Goal: Task Accomplishment & Management: Manage account settings

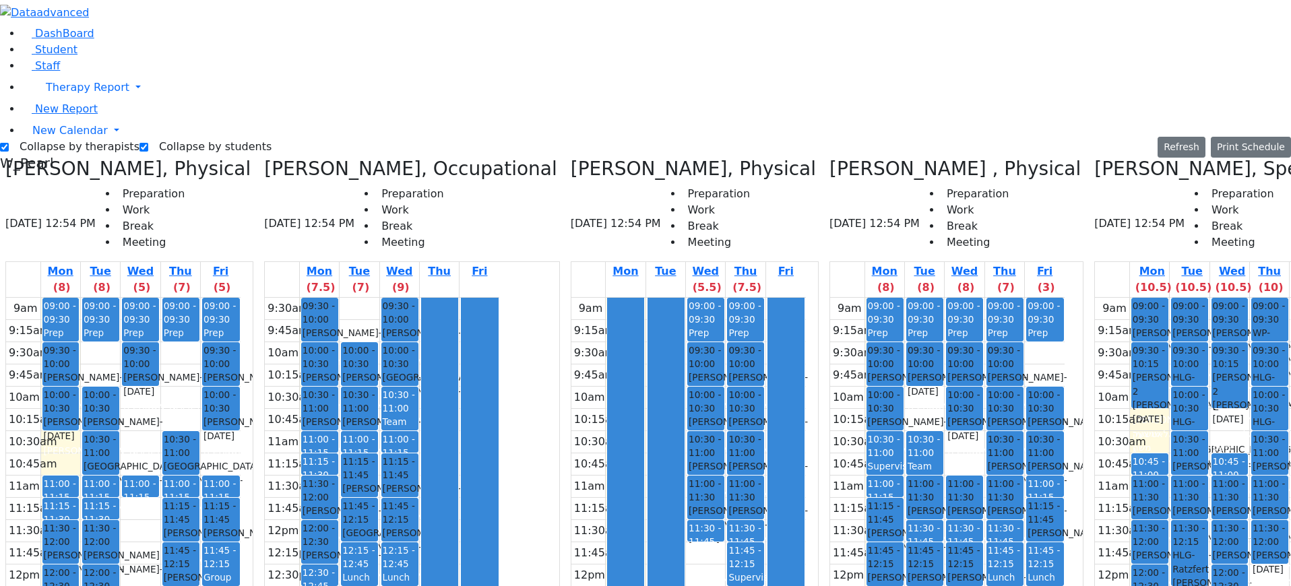
click at [458, 298] on div at bounding box center [440, 542] width 36 height 488
drag, startPoint x: 1166, startPoint y: 199, endPoint x: 1171, endPoint y: 213, distance: 14.3
click at [1171, 298] on div "9am 9:15am 9:30am 9:45am 10am 10:15am 10:30am 10:45am 11am 11:15am 11:30am 11:4…" at bounding box center [1212, 565] width 234 height 534
drag, startPoint x: 1096, startPoint y: 197, endPoint x: 1102, endPoint y: 217, distance: 20.5
click at [1096, 298] on div "9am 9:15am 9:30am 9:45am 10am 10:15am 10:30am 10:45am 11am 11:15am 11:30am 11:4…" at bounding box center [1212, 565] width 234 height 534
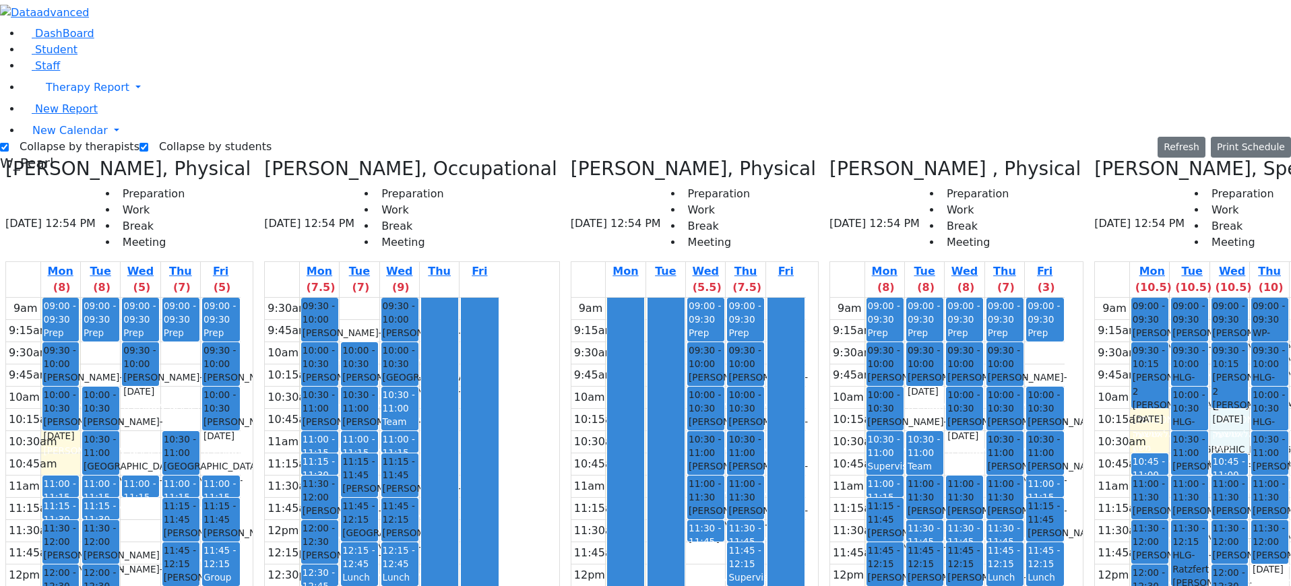
click at [1166, 298] on div "9am 9:15am 9:30am 9:45am 10am 10:15am 10:30am 10:45am 11am 11:15am 11:30am 11:4…" at bounding box center [1212, 565] width 234 height 534
click at [1104, 298] on div "9am 9:15am 9:30am 9:45am 10am 10:15am 10:30am 10:45am 11am 11:15am 11:30am 11:4…" at bounding box center [1212, 565] width 234 height 534
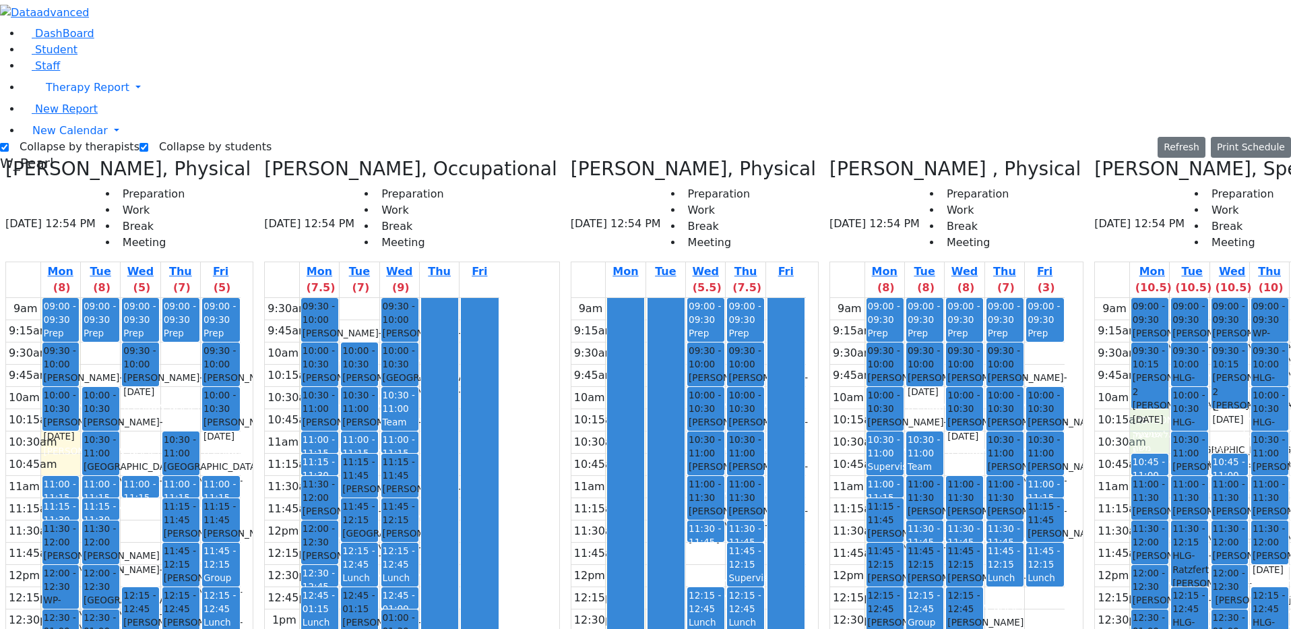
drag, startPoint x: 1098, startPoint y: 208, endPoint x: 1110, endPoint y: 212, distance: 13.0
drag, startPoint x: 1059, startPoint y: 132, endPoint x: 1048, endPoint y: 139, distance: 12.1
click at [1095, 342] on td "9:30am" at bounding box center [1112, 353] width 34 height 22
drag, startPoint x: 1090, startPoint y: 193, endPoint x: 1077, endPoint y: 195, distance: 13.7
click at [1095, 298] on div "9am 9:15am 9:30am 9:45am 10am 10:15am 10:30am 10:45am 11am 11:15am 11:30am 11:4…" at bounding box center [1212, 565] width 234 height 534
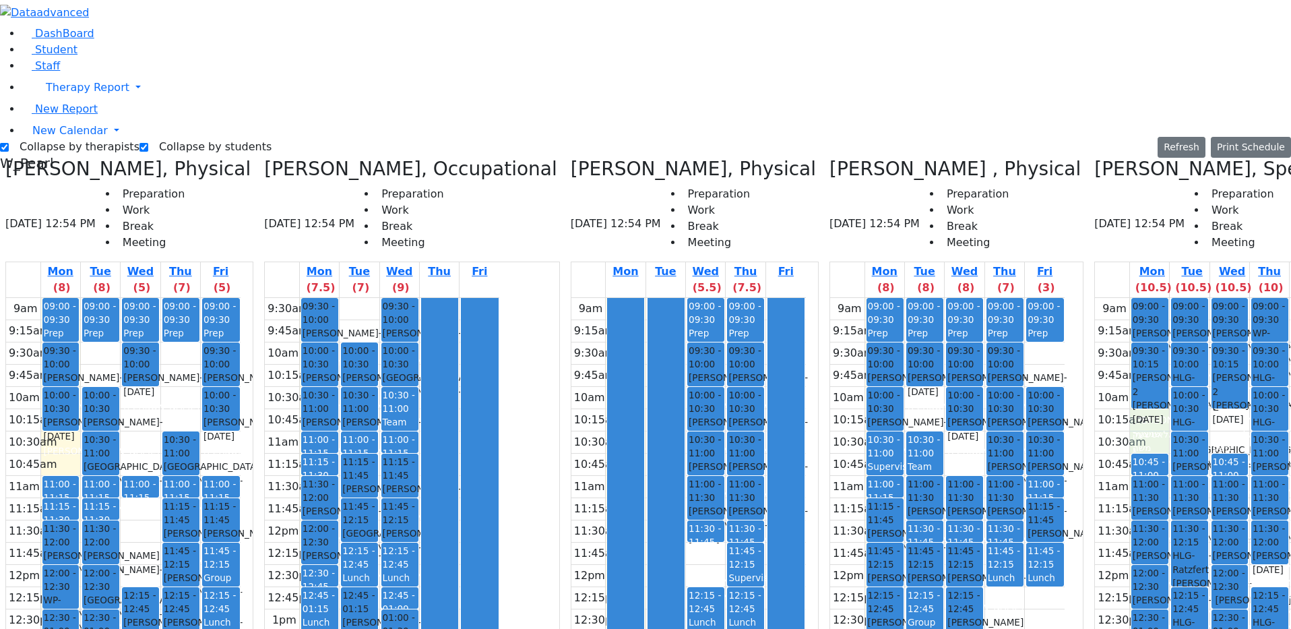
drag, startPoint x: 1058, startPoint y: 133, endPoint x: 1059, endPoint y: 149, distance: 16.2
click at [1095, 298] on tbody "9am 9:15am 9:30am 9:45am 10am 10:15am 10:30am 10:45am 11am 11:15am 11:30am 11:4…" at bounding box center [1212, 565] width 234 height 534
click at [1095, 298] on div "9am 9:15am 9:30am 9:45am 10am 10:15am 10:30am 10:45am 11am 11:15am 11:30am 11:4…" at bounding box center [1212, 565] width 234 height 534
drag, startPoint x: 1164, startPoint y: 197, endPoint x: 1170, endPoint y: 217, distance: 21.1
click at [1169, 298] on div "9am 9:15am 9:30am 9:45am 10am 10:15am 10:30am 10:45am 11am 11:15am 11:30am 11:4…" at bounding box center [1212, 565] width 234 height 534
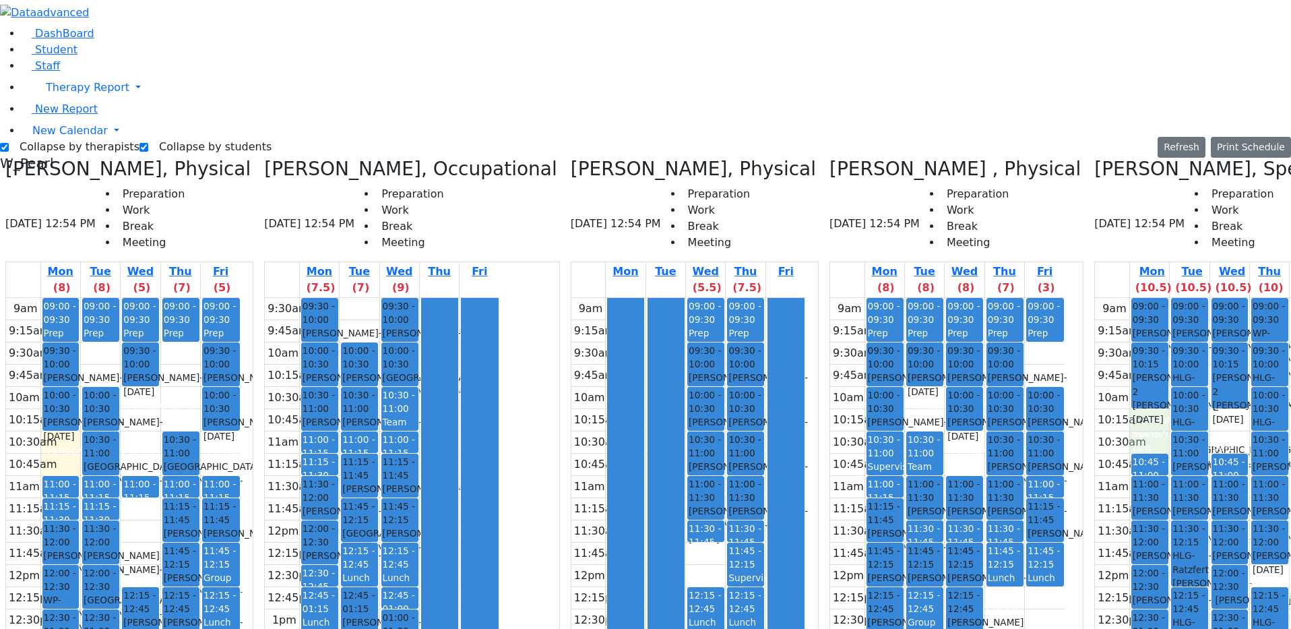
click at [1095, 298] on div "9am 9:15am 9:30am 9:45am 10am 10:15am 10:30am 10:45am 11am 11:15am 11:30am 11:4…" at bounding box center [1212, 565] width 234 height 534
drag, startPoint x: 1174, startPoint y: 209, endPoint x: 1172, endPoint y: 219, distance: 10.2
click at [1172, 298] on div "9am 9:15am 9:30am 9:45am 10am 10:15am 10:30am 10:45am 11am 11:15am 11:30am 11:4…" at bounding box center [1212, 565] width 234 height 534
drag, startPoint x: 1086, startPoint y: 204, endPoint x: 1086, endPoint y: 221, distance: 16.8
click at [1095, 298] on div "9am 9:15am 9:30am 9:45am 10am 10:15am 10:30am 10:45am 11am 11:15am 11:30am 11:4…" at bounding box center [1212, 565] width 234 height 534
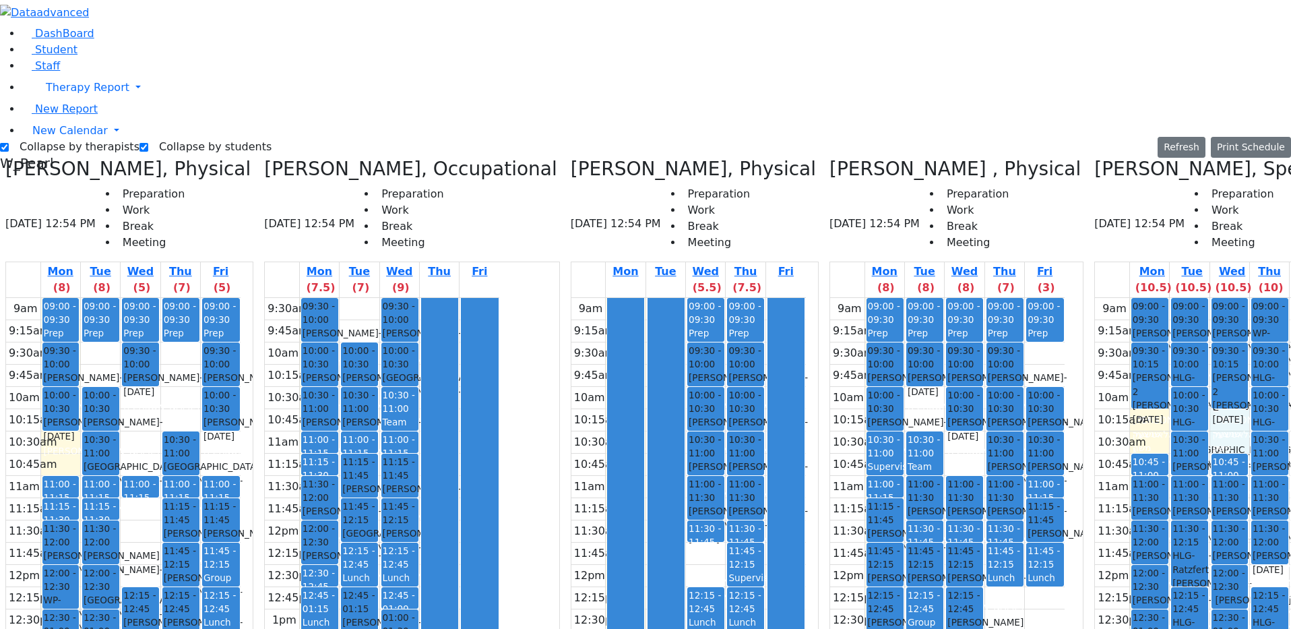
drag, startPoint x: 1169, startPoint y: 215, endPoint x: 1173, endPoint y: 203, distance: 12.8
click at [1173, 298] on div "9am 9:15am 9:30am 9:45am 10am 10:15am 10:30am 10:45am 11am 11:15am 11:30am 11:4…" at bounding box center [1212, 565] width 234 height 534
click at [1095, 298] on div "9am 9:15am 9:30am 9:45am 10am 10:15am 10:30am 10:45am 11am 11:15am 11:30am 11:4…" at bounding box center [1212, 565] width 234 height 534
drag, startPoint x: 1169, startPoint y: 202, endPoint x: 1161, endPoint y: 224, distance: 23.7
click at [1163, 298] on div "9am 9:15am 9:30am 9:45am 10am 10:15am 10:30am 10:45am 11am 11:15am 11:30am 11:4…" at bounding box center [1212, 565] width 234 height 534
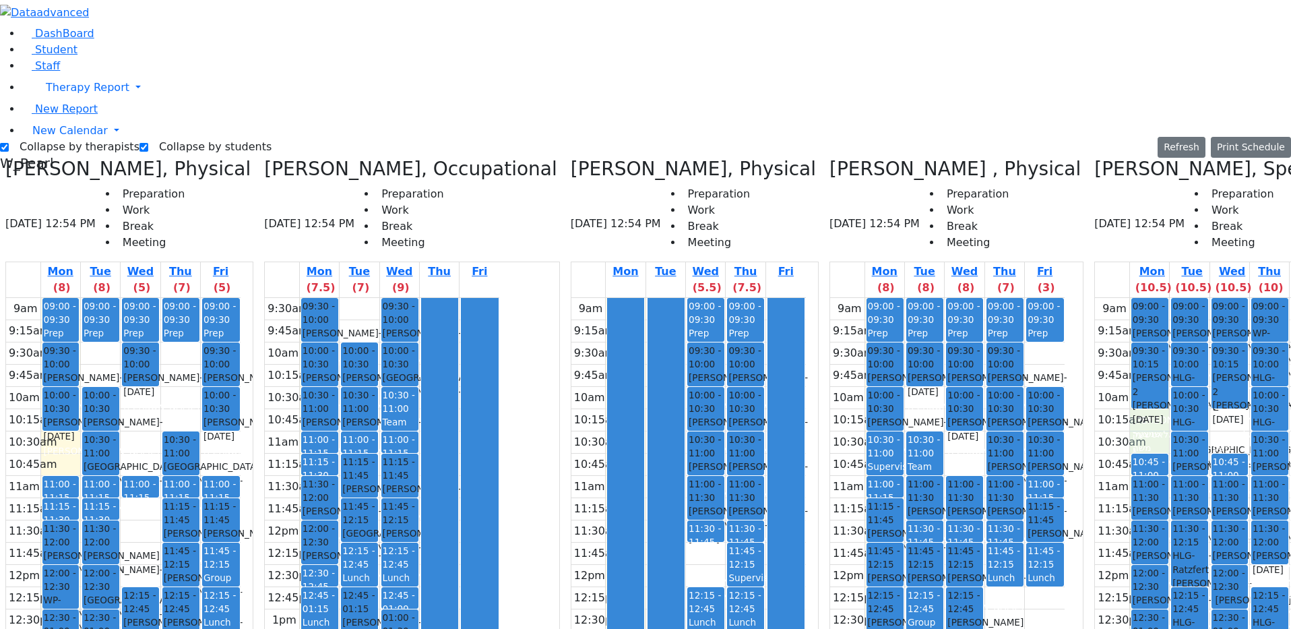
click at [1106, 298] on div "9am 9:15am 9:30am 9:45am 10am 10:15am 10:30am 10:45am 11am 11:15am 11:30am 11:4…" at bounding box center [1212, 565] width 234 height 534
drag, startPoint x: 1185, startPoint y: 200, endPoint x: 1160, endPoint y: 214, distance: 27.7
click at [1180, 298] on div "9am 9:15am 9:30am 9:45am 10am 10:15am 10:30am 10:45am 11am 11:15am 11:30am 11:4…" at bounding box center [1212, 565] width 234 height 534
click at [1115, 298] on div "9am 9:15am 9:30am 9:45am 10am 10:15am 10:30am 10:45am 11am 11:15am 11:30am 11:4…" at bounding box center [1212, 565] width 234 height 534
click at [1176, 298] on div "9am 9:15am 9:30am 9:45am 10am 10:15am 10:30am 10:45am 11am 11:15am 11:30am 11:4…" at bounding box center [1212, 565] width 234 height 534
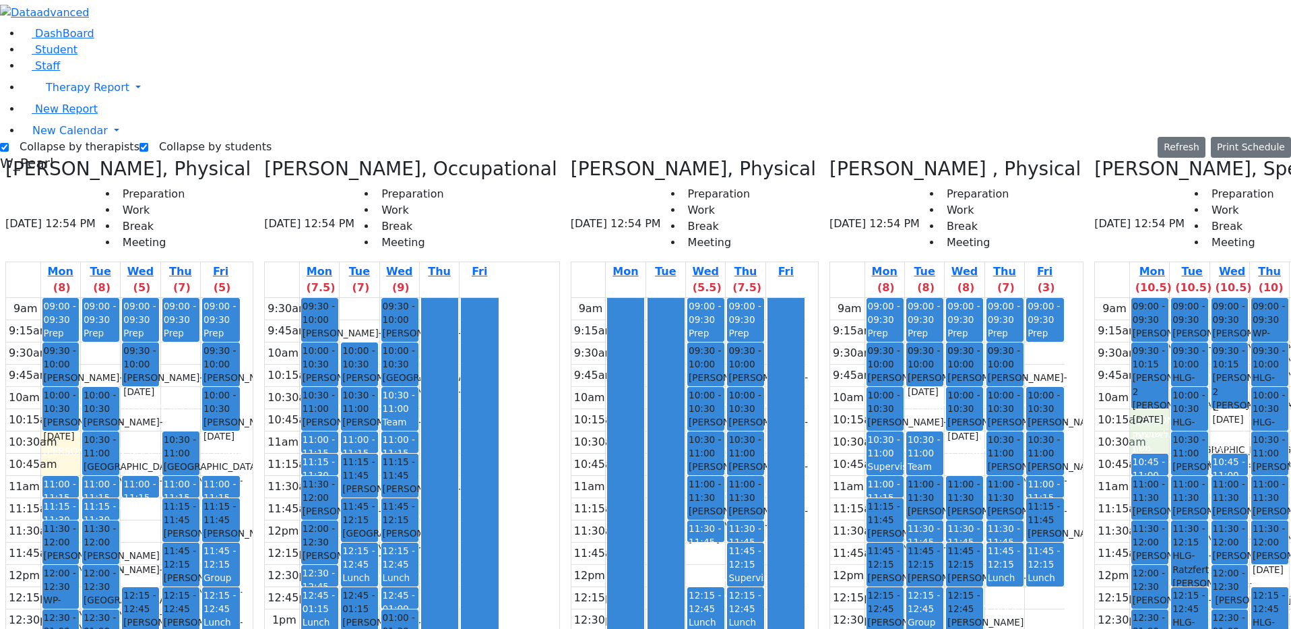
drag, startPoint x: 1108, startPoint y: 203, endPoint x: 1112, endPoint y: 216, distance: 13.4
click at [1112, 298] on div "9am 9:15am 9:30am 9:45am 10am 10:15am 10:30am 10:45am 11am 11:15am 11:30am 11:4…" at bounding box center [1212, 565] width 234 height 534
drag, startPoint x: 1175, startPoint y: 202, endPoint x: 1172, endPoint y: 217, distance: 15.2
click at [1172, 298] on div "9am 9:15am 9:30am 9:45am 10am 10:15am 10:30am 10:45am 11am 11:15am 11:30am 11:4…" at bounding box center [1212, 565] width 234 height 534
drag, startPoint x: 1102, startPoint y: 204, endPoint x: 1106, endPoint y: 211, distance: 7.5
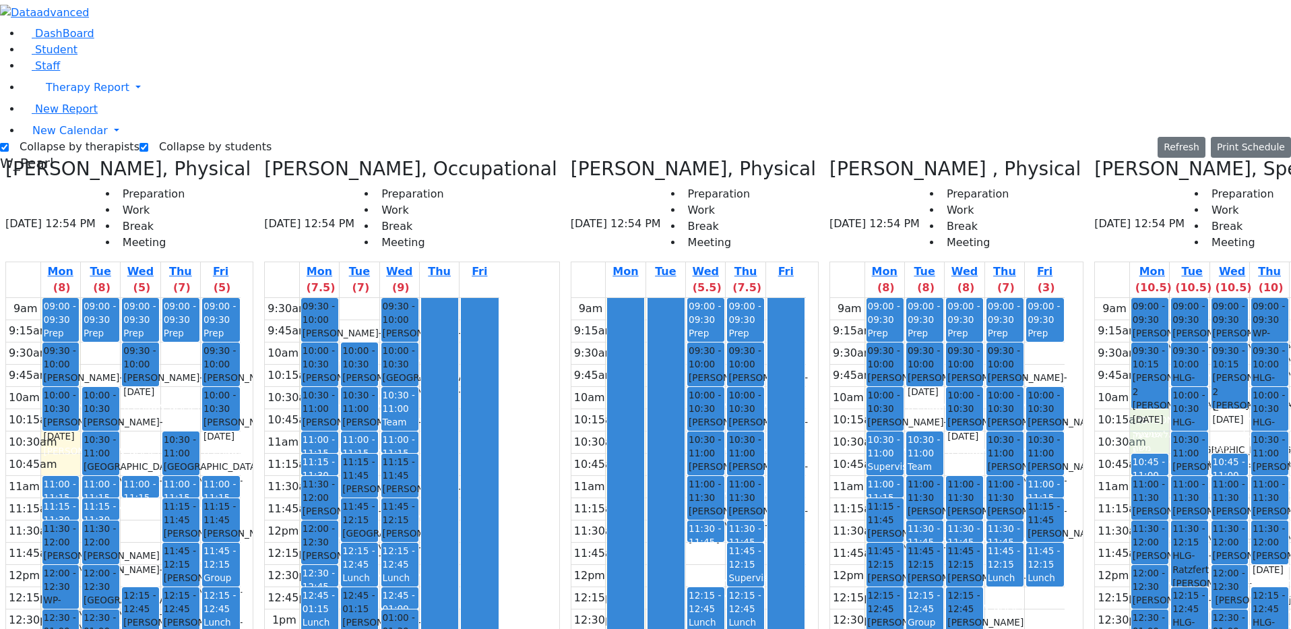
click at [1108, 298] on div "9am 9:15am 9:30am 9:45am 10am 10:15am 10:30am 10:45am 11am 11:15am 11:30am 11:4…" at bounding box center [1212, 565] width 234 height 534
click at [1162, 298] on div "9am 9:15am 9:30am 9:45am 10am 10:15am 10:30am 10:45am 11am 11:15am 11:30am 11:4…" at bounding box center [1212, 565] width 234 height 534
drag, startPoint x: 1095, startPoint y: 199, endPoint x: 1098, endPoint y: 210, distance: 11.1
click at [1098, 298] on div "9am 9:15am 9:30am 9:45am 10am 10:15am 10:30am 10:45am 11am 11:15am 11:30am 11:4…" at bounding box center [1212, 565] width 234 height 534
drag, startPoint x: 1160, startPoint y: 202, endPoint x: 1140, endPoint y: 221, distance: 27.7
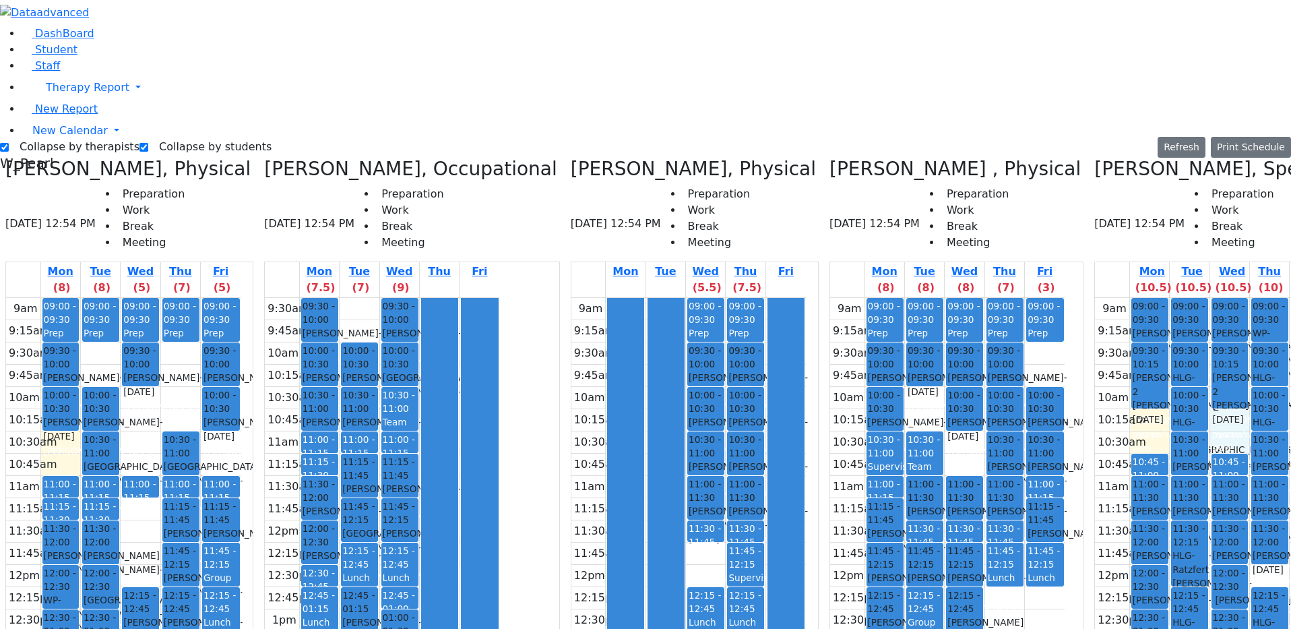
click at [1160, 298] on div "9am 9:15am 9:30am 9:45am 10am 10:15am 10:30am 10:45am 11am 11:15am 11:30am 11:4…" at bounding box center [1212, 565] width 234 height 534
drag, startPoint x: 1090, startPoint y: 210, endPoint x: 1092, endPoint y: 202, distance: 8.3
click at [1095, 298] on div "9am 9:15am 9:30am 9:45am 10am 10:15am 10:30am 10:45am 11am 11:15am 11:30am 11:4…" at bounding box center [1212, 565] width 234 height 534
drag, startPoint x: 1092, startPoint y: 201, endPoint x: 1093, endPoint y: 215, distance: 14.2
drag, startPoint x: 1093, startPoint y: 215, endPoint x: 1092, endPoint y: 208, distance: 6.8
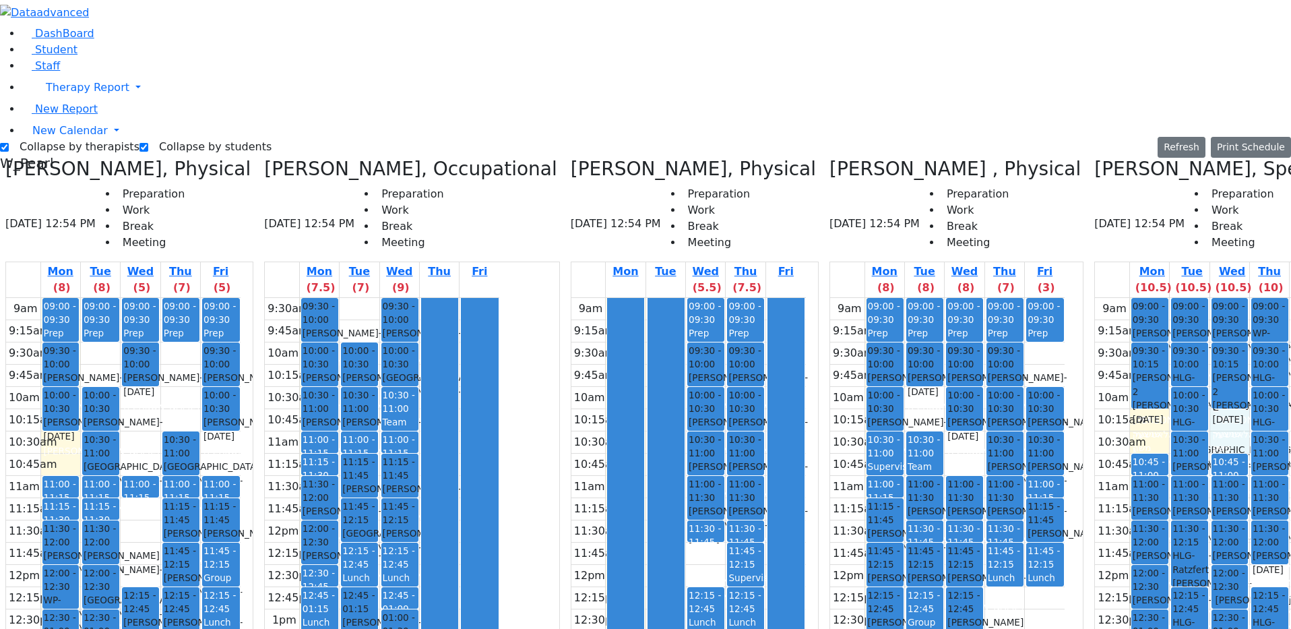
drag, startPoint x: 1168, startPoint y: 212, endPoint x: 1170, endPoint y: 203, distance: 8.2
click at [1170, 298] on div "9am 9:15am 9:30am 9:45am 10am 10:15am 10:30am 10:45am 11am 11:15am 11:30am 11:4…" at bounding box center [1212, 565] width 234 height 534
click at [1098, 298] on div "9am 9:15am 9:30am 9:45am 10am 10:15am 10:30am 10:45am 11am 11:15am 11:30am 11:4…" at bounding box center [1212, 565] width 234 height 534
drag, startPoint x: 1164, startPoint y: 207, endPoint x: 1166, endPoint y: 220, distance: 12.9
click at [1166, 298] on div "9am 9:15am 9:30am 9:45am 10am 10:15am 10:30am 10:45am 11am 11:15am 11:30am 11:4…" at bounding box center [1212, 565] width 234 height 534
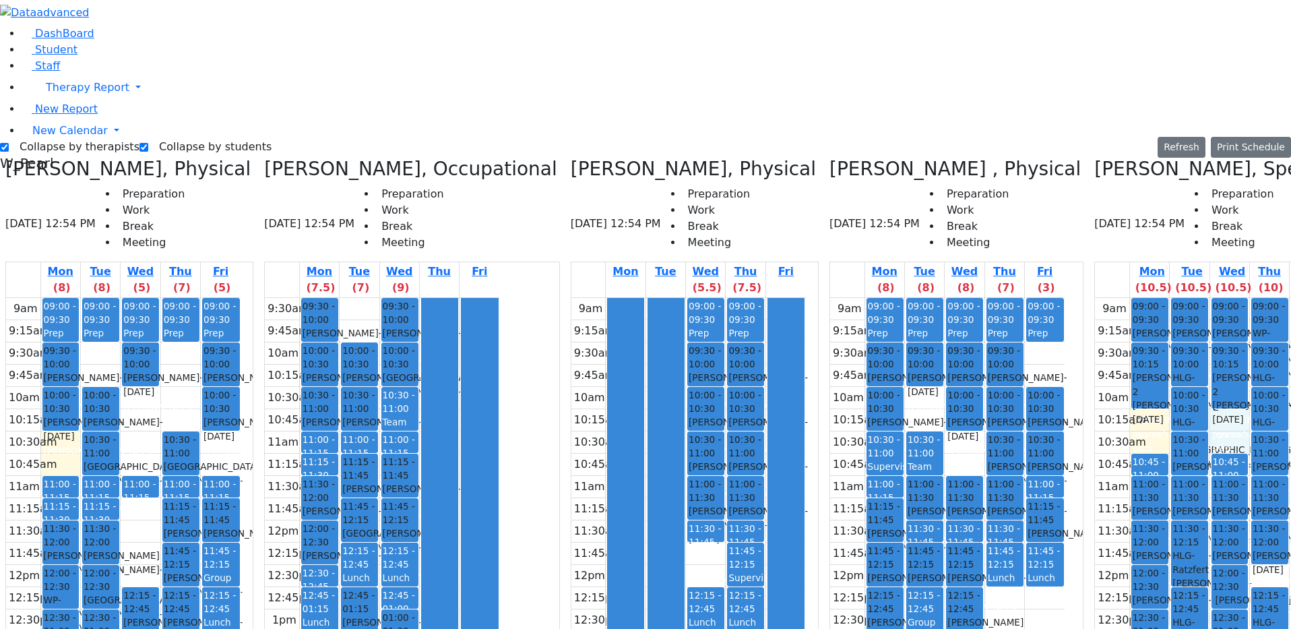
drag, startPoint x: 609, startPoint y: 161, endPoint x: 631, endPoint y: 310, distance: 150.5
click at [623, 307] on tr "09:00 - 09:30 Prep 09:30 - 10:00 Schonbrun Isaac - 02/21/2021 Grossbaum, Chaya …" at bounding box center [688, 565] width 234 height 534
drag, startPoint x: 670, startPoint y: 334, endPoint x: 676, endPoint y: 356, distance: 22.4
click at [676, 356] on div "9am 9:15am 9:30am 9:45am 10am 10:15am 10:30am 10:45am 11am 11:15am 11:30am 11:4…" at bounding box center [688, 565] width 234 height 534
drag, startPoint x: 691, startPoint y: 470, endPoint x: 712, endPoint y: 533, distance: 66.1
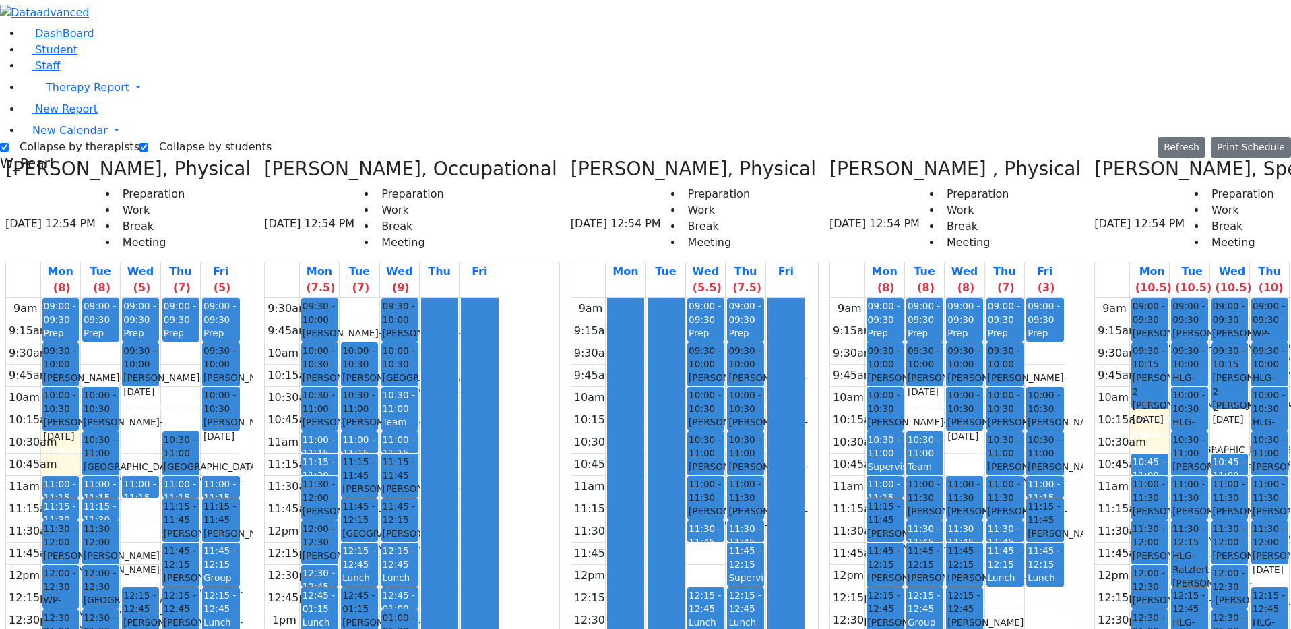
click at [712, 533] on div "9am 9:15am 9:30am 9:45am 10am 10:15am 10:30am 10:45am 11am 11:15am 11:30am 11:4…" at bounding box center [688, 565] width 234 height 534
drag, startPoint x: 709, startPoint y: 514, endPoint x: 714, endPoint y: 524, distance: 10.5
click at [712, 528] on div "9am 9:15am 9:30am 9:45am 10am 10:15am 10:30am 10:45am 11am 11:15am 11:30am 11:4…" at bounding box center [688, 565] width 234 height 534
click at [697, 522] on div "9am 9:15am 9:30am 9:45am 10am 10:15am 10:30am 10:45am 11am 11:15am 11:30am 11:4…" at bounding box center [688, 565] width 234 height 534
drag, startPoint x: 1100, startPoint y: 198, endPoint x: 1099, endPoint y: 218, distance: 20.2
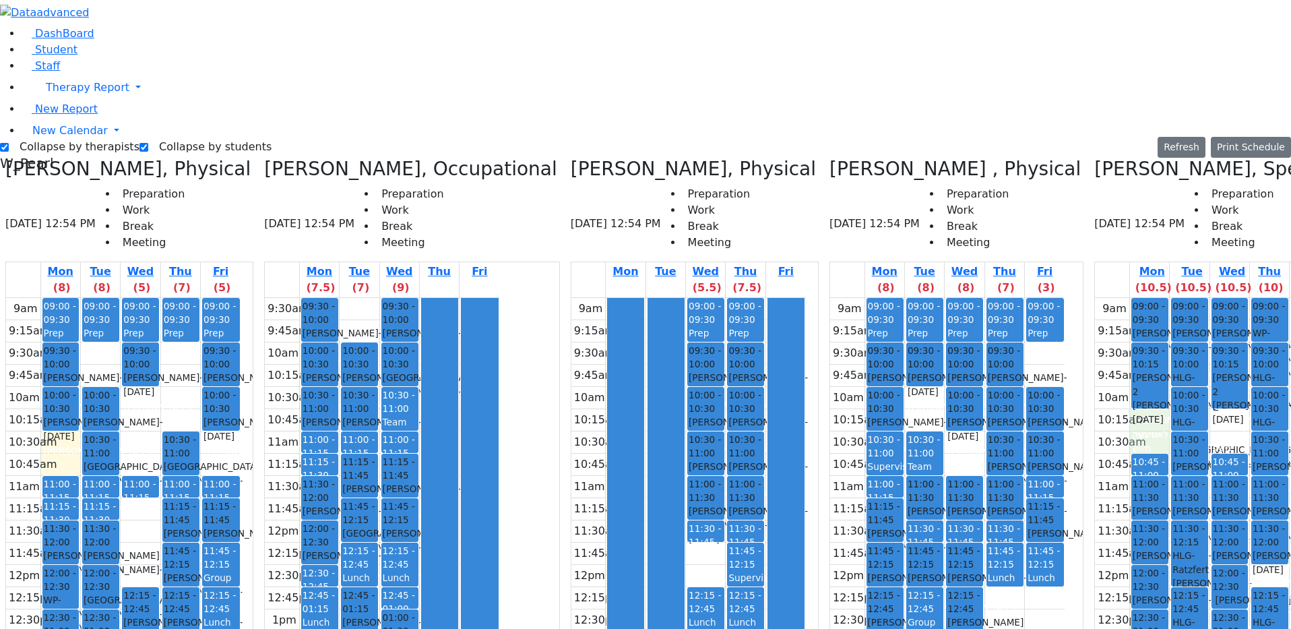
click at [1099, 298] on div "9am 9:15am 9:30am 9:45am 10am 10:15am 10:30am 10:45am 11am 11:15am 11:30am 11:4…" at bounding box center [1212, 565] width 234 height 534
drag, startPoint x: 1083, startPoint y: 224, endPoint x: 1083, endPoint y: 205, distance: 18.9
drag, startPoint x: 1081, startPoint y: 222, endPoint x: 1082, endPoint y: 203, distance: 19.6
drag, startPoint x: 1066, startPoint y: 210, endPoint x: 1066, endPoint y: 196, distance: 13.5
click at [1095, 298] on tbody "9am 9:15am 9:30am 9:45am 10am 10:15am 10:30am 10:45am 11am 11:15am 11:30am 11:4…" at bounding box center [1212, 565] width 234 height 534
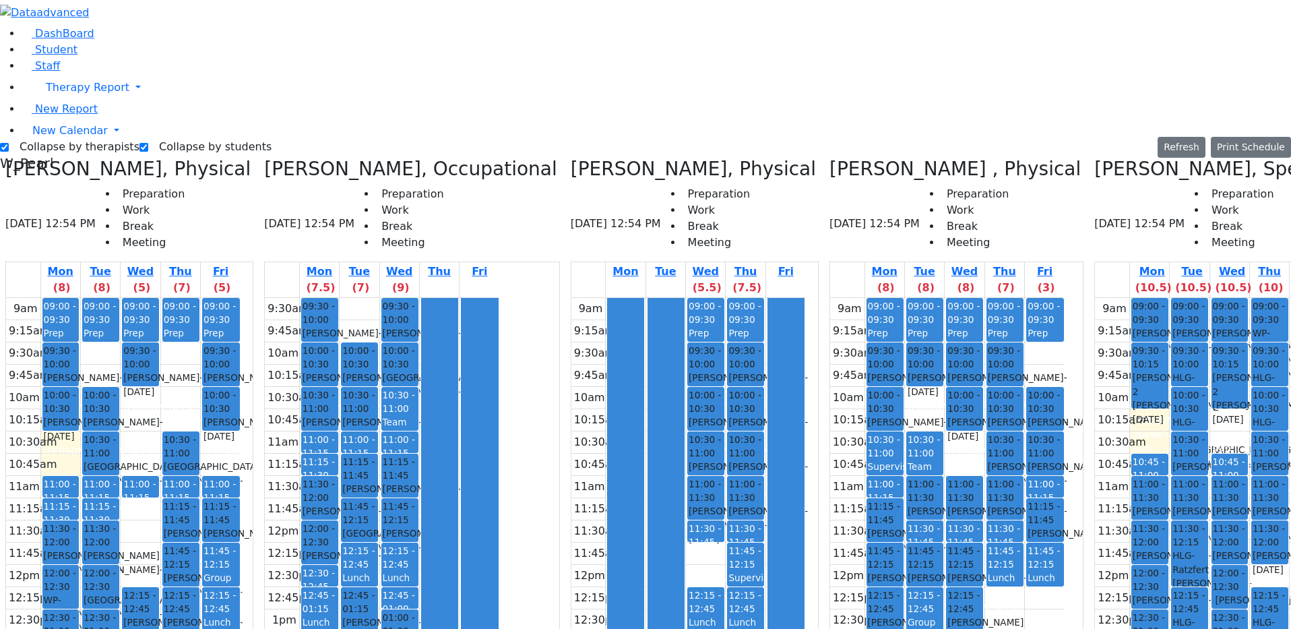
drag, startPoint x: 1065, startPoint y: 181, endPoint x: 1010, endPoint y: 137, distance: 70.5
click at [1010, 158] on div "Citer Yacov, Physical 09/29/2025 12:54 PM Preparation Work Break Meeting Mon (8…" at bounding box center [645, 495] width 1291 height 674
drag, startPoint x: 1009, startPoint y: 137, endPoint x: 1006, endPoint y: 151, distance: 14.5
click at [1006, 298] on div "9am 9:15am 9:30am 9:45am 10am 10:15am 10:30am 10:45am 11am 11:15am 11:30am 11:4…" at bounding box center [947, 565] width 234 height 534
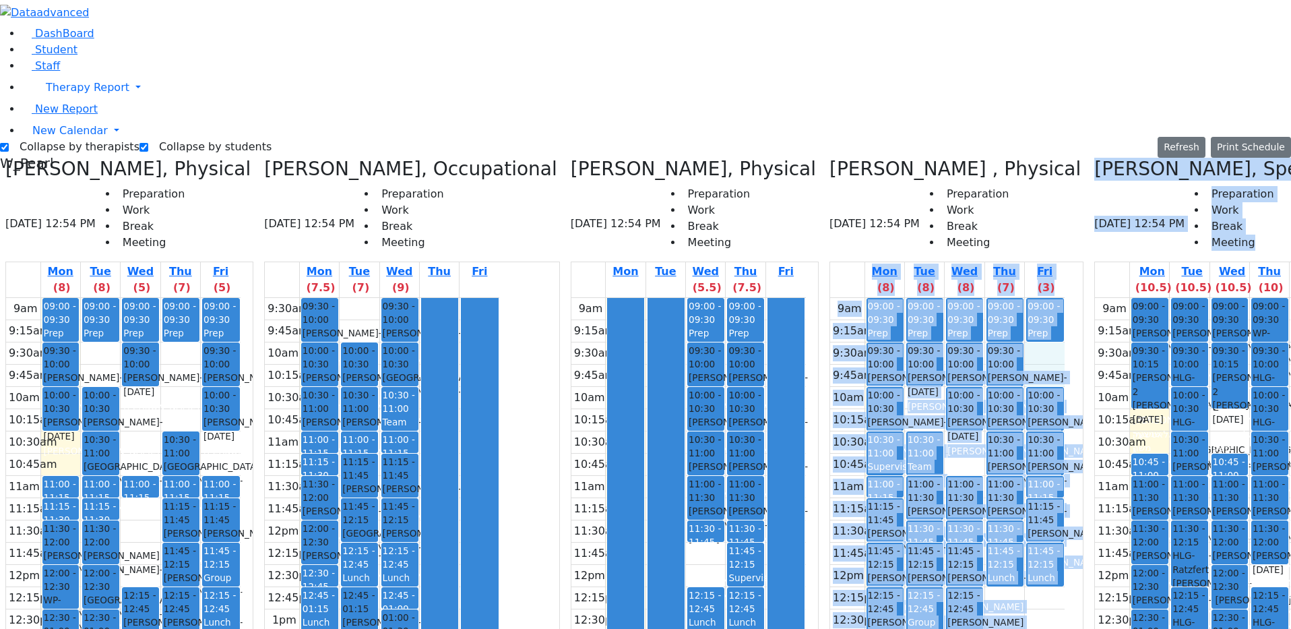
drag, startPoint x: 1030, startPoint y: 137, endPoint x: 1038, endPoint y: 224, distance: 87.4
click at [1038, 224] on div "Citer Yacov, Physical 09/29/2025 12:54 PM Preparation Work Break Meeting Mon (8…" at bounding box center [645, 495] width 1291 height 674
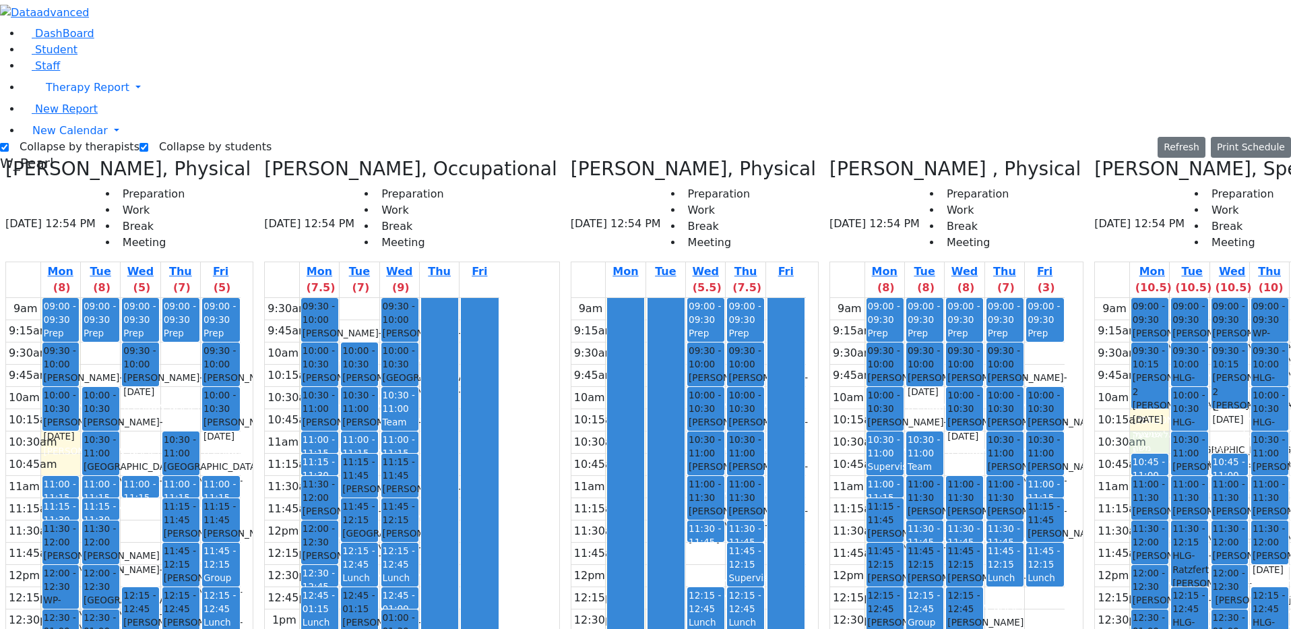
click at [1095, 298] on div "9am 9:15am 9:30am 9:45am 10am 10:15am 10:30am 10:45am 11am 11:15am 11:30am 11:4…" at bounding box center [1212, 565] width 234 height 534
click at [1125, 528] on div "9am 9:15am 9:30am 9:45am 10am 10:15am 10:30am 10:45am 11am 11:15am 11:30am 11:4…" at bounding box center [1212, 565] width 234 height 534
drag, startPoint x: 1205, startPoint y: 512, endPoint x: 1202, endPoint y: 527, distance: 15.1
click at [1202, 527] on div "9am 9:15am 9:30am 9:45am 10am 10:15am 10:30am 10:45am 11am 11:15am 11:30am 11:4…" at bounding box center [1212, 565] width 234 height 534
click at [1156, 298] on div "9am 9:15am 9:30am 9:45am 10am 10:15am 10:30am 10:45am 11am 11:15am 11:30am 11:4…" at bounding box center [1212, 565] width 234 height 534
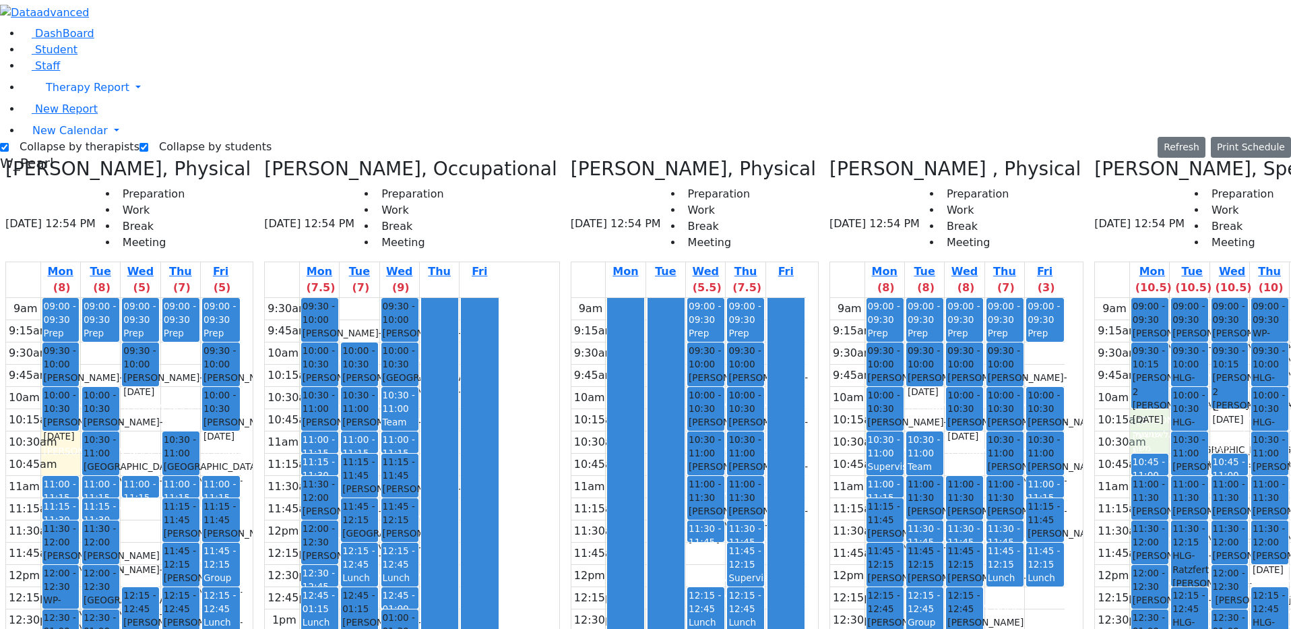
drag, startPoint x: 1098, startPoint y: 204, endPoint x: 1096, endPoint y: 220, distance: 15.6
click at [1096, 298] on div "9am 9:15am 9:30am 9:45am 10am 10:15am 10:30am 10:45am 11am 11:15am 11:30am 11:4…" at bounding box center [1212, 565] width 234 height 534
click at [1173, 298] on div "9am 9:15am 9:30am 9:45am 10am 10:15am 10:30am 10:45am 11am 11:15am 11:30am 11:4…" at bounding box center [1212, 565] width 234 height 534
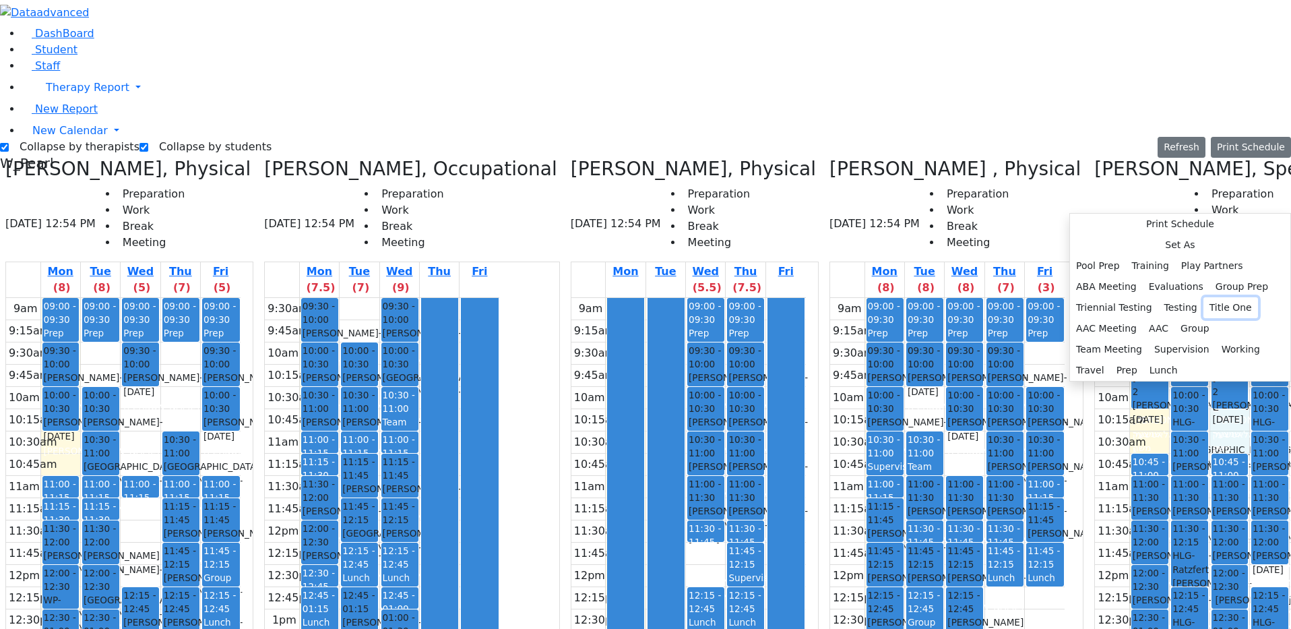
click at [1203, 318] on button "Title One" at bounding box center [1230, 307] width 55 height 21
select select "3"
select select "10:15:00"
select select "10:45:00"
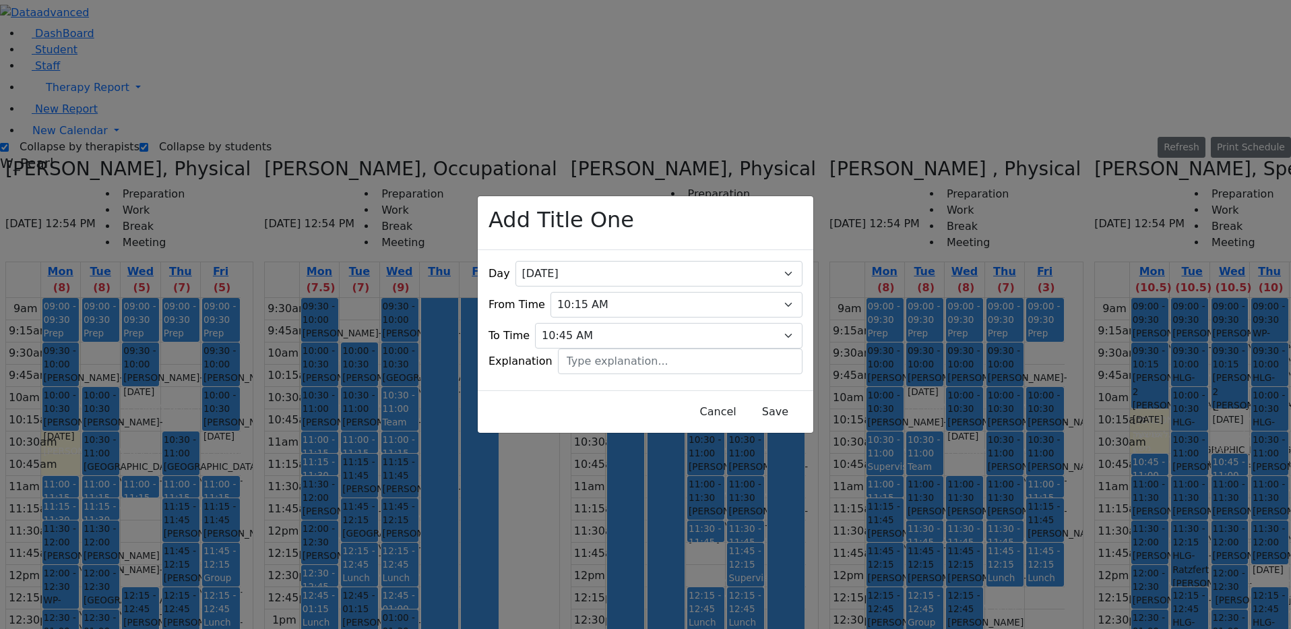
click at [666, 372] on div "Day All Monday Tuesday Wednesday Thursday Friday From Time 07:00 AM 07:15 AM 07…" at bounding box center [646, 320] width 336 height 140
click at [658, 356] on input "text" at bounding box center [680, 361] width 245 height 26
type input "Yossi Lebowitz"
click at [745, 399] on button "Save" at bounding box center [775, 412] width 60 height 26
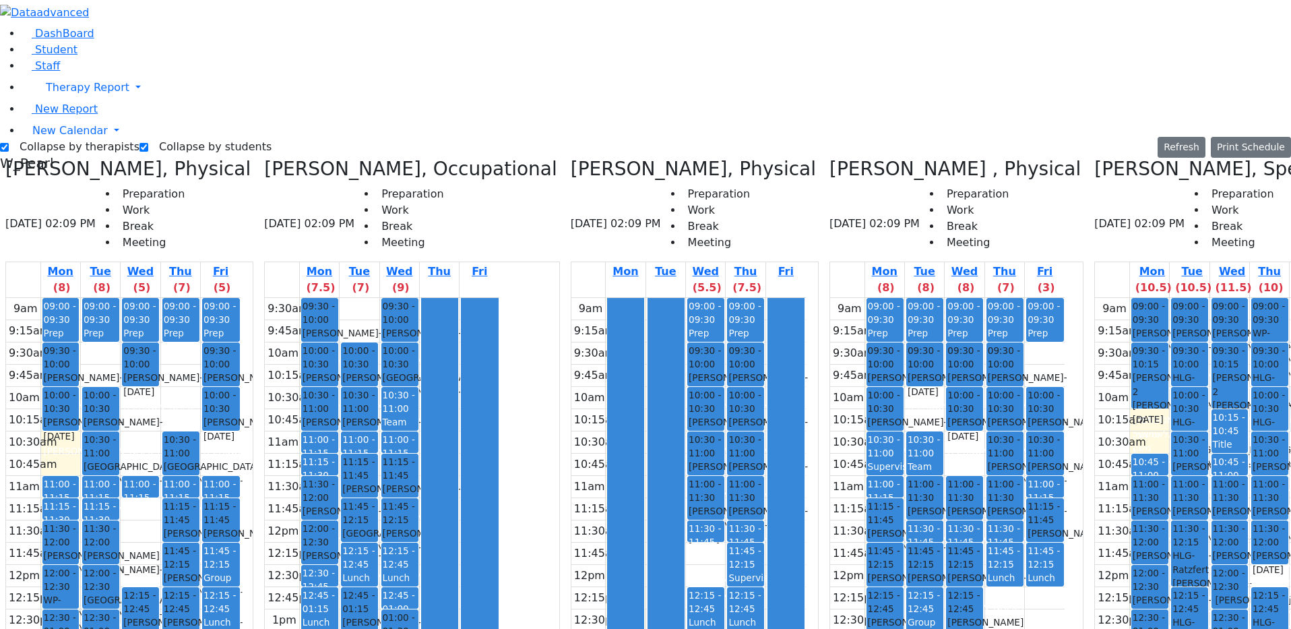
drag, startPoint x: 1256, startPoint y: 168, endPoint x: 1252, endPoint y: 187, distance: 20.0
click at [1251, 298] on div "9am 9:15am 9:30am 9:45am 10am 10:15am 10:30am 10:45am 11am 11:15am 11:30am 11:4…" at bounding box center [1212, 565] width 234 height 534
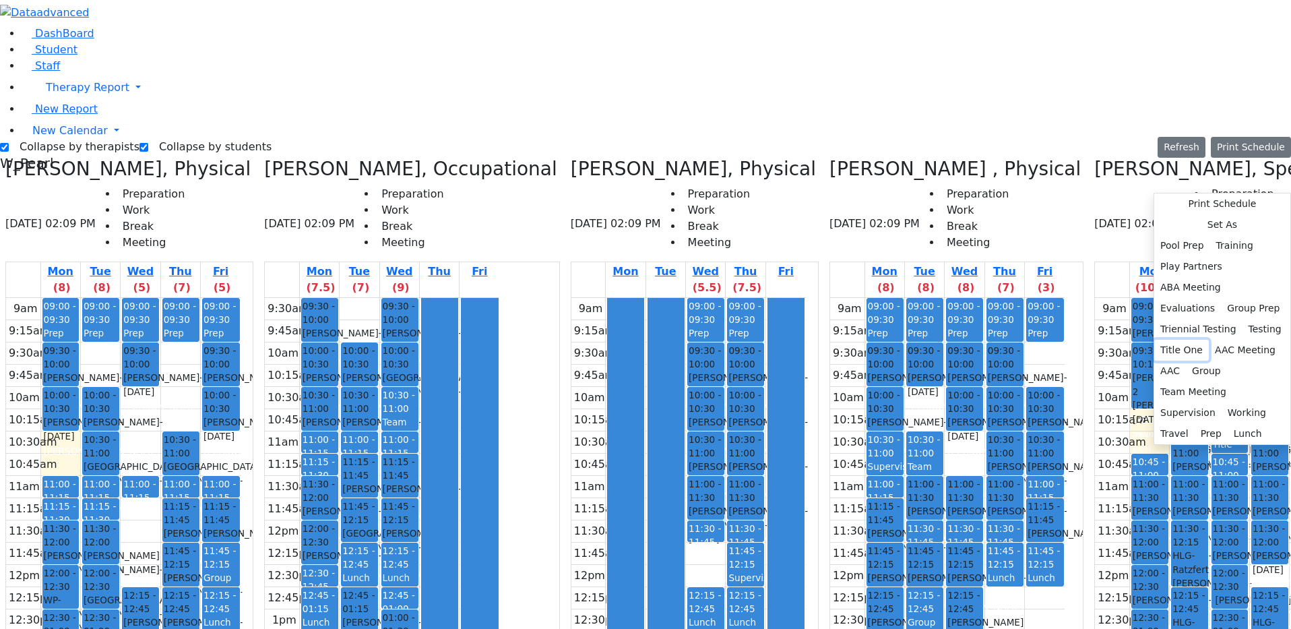
click at [1154, 360] on button "Title One" at bounding box center [1181, 350] width 55 height 21
select select "5"
select select "10:00:00"
select select "10:30:00"
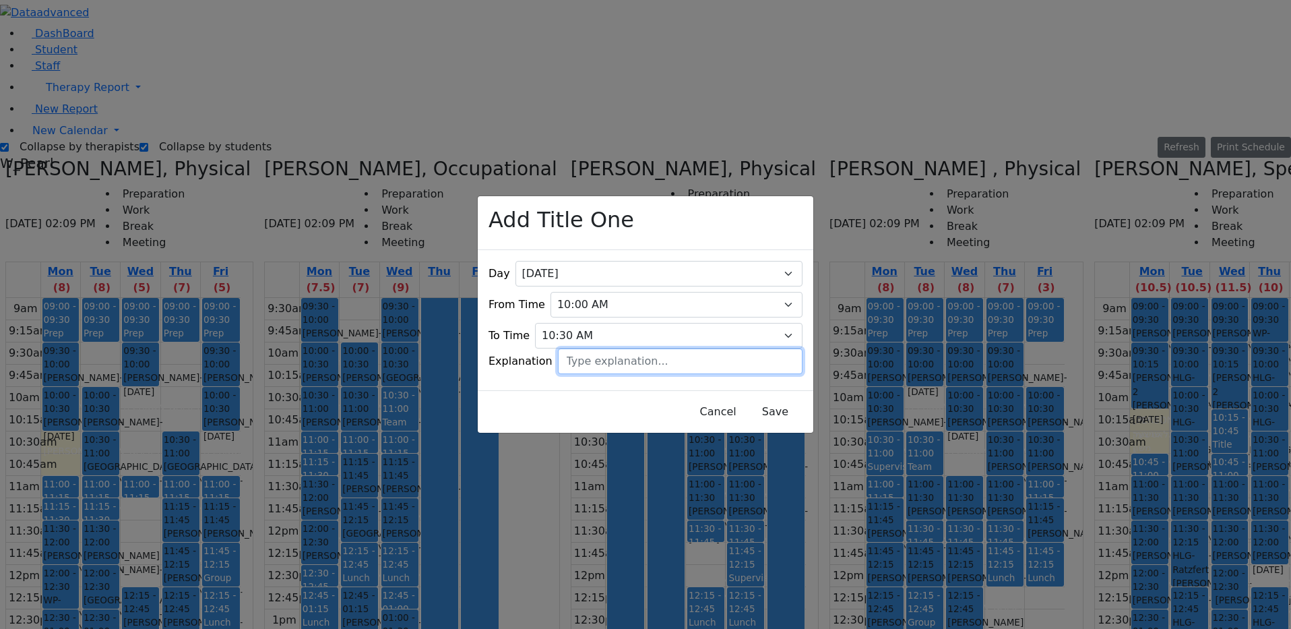
click at [595, 350] on input "text" at bounding box center [680, 361] width 245 height 26
type input "Yossi Lebowitz"
click at [745, 405] on button "Save" at bounding box center [775, 412] width 60 height 26
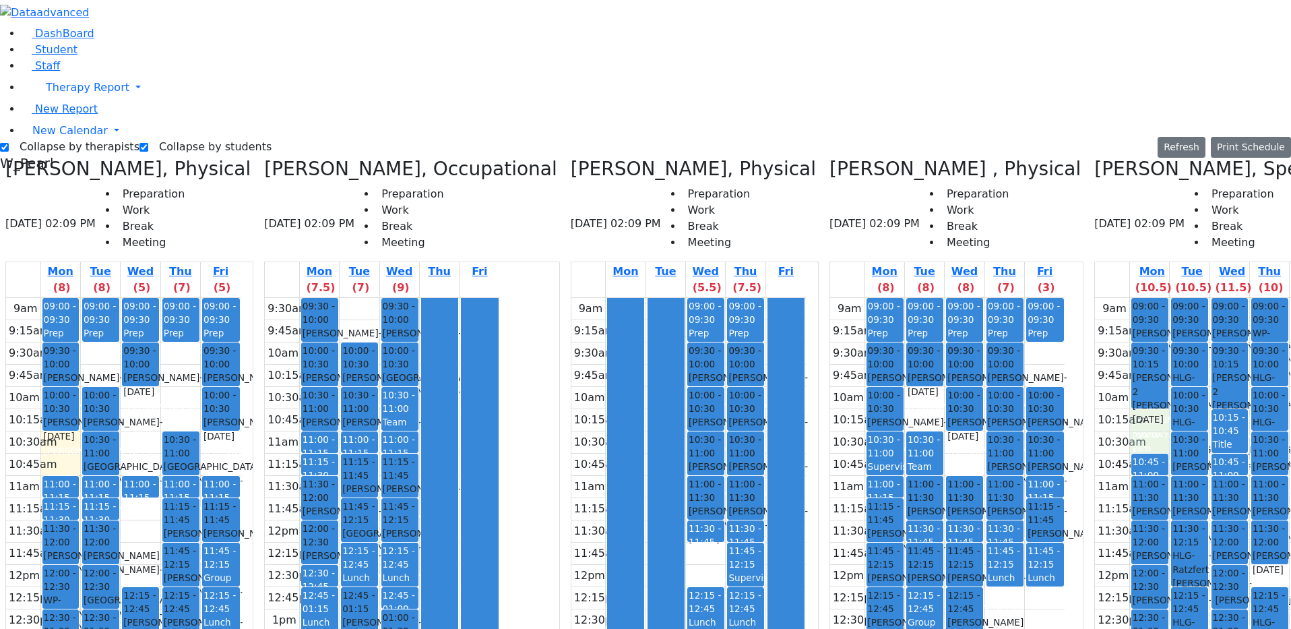
drag, startPoint x: 1098, startPoint y: 198, endPoint x: 1095, endPoint y: 218, distance: 20.4
click at [1095, 298] on div "9am 9:15am 9:30am 9:45am 10am 10:15am 10:30am 10:45am 11am 11:15am 11:30am 11:4…" at bounding box center [1212, 565] width 234 height 534
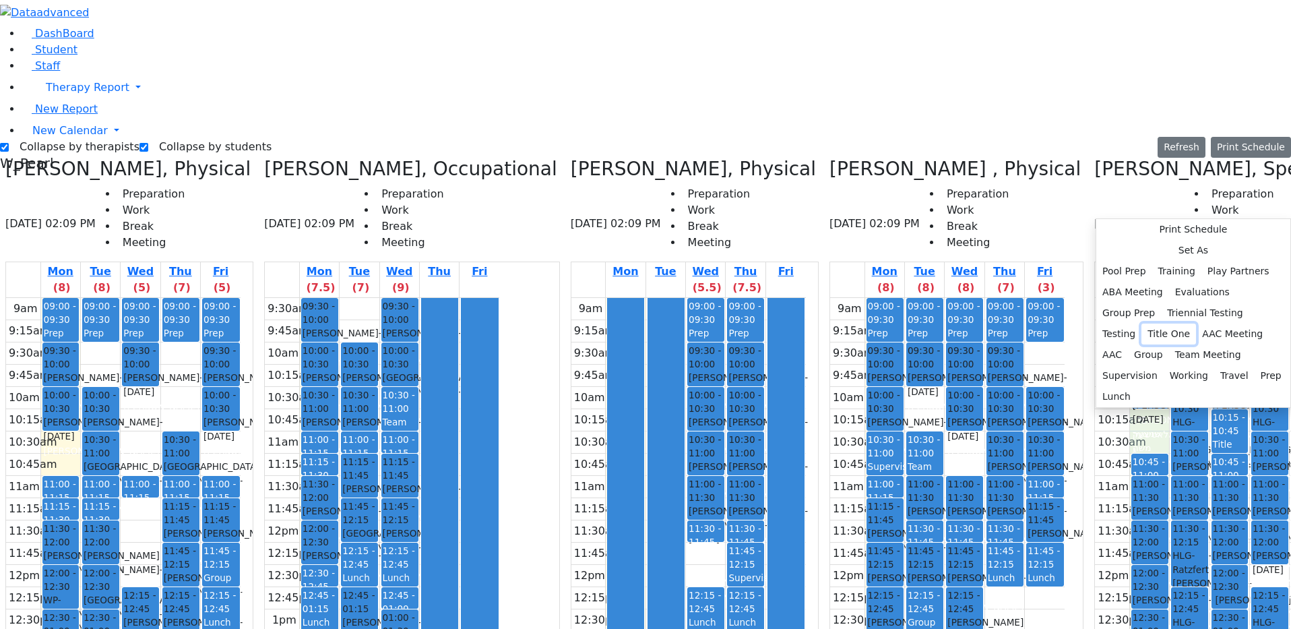
click at [1141, 344] on button "Title One" at bounding box center [1168, 333] width 55 height 21
select select "1"
select select "10:15:00"
select select "10:45:00"
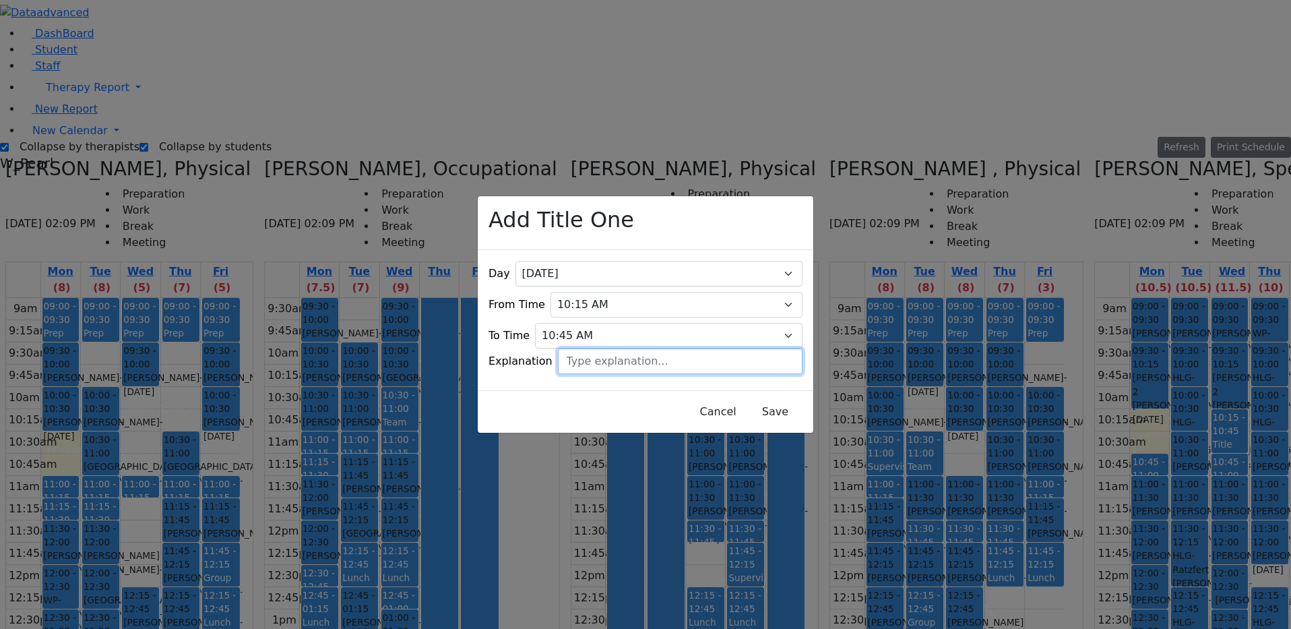
click at [722, 360] on input "text" at bounding box center [680, 361] width 245 height 26
type input "Leah Samet"
click at [759, 399] on button "Save" at bounding box center [775, 412] width 60 height 26
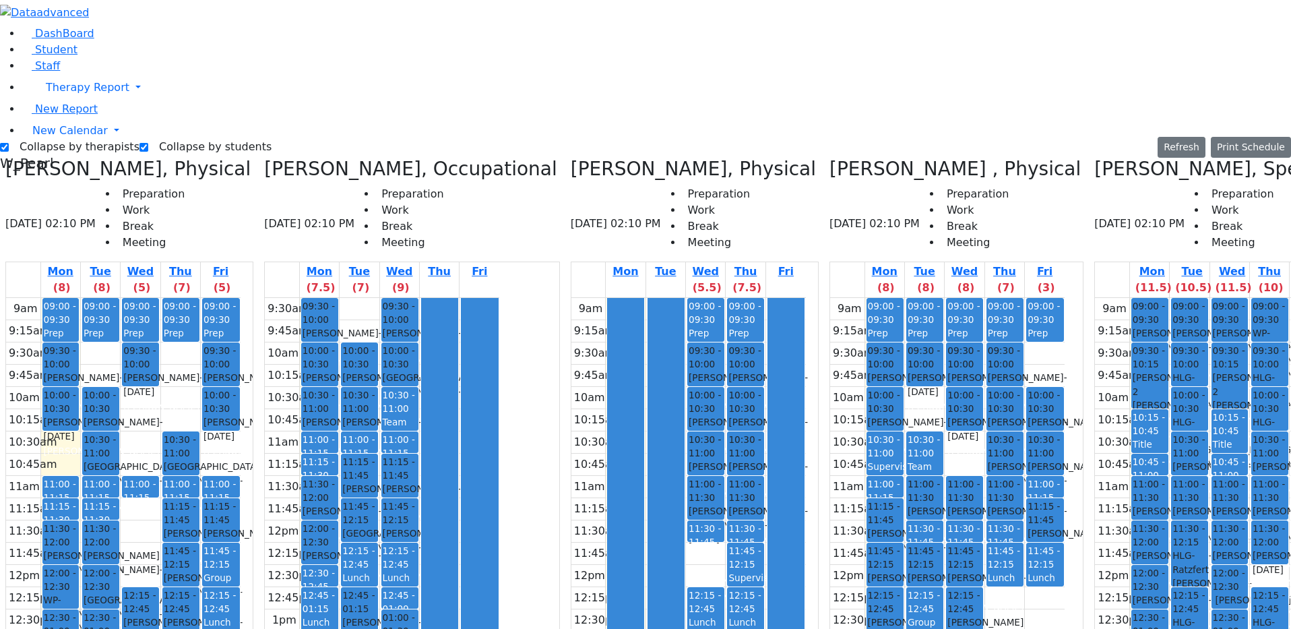
drag, startPoint x: 1213, startPoint y: 517, endPoint x: 1212, endPoint y: 528, distance: 10.9
click at [1212, 528] on div "9am 9:15am 9:30am 9:45am 10am 10:15am 10:30am 10:45am 11am 11:15am 11:30am 11:4…" at bounding box center [1212, 565] width 234 height 534
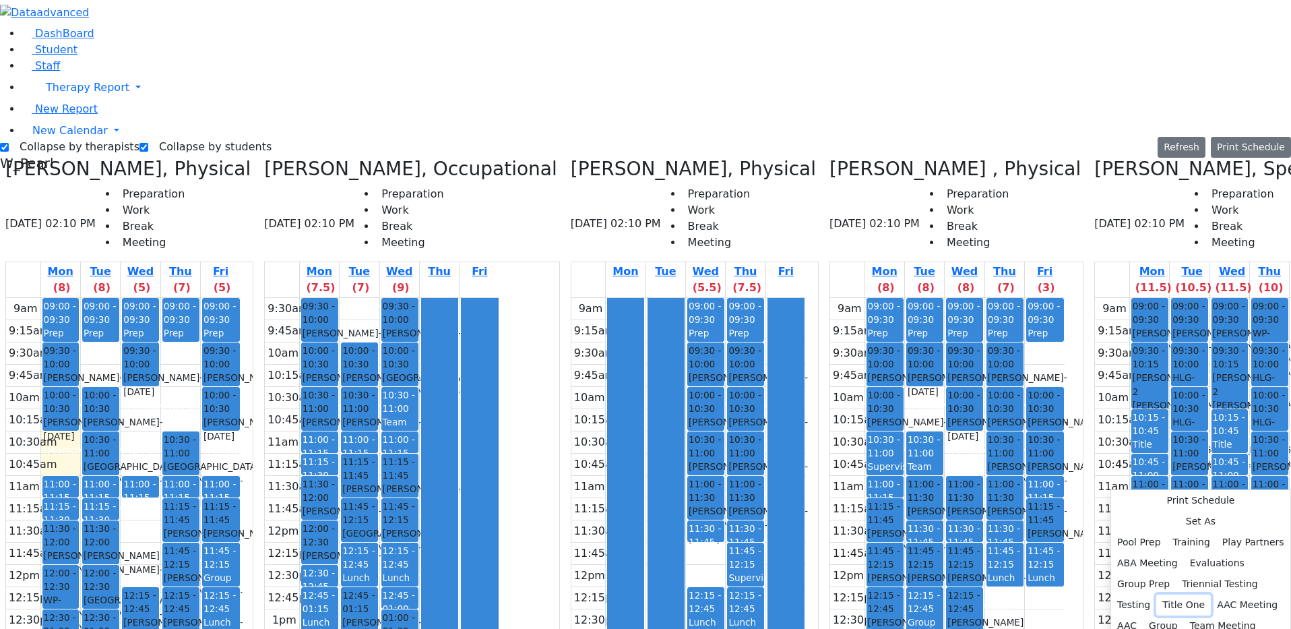
click at [1156, 586] on button "Title One" at bounding box center [1183, 604] width 55 height 21
select select "4"
select select "13:45:00"
select select "14:15:00"
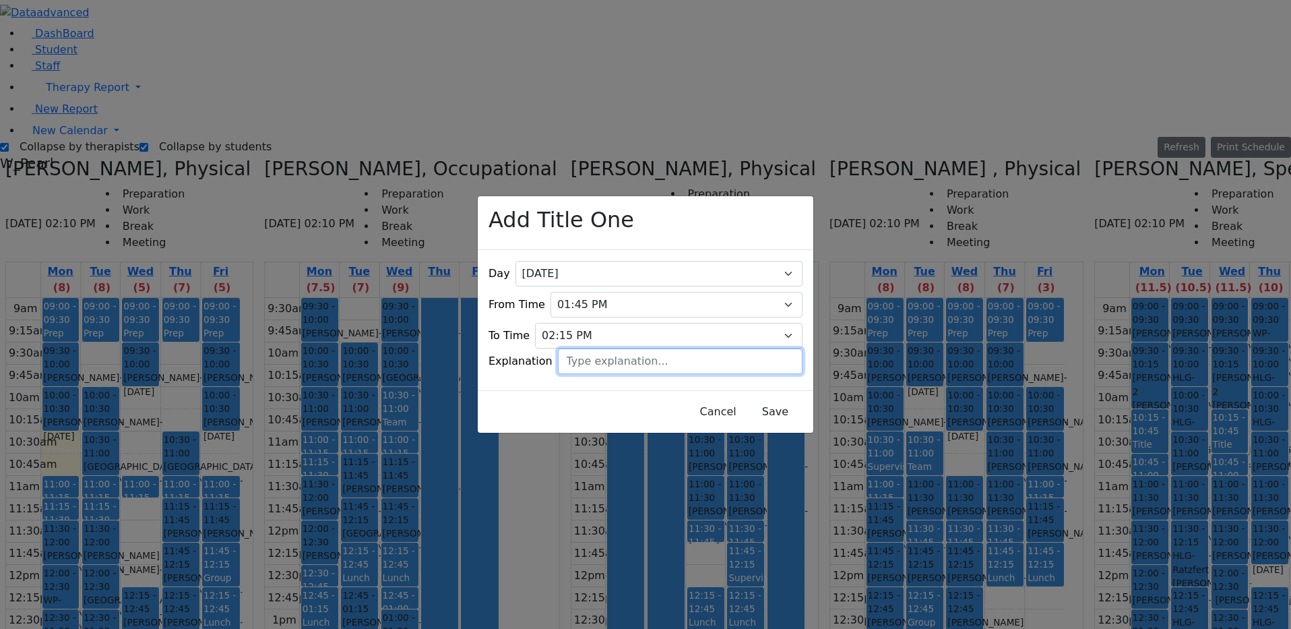
click at [582, 352] on input "text" at bounding box center [680, 361] width 245 height 26
type input "Leah Samet"
click at [751, 405] on button "Save" at bounding box center [775, 412] width 60 height 26
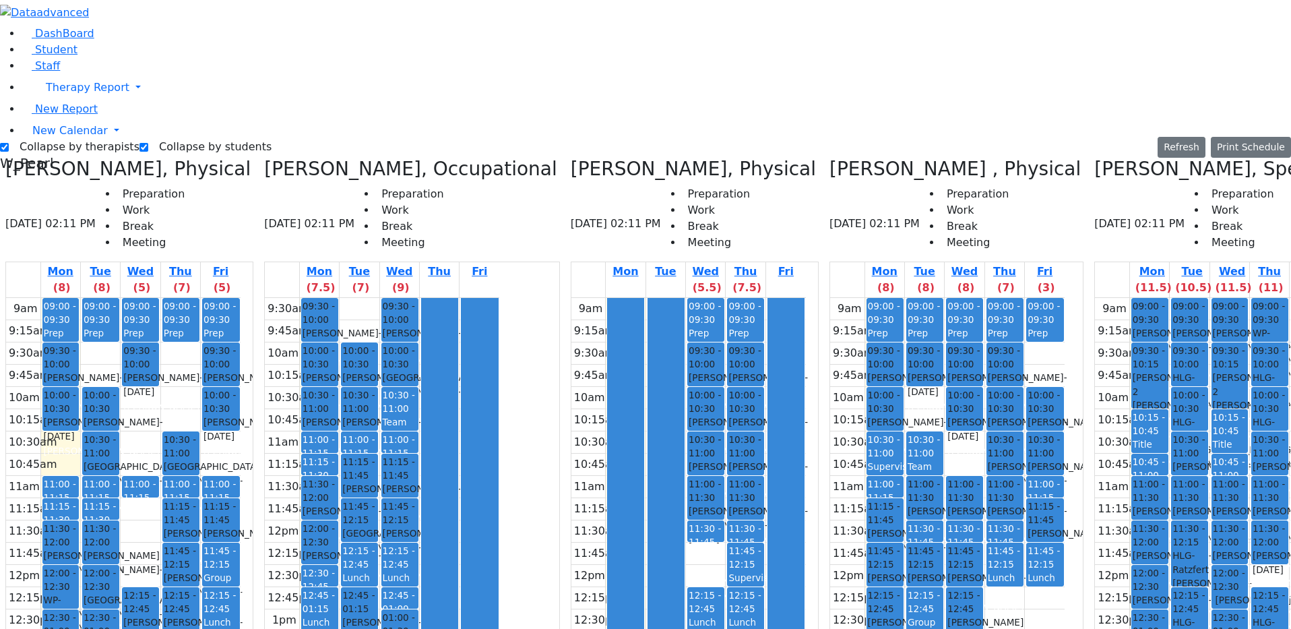
drag, startPoint x: 1131, startPoint y: 508, endPoint x: 1129, endPoint y: 523, distance: 15.0
click at [1129, 527] on div "9am 9:15am 9:30am 9:45am 10am 10:15am 10:30am 10:45am 11am 11:15am 11:30am 11:4…" at bounding box center [1212, 565] width 234 height 534
click at [992, 381] on div "9am 9:15am 9:30am 9:45am 10am 10:15am 10:30am 10:45am 11am 11:15am 11:30am 11:4…" at bounding box center [947, 565] width 234 height 534
drag, startPoint x: 980, startPoint y: 378, endPoint x: 990, endPoint y: 389, distance: 15.3
click at [984, 394] on div "9am 9:15am 9:30am 9:45am 10am 10:15am 10:30am 10:45am 11am 11:15am 11:30am 11:4…" at bounding box center [947, 565] width 234 height 534
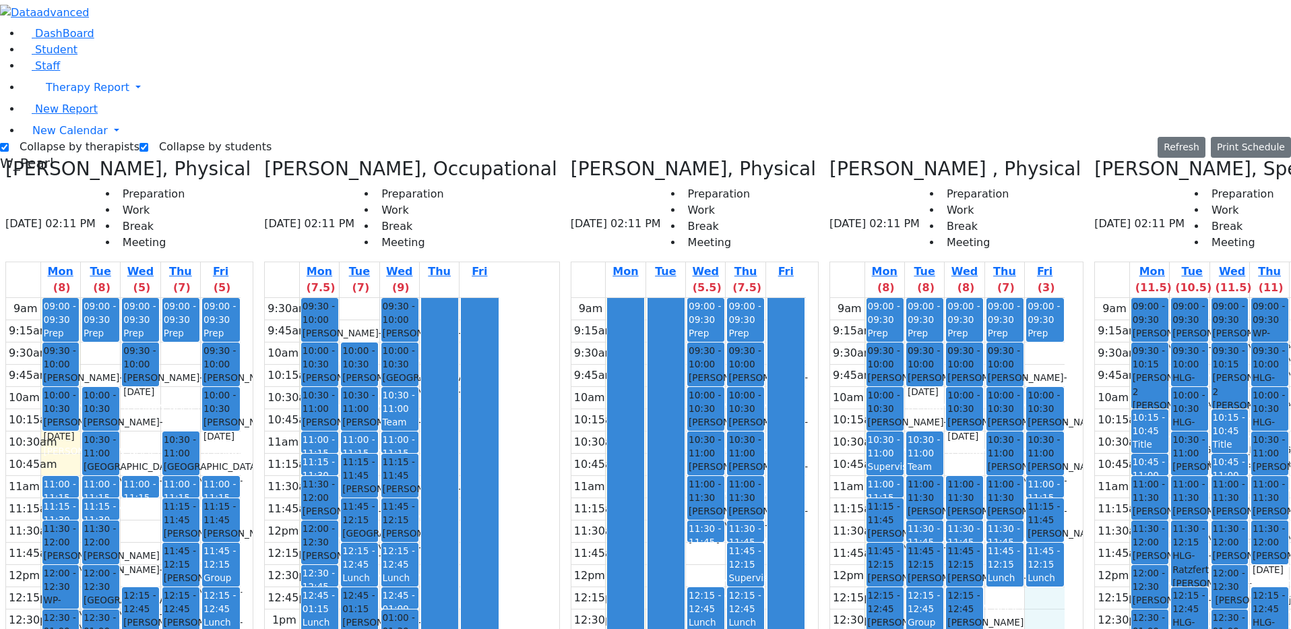
drag, startPoint x: 997, startPoint y: 387, endPoint x: 999, endPoint y: 404, distance: 16.9
click at [999, 404] on div "9am 9:15am 9:30am 9:45am 10am 10:15am 10:30am 10:45am 11am 11:15am 11:30am 11:4…" at bounding box center [947, 565] width 234 height 534
click at [1011, 421] on div "9am 9:15am 9:30am 9:45am 10am 10:15am 10:30am 10:45am 11am 11:15am 11:30am 11:4…" at bounding box center [947, 565] width 234 height 534
drag, startPoint x: 978, startPoint y: 398, endPoint x: 976, endPoint y: 379, distance: 19.0
click at [974, 379] on div "9am 9:15am 9:30am 9:45am 10am 10:15am 10:30am 10:45am 11am 11:15am 11:30am 11:4…" at bounding box center [947, 565] width 234 height 534
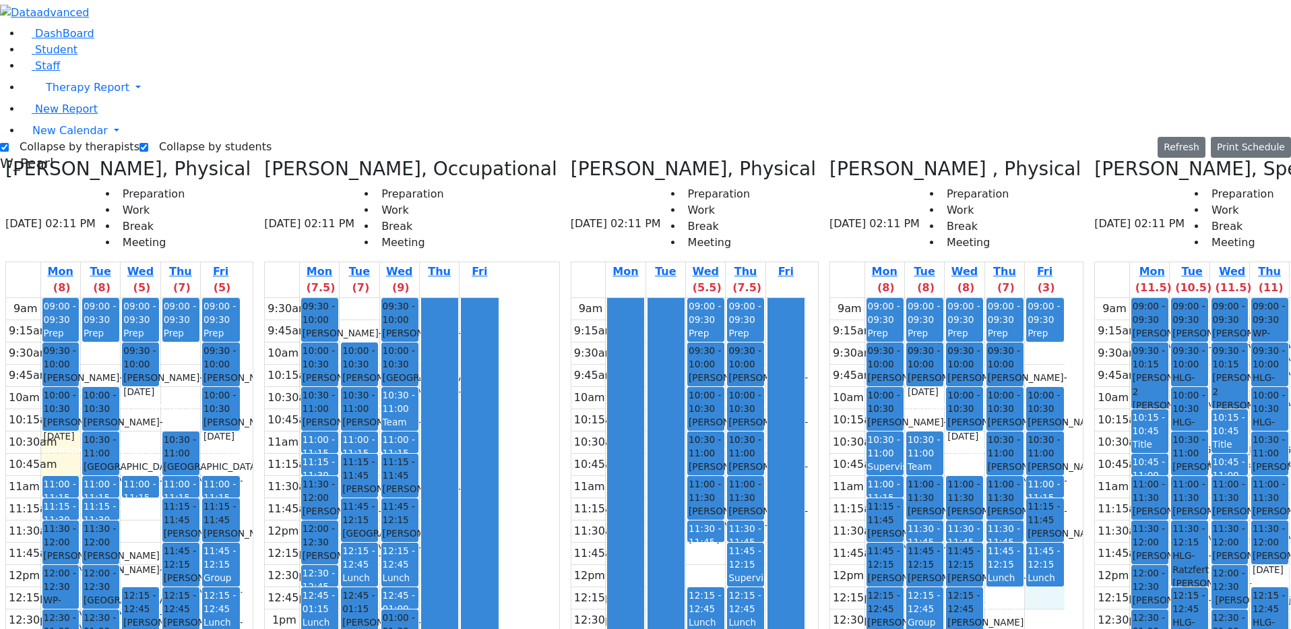
click at [1000, 397] on div "9am 9:15am 9:30am 9:45am 10am 10:15am 10:30am 10:45am 11am 11:15am 11:30am 11:4…" at bounding box center [947, 565] width 234 height 534
click at [1001, 417] on div "9am 9:15am 9:30am 9:45am 10am 10:15am 10:30am 10:45am 11am 11:15am 11:30am 11:4…" at bounding box center [947, 565] width 234 height 534
drag, startPoint x: 984, startPoint y: 400, endPoint x: 979, endPoint y: 380, distance: 20.9
click at [979, 380] on div "9am 9:15am 9:30am 9:45am 10am 10:15am 10:30am 10:45am 11am 11:15am 11:30am 11:4…" at bounding box center [947, 565] width 234 height 534
drag, startPoint x: 1003, startPoint y: 380, endPoint x: 1003, endPoint y: 388, distance: 8.1
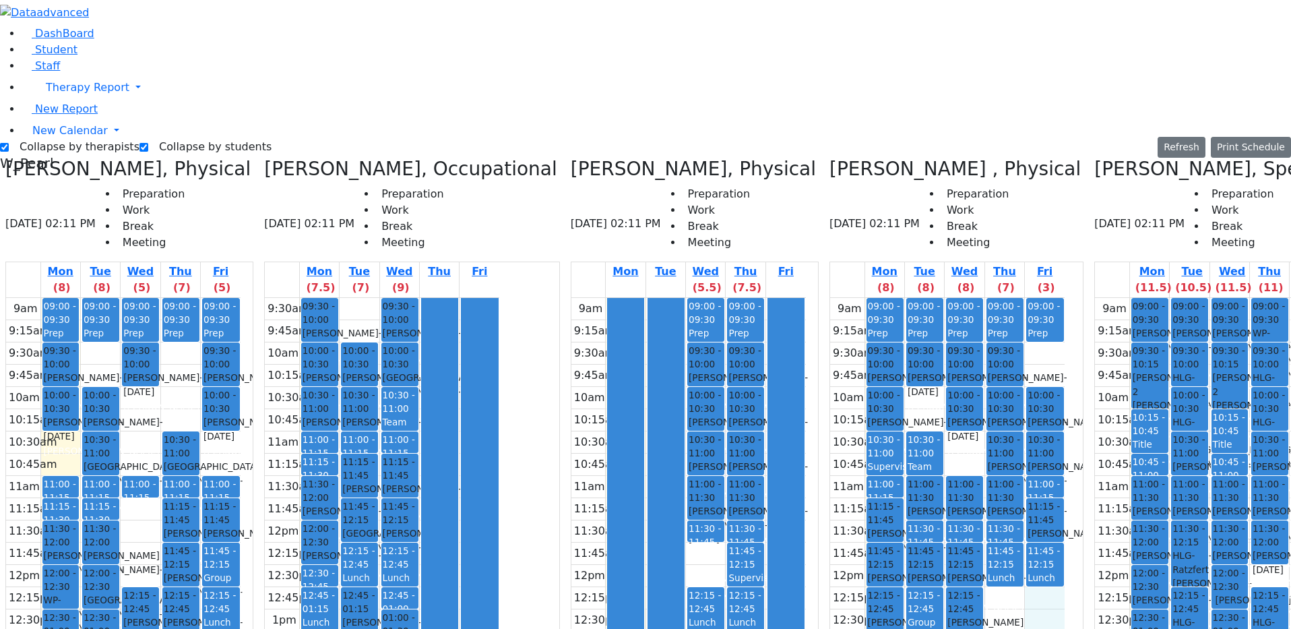
click at [1008, 398] on div "9am 9:15am 9:30am 9:45am 10am 10:15am 10:30am 10:45am 11am 11:15am 11:30am 11:4…" at bounding box center [947, 565] width 234 height 534
click at [933, 298] on div "9am 9:15am 9:30am 9:45am 10am 10:15am 10:30am 10:45am 11am 11:15am 11:30am 11:4…" at bounding box center [947, 565] width 234 height 534
click at [896, 298] on div "9am 9:15am 9:30am 9:45am 10am 10:15am 10:30am 10:45am 11am 11:15am 11:30am 11:4…" at bounding box center [947, 565] width 234 height 534
drag, startPoint x: 913, startPoint y: 218, endPoint x: 914, endPoint y: 231, distance: 13.5
click at [914, 298] on div "9am 9:15am 9:30am 9:45am 10am 10:15am 10:30am 10:45am 11am 11:15am 11:30am 11:4…" at bounding box center [947, 565] width 234 height 534
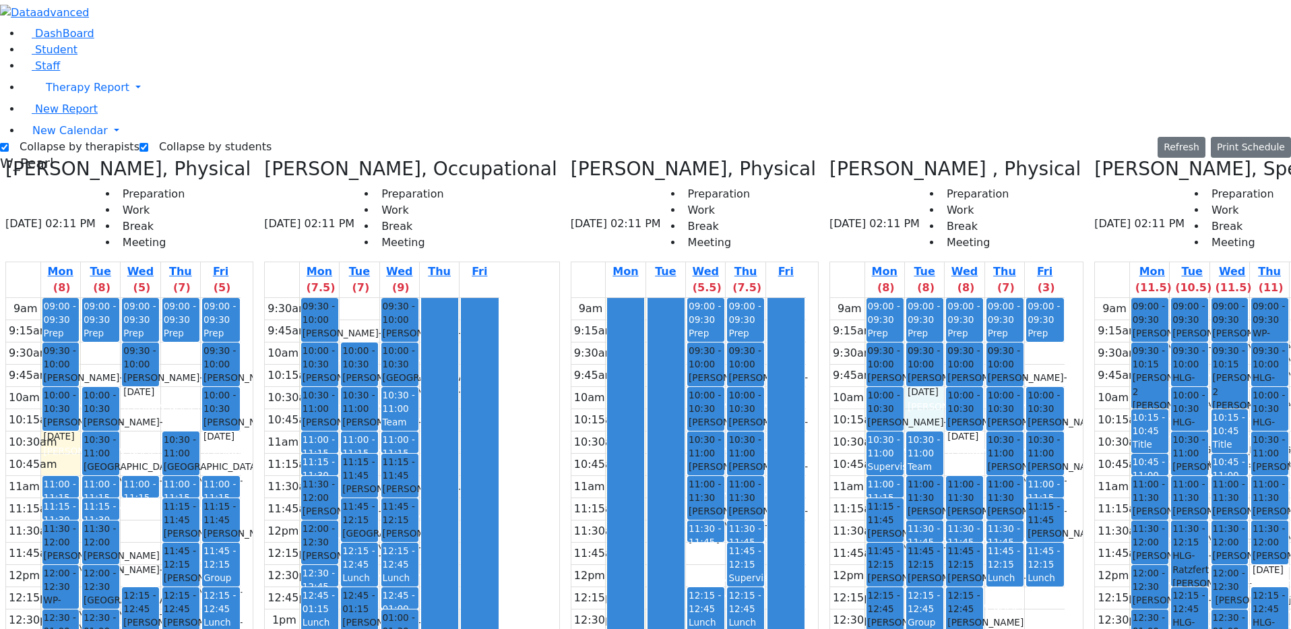
drag, startPoint x: 902, startPoint y: 179, endPoint x: 904, endPoint y: 205, distance: 25.6
click at [902, 298] on div "9am 9:15am 9:30am 9:45am 10am 10:15am 10:30am 10:45am 11am 11:15am 11:30am 11:4…" at bounding box center [947, 565] width 234 height 534
drag, startPoint x: 910, startPoint y: 225, endPoint x: 917, endPoint y: 241, distance: 17.5
click at [915, 298] on div "9am 9:15am 9:30am 9:45am 10am 10:15am 10:30am 10:45am 11am 11:15am 11:30am 11:4…" at bounding box center [947, 565] width 234 height 534
drag, startPoint x: 1004, startPoint y: 136, endPoint x: 1009, endPoint y: 152, distance: 16.8
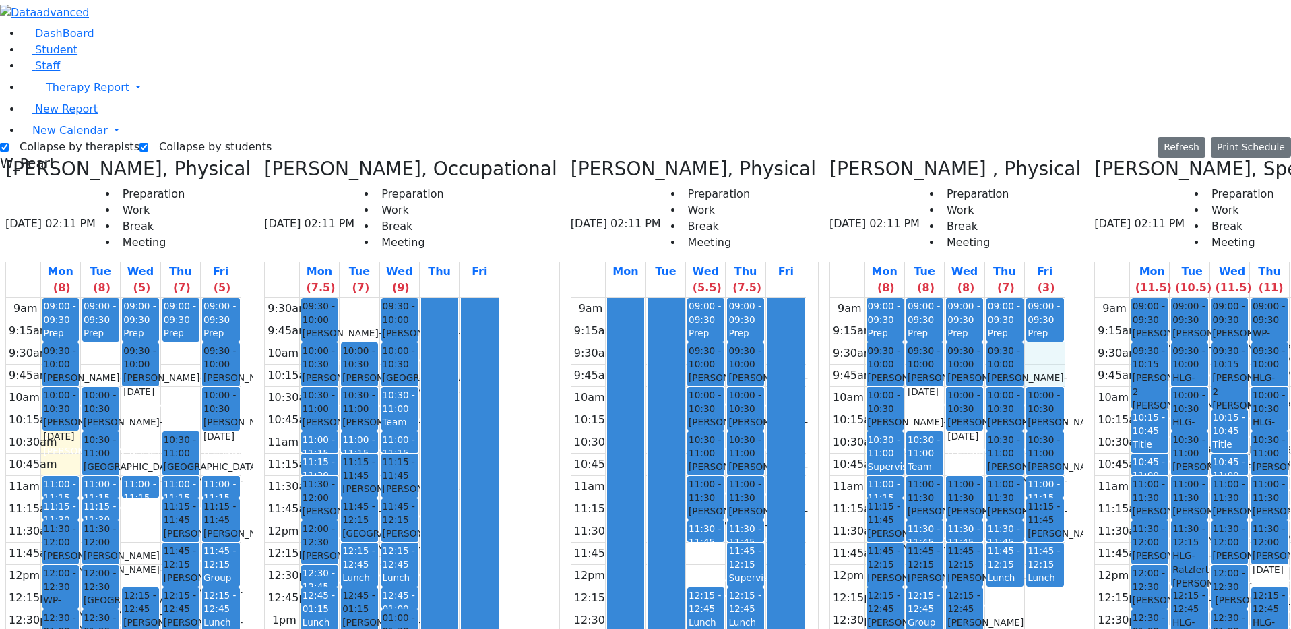
click at [1007, 298] on div "9am 9:15am 9:30am 9:45am 10am 10:15am 10:30am 10:45am 11am 11:15am 11:30am 11:4…" at bounding box center [947, 565] width 234 height 534
drag, startPoint x: 889, startPoint y: 185, endPoint x: 885, endPoint y: 199, distance: 14.5
click at [885, 298] on div "9am 9:15am 9:30am 9:45am 10am 10:15am 10:30am 10:45am 11am 11:15am 11:30am 11:4…" at bounding box center [947, 565] width 234 height 534
drag, startPoint x: 931, startPoint y: 225, endPoint x: 931, endPoint y: 239, distance: 13.5
click at [928, 298] on div "9am 9:15am 9:30am 9:45am 10am 10:15am 10:30am 10:45am 11am 11:15am 11:30am 11:4…" at bounding box center [947, 565] width 234 height 534
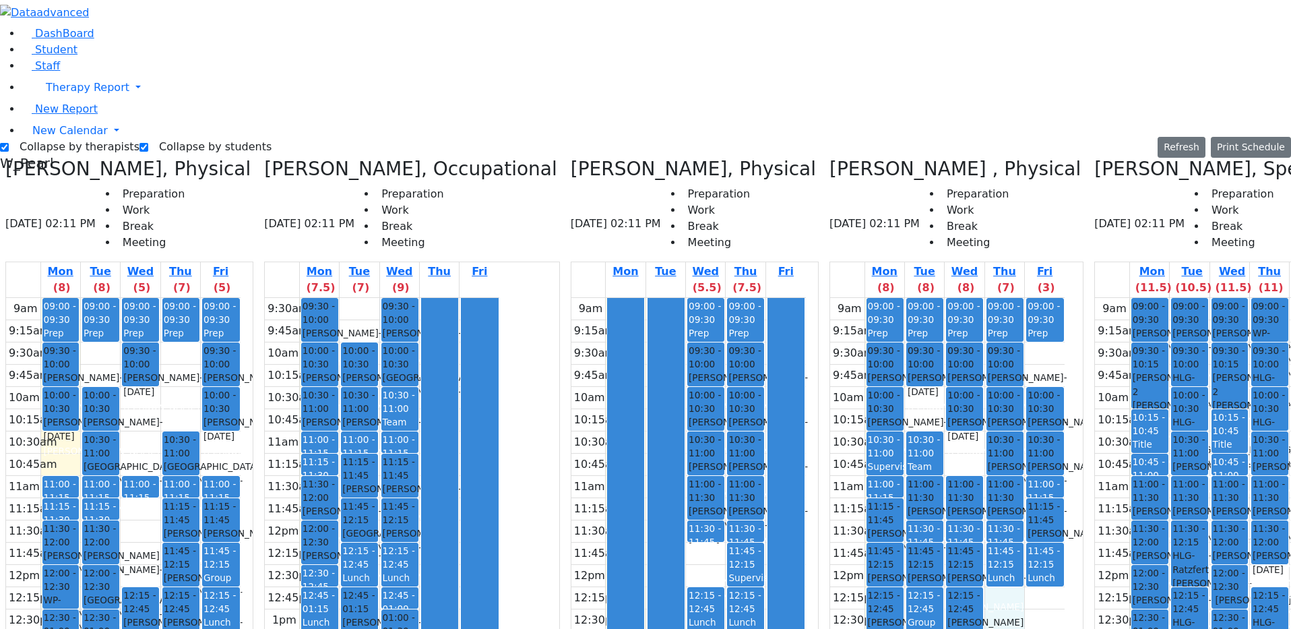
drag, startPoint x: 961, startPoint y: 387, endPoint x: 962, endPoint y: 403, distance: 15.6
click at [960, 404] on div "9am 9:15am 9:30am 9:45am 10am 10:15am 10:30am 10:45am 11am 11:15am 11:30am 11:4…" at bounding box center [947, 565] width 234 height 534
click at [998, 389] on div "9am 9:15am 9:30am 9:45am 10am 10:15am 10:30am 10:45am 11am 11:15am 11:30am 11:4…" at bounding box center [947, 565] width 234 height 534
click at [994, 422] on div "9am 9:15am 9:30am 9:45am 10am 10:15am 10:30am 10:45am 11am 11:15am 11:30am 11:4…" at bounding box center [947, 565] width 234 height 534
click at [980, 397] on div "9am 9:15am 9:30am 9:45am 10am 10:15am 10:30am 10:45am 11am 11:15am 11:30am 11:4…" at bounding box center [947, 565] width 234 height 534
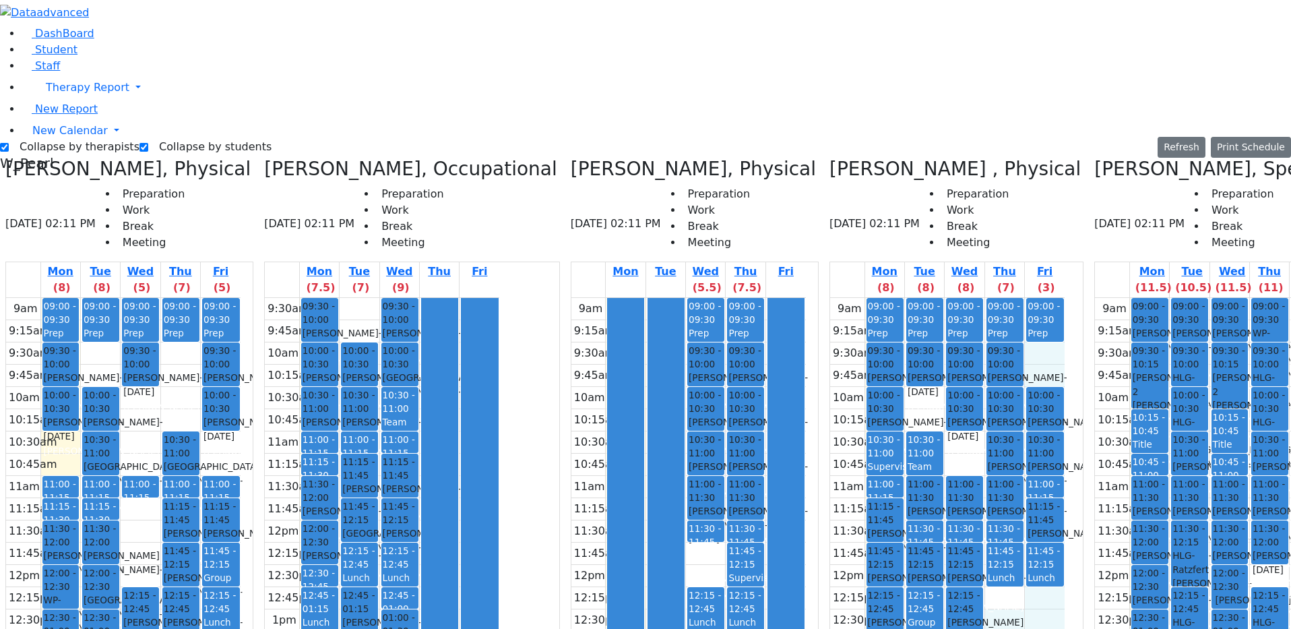
drag, startPoint x: 980, startPoint y: 396, endPoint x: 990, endPoint y: 395, distance: 10.1
click at [981, 377] on div "9am 9:15am 9:30am 9:45am 10am 10:15am 10:30am 10:45am 11am 11:15am 11:30am 11:4…" at bounding box center [947, 565] width 234 height 534
drag, startPoint x: 980, startPoint y: 376, endPoint x: 978, endPoint y: 392, distance: 16.3
drag, startPoint x: 995, startPoint y: 378, endPoint x: 995, endPoint y: 387, distance: 8.8
click at [995, 388] on div "9am 9:15am 9:30am 9:45am 10am 10:15am 10:30am 10:45am 11am 11:15am 11:30am 11:4…" at bounding box center [947, 565] width 234 height 534
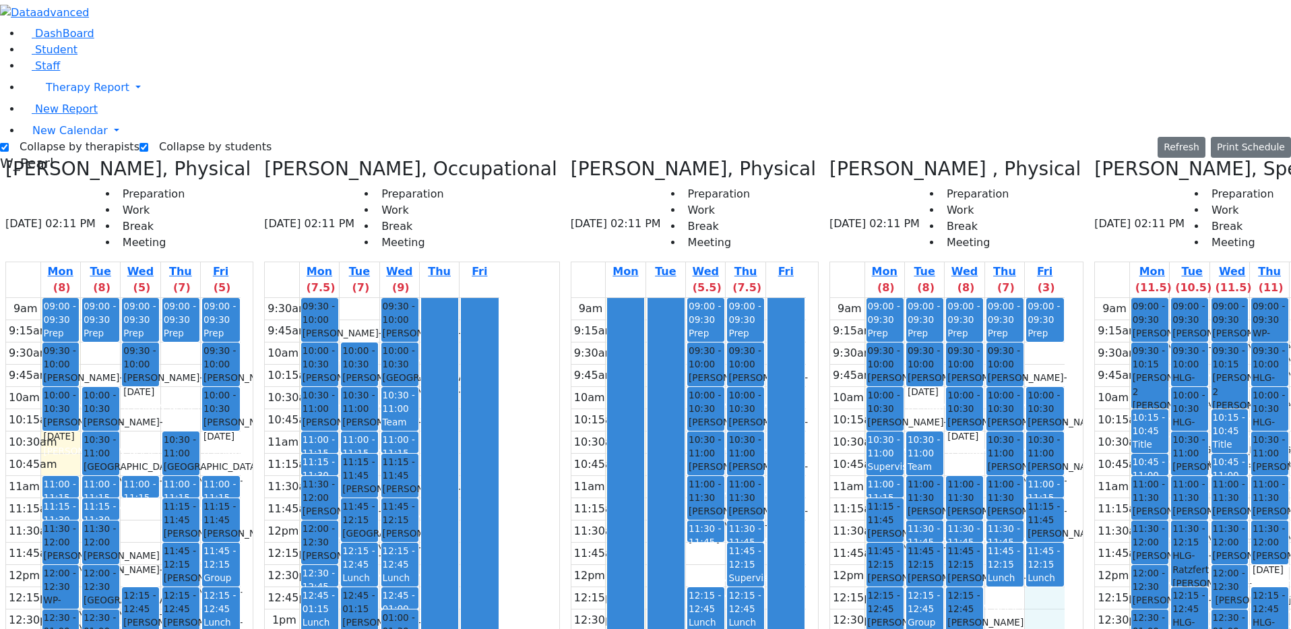
click at [1094, 158] on icon at bounding box center [1094, 169] width 0 height 22
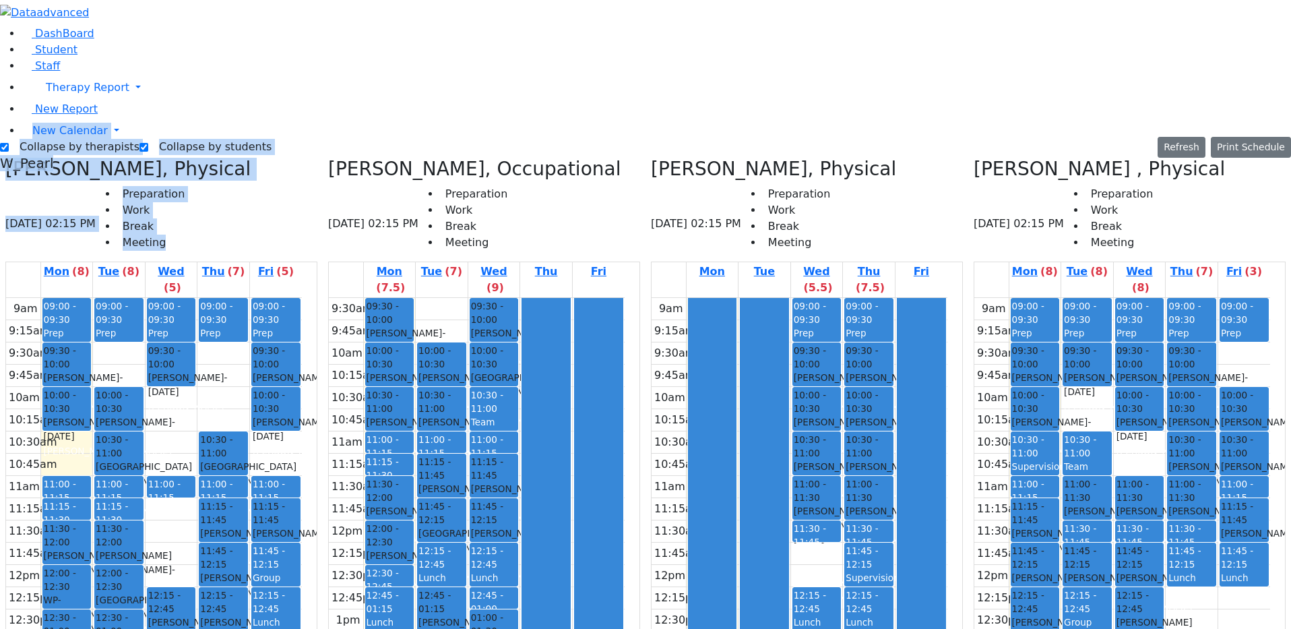
click at [0, 166] on html "Print Schedule Options Show Birthday Show Time Interval Show School Grad Pdf" at bounding box center [645, 439] width 1291 height 878
click at [25, 177] on aside "DashBoard Student Staff Therapy Report Student Old Calendar" at bounding box center [645, 88] width 1291 height 177
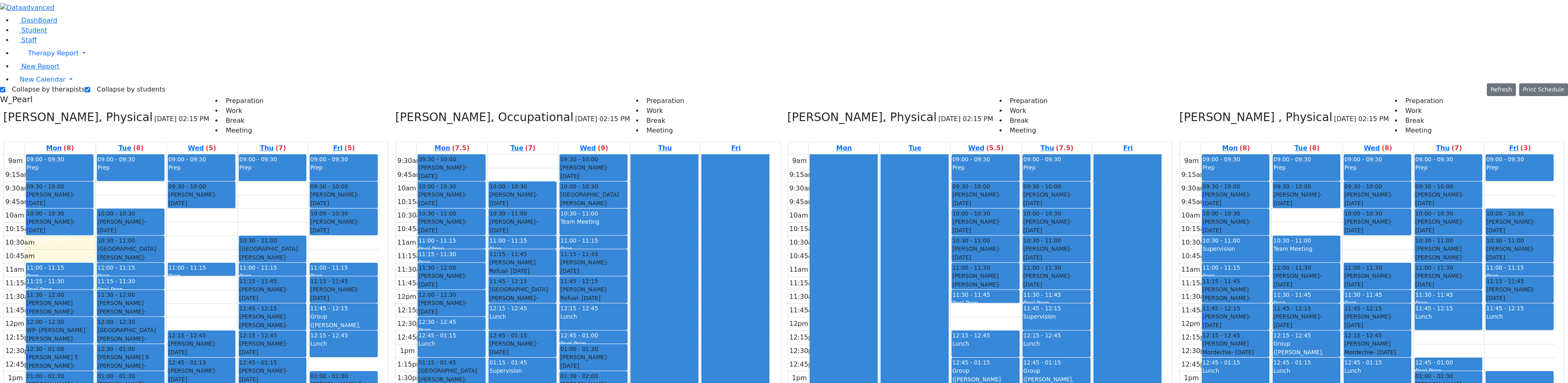
click at [30, 83] on div "Collapse by therapists Collapse by students Refresh Setup Working Hours Print S…" at bounding box center [784, 285] width 1578 height 405
click at [33, 83] on label "Collapse by therapists" at bounding box center [45, 90] width 80 height 13
click at [5, 87] on input "Collapse by therapists" at bounding box center [2, 90] width 5 height 5
checkbox input "false"
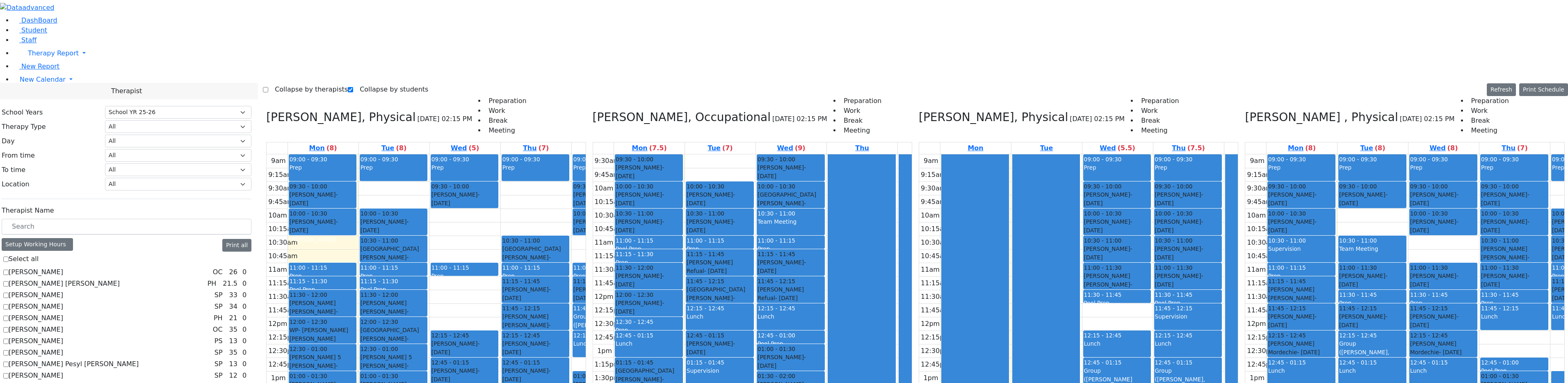
scroll to position [496, 0]
checkbox input "true"
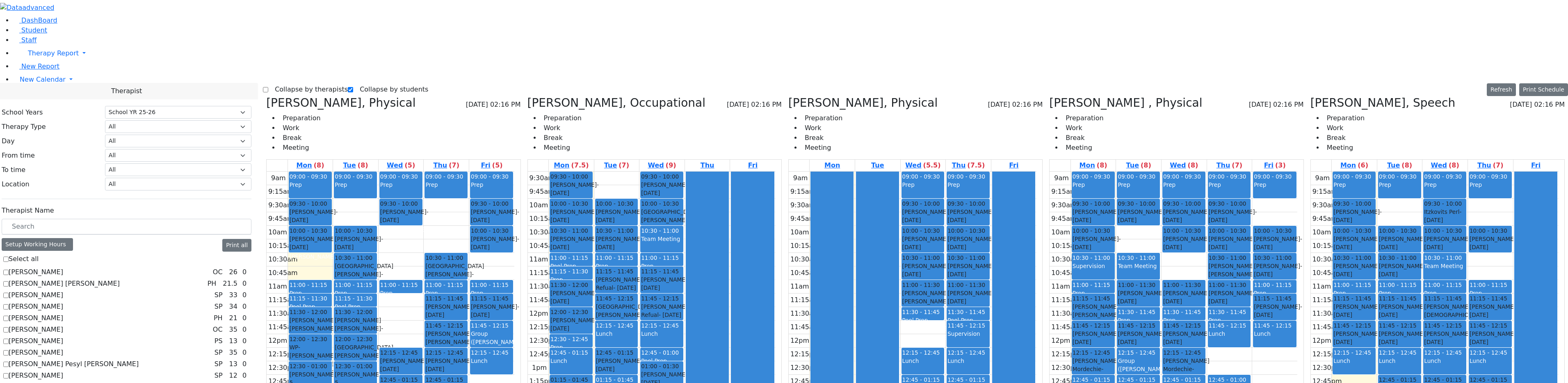
scroll to position [168, 0]
checkbox input "true"
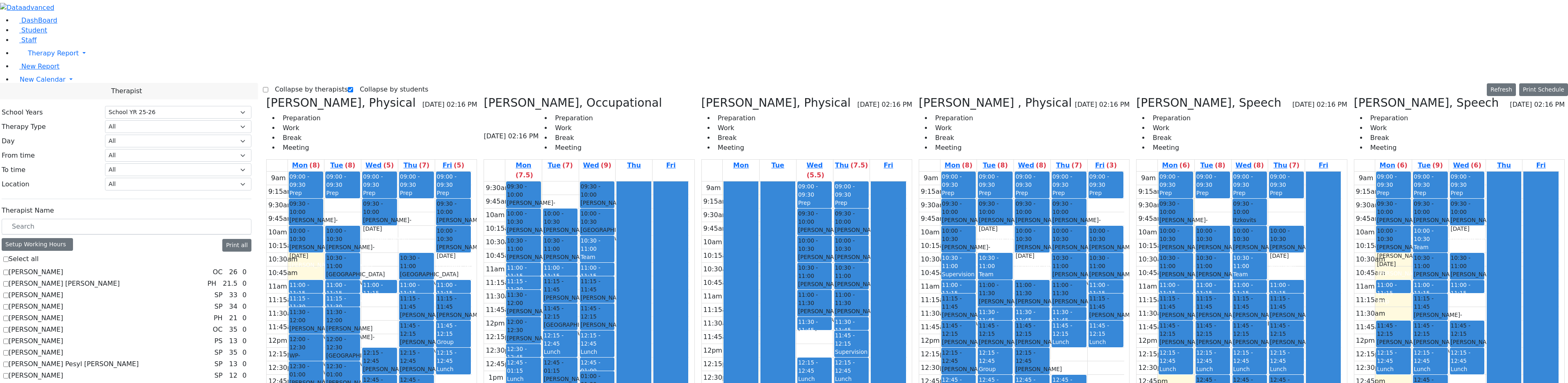
scroll to position [537, 0]
checkbox input "true"
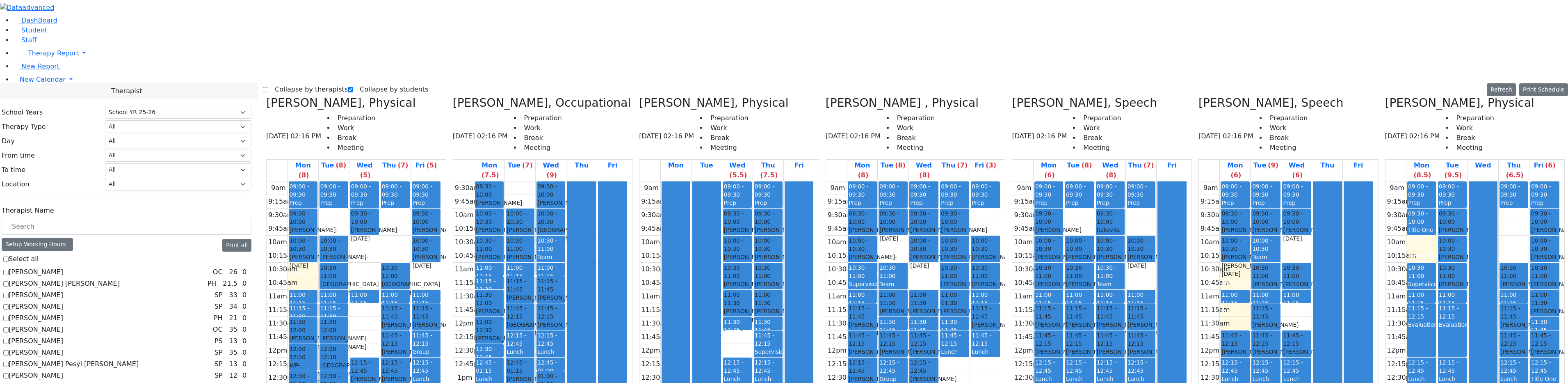
click at [287, 83] on label "Collapse by therapists" at bounding box center [308, 90] width 80 height 13
click at [268, 87] on input "Collapse by therapists" at bounding box center [265, 90] width 5 height 5
checkbox input "true"
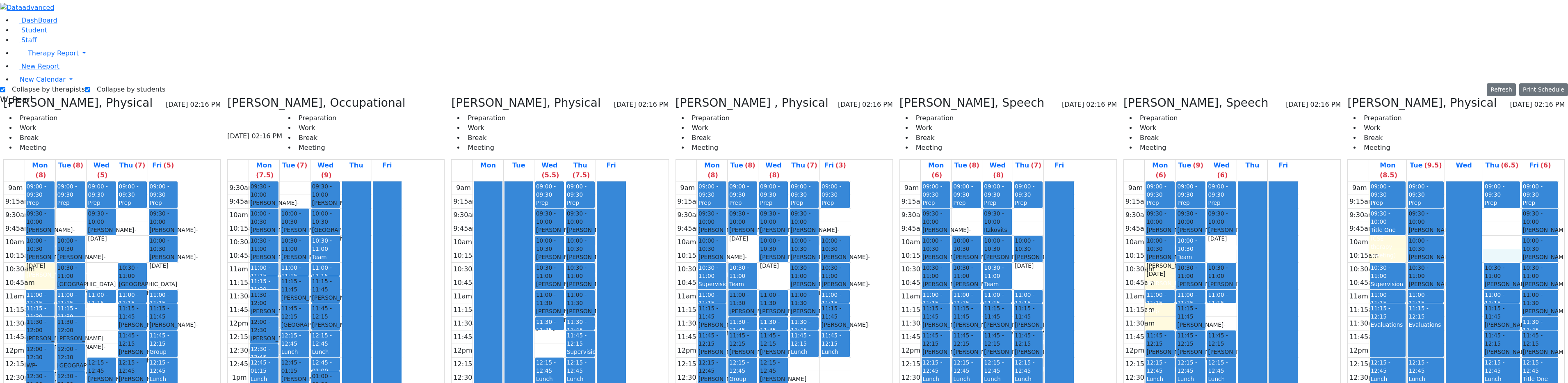
drag, startPoint x: 1495, startPoint y: 109, endPoint x: 1495, endPoint y: 116, distance: 7.0
click at [785, 181] on div "9am 9:15am 9:30am 9:45am 10am 10:15am 10:30am 10:45am 11am 11:15am 11:30am 11:4…" at bounding box center [1453, 344] width 211 height 325
drag, startPoint x: 1531, startPoint y: 270, endPoint x: 1535, endPoint y: 290, distance: 20.4
click at [785, 299] on div "9am 9:15am 9:30am 9:45am 10am 10:15am 10:30am 10:45am 11am 11:15am 11:30am 11:4…" at bounding box center [1453, 344] width 211 height 325
click at [785, 304] on div "9am 9:15am 9:30am 9:45am 10am 10:15am 10:30am 10:45am 11am 11:15am 11:30am 11:4…" at bounding box center [1453, 344] width 211 height 325
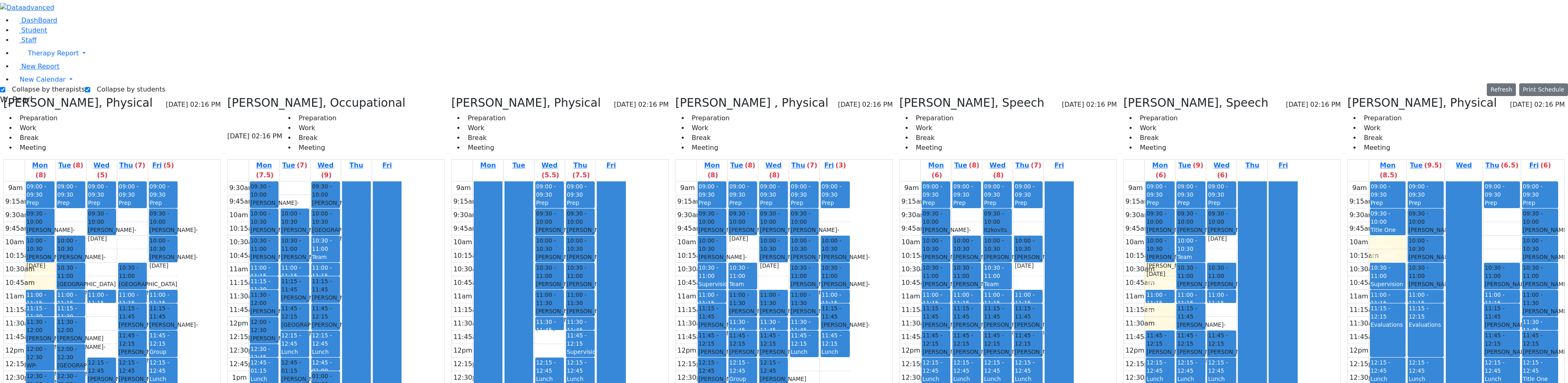
drag, startPoint x: 1529, startPoint y: 298, endPoint x: 1529, endPoint y: 287, distance: 11.0
click at [785, 287] on div "9am 9:15am 9:30am 9:45am 10am 10:15am 10:30am 10:45am 11am 11:15am 11:30am 11:4…" at bounding box center [1453, 344] width 211 height 325
drag, startPoint x: 1516, startPoint y: 287, endPoint x: 1519, endPoint y: 285, distance: 3.6
click at [785, 293] on div "9am 9:15am 9:30am 9:45am 10am 10:15am 10:30am 10:45am 11am 11:15am 11:30am 11:4…" at bounding box center [1453, 344] width 211 height 325
click at [785, 288] on div "9am 9:15am 9:30am 9:45am 10am 10:15am 10:30am 10:45am 11am 11:15am 11:30am 11:4…" at bounding box center [1453, 344] width 211 height 325
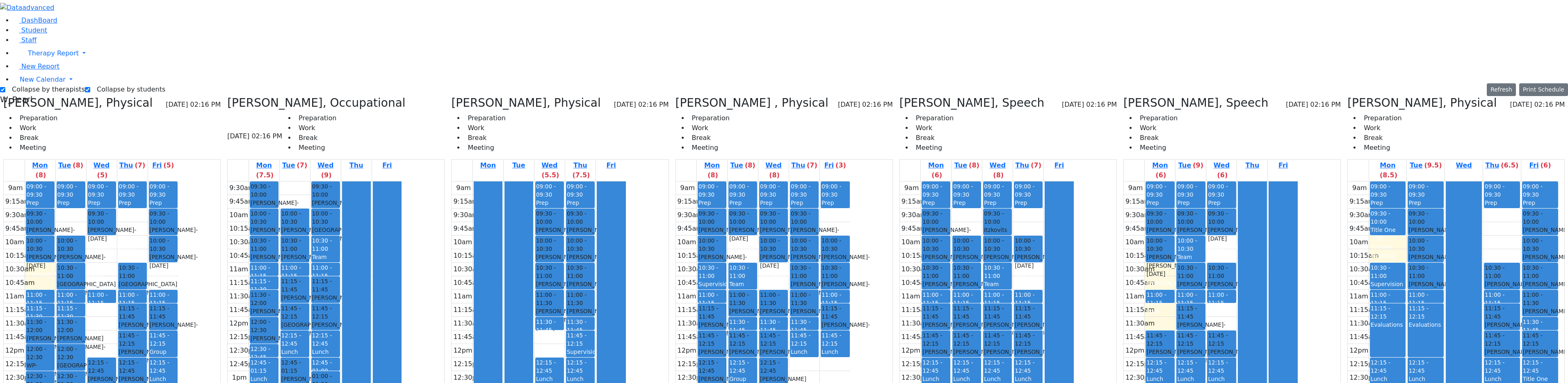
drag, startPoint x: 1528, startPoint y: 258, endPoint x: 1529, endPoint y: 267, distance: 9.1
click at [785, 267] on div "9am 9:15am 9:30am 9:45am 10am 10:15am 10:30am 10:45am 11am 11:15am 11:30am 11:4…" at bounding box center [1453, 344] width 211 height 325
drag, startPoint x: 1529, startPoint y: 280, endPoint x: 1530, endPoint y: 295, distance: 15.0
click at [785, 293] on div "9am 9:15am 9:30am 9:45am 10am 10:15am 10:30am 10:45am 11am 11:15am 11:30am 11:4…" at bounding box center [1453, 344] width 211 height 325
drag, startPoint x: 1513, startPoint y: 287, endPoint x: 1518, endPoint y: 293, distance: 7.8
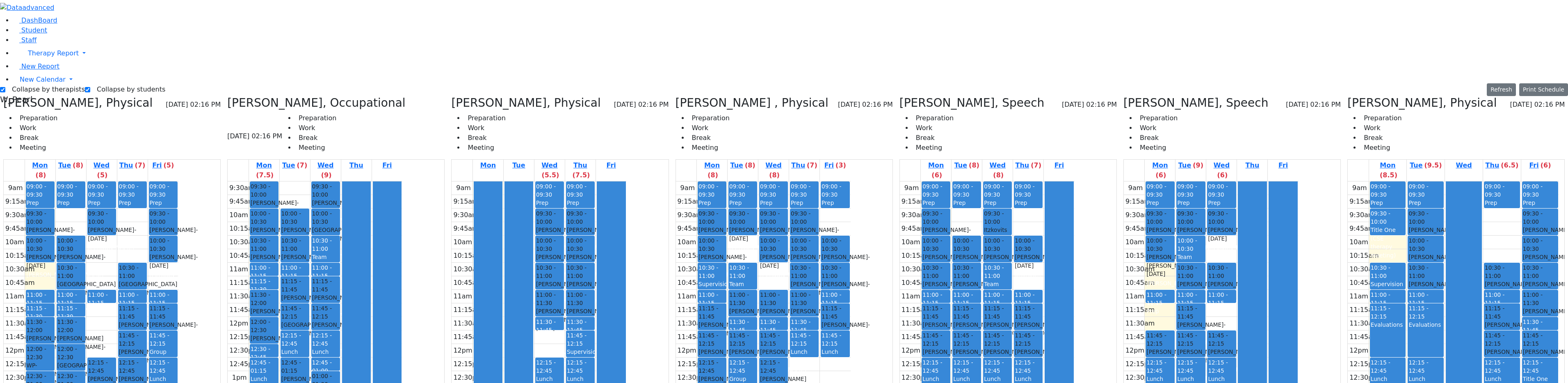
click at [785, 298] on div "9am 9:15am 9:30am 9:45am 10am 10:15am 10:30am 10:45am 11am 11:15am 11:30am 11:4…" at bounding box center [1453, 344] width 211 height 325
drag, startPoint x: 1517, startPoint y: 286, endPoint x: 1521, endPoint y: 290, distance: 5.7
click at [785, 292] on div "9am 9:15am 9:30am 9:45am 10am 10:15am 10:30am 10:45am 11am 11:15am 11:30am 11:4…" at bounding box center [1453, 344] width 211 height 325
click at [785, 296] on div "9am 9:15am 9:30am 9:45am 10am 10:15am 10:30am 10:45am 11am 11:15am 11:30am 11:4…" at bounding box center [1453, 344] width 211 height 325
drag, startPoint x: 1514, startPoint y: 289, endPoint x: 1519, endPoint y: 292, distance: 5.8
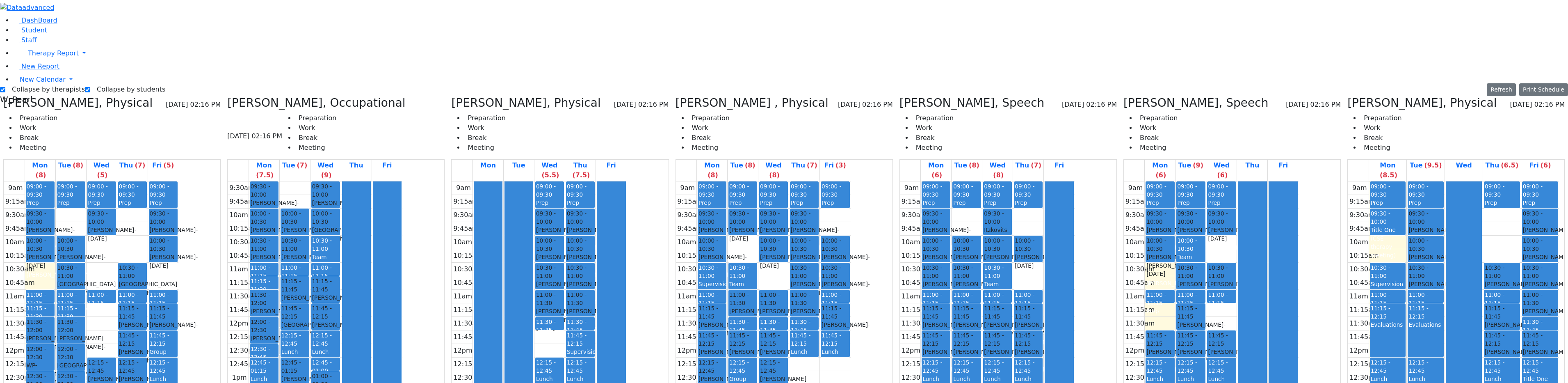
click at [785, 295] on div "9am 9:15am 9:30am 9:45am 10am 10:15am 10:30am 10:45am 11am 11:15am 11:30am 11:4…" at bounding box center [1453, 344] width 211 height 325
drag, startPoint x: 1527, startPoint y: 278, endPoint x: 1529, endPoint y: 290, distance: 12.2
click at [785, 293] on div "9am 9:15am 9:30am 9:45am 10am 10:15am 10:30am 10:45am 11am 11:15am 11:30am 11:4…" at bounding box center [1453, 344] width 211 height 325
click at [785, 300] on div "9am 9:15am 9:30am 9:45am 10am 10:15am 10:30am 10:45am 11am 11:15am 11:30am 11:4…" at bounding box center [1453, 344] width 211 height 325
click at [785, 299] on div "9am 9:15am 9:30am 9:45am 10am 10:15am 10:30am 10:45am 11am 11:15am 11:30am 11:4…" at bounding box center [1453, 344] width 211 height 325
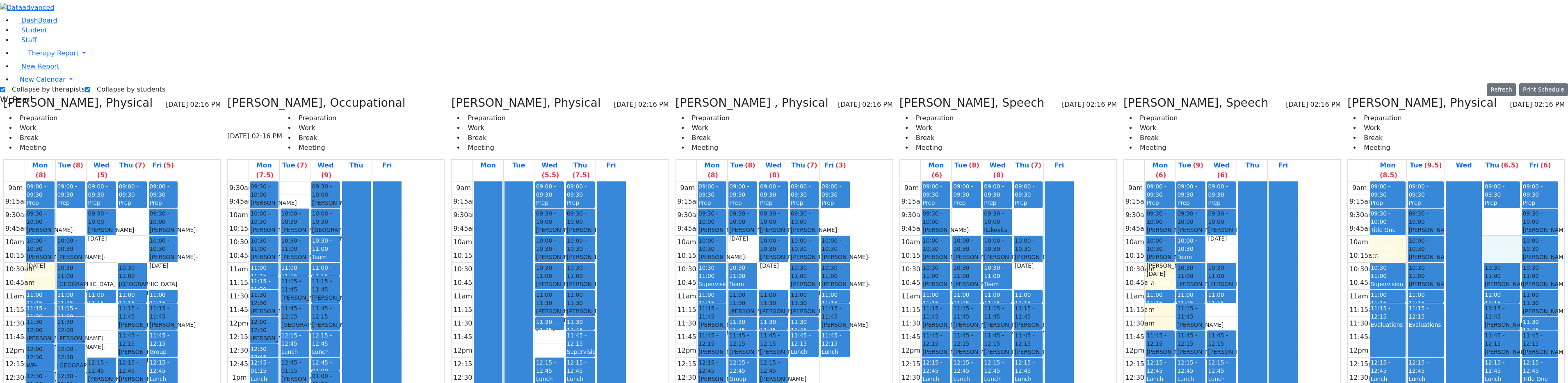
drag, startPoint x: 1489, startPoint y: 116, endPoint x: 1489, endPoint y: 102, distance: 14.0
click at [785, 181] on div "9am 9:15am 9:30am 9:45am 10am 10:15am 10:30am 10:45am 11am 11:15am 11:30am 11:4…" at bounding box center [1453, 344] width 211 height 325
drag, startPoint x: 1489, startPoint y: 74, endPoint x: 1488, endPoint y: 90, distance: 16.0
click at [785, 181] on div "9am 9:15am 9:30am 9:45am 10am 10:15am 10:30am 10:45am 11am 11:15am 11:30am 11:4…" at bounding box center [1453, 344] width 211 height 325
drag, startPoint x: 1477, startPoint y: 81, endPoint x: 1473, endPoint y: 99, distance: 18.4
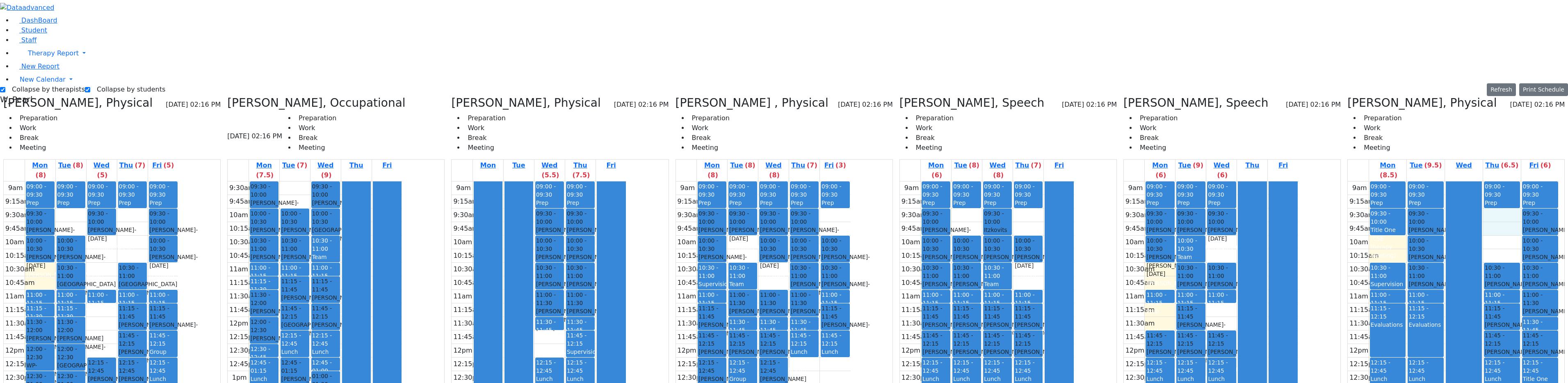
click at [785, 181] on div at bounding box center [1464, 343] width 35 height 324
drag, startPoint x: 1390, startPoint y: 111, endPoint x: 1390, endPoint y: 120, distance: 9.0
click at [785, 181] on div "9am 9:15am 9:30am 9:45am 10am 10:15am 10:30am 10:45am 11am 11:15am 11:30am 11:4…" at bounding box center [1453, 344] width 211 height 325
drag, startPoint x: 1496, startPoint y: 109, endPoint x: 1492, endPoint y: 128, distance: 19.4
click at [785, 181] on div "9am 9:15am 9:30am 9:45am 10am 10:15am 10:30am 10:45am 11am 11:15am 11:30am 11:4…" at bounding box center [1453, 344] width 211 height 325
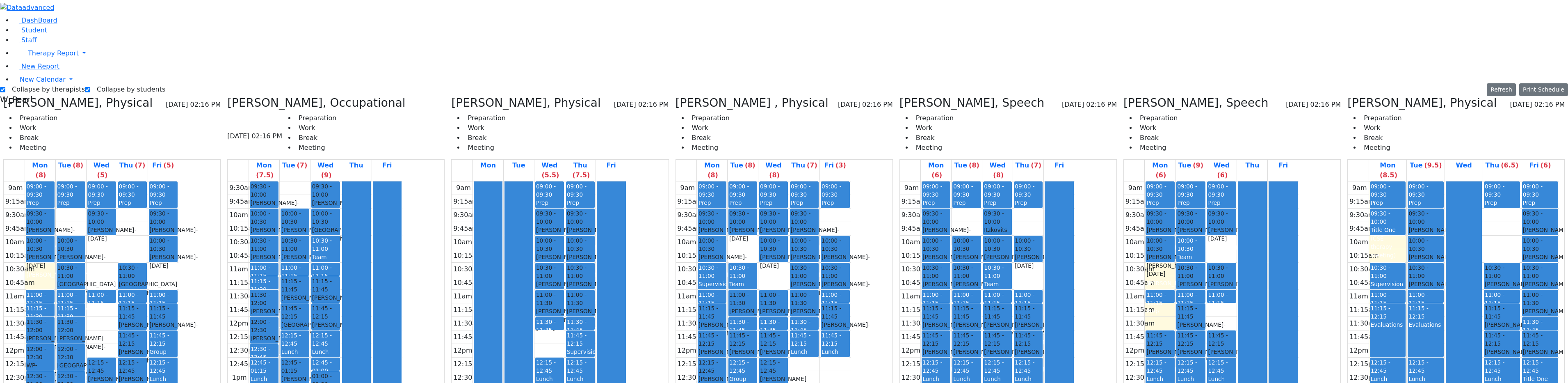
click at [785, 294] on div "9am 9:15am 9:30am 9:45am 10am 10:15am 10:30am 10:45am 11am 11:15am 11:30am 11:4…" at bounding box center [1453, 344] width 211 height 325
drag, startPoint x: 1525, startPoint y: 277, endPoint x: 1528, endPoint y: 301, distance: 24.2
click at [785, 299] on div "9am 9:15am 9:30am 9:45am 10am 10:15am 10:30am 10:45am 11am 11:15am 11:30am 11:4…" at bounding box center [1453, 344] width 211 height 325
drag, startPoint x: 1511, startPoint y: 284, endPoint x: 1518, endPoint y: 287, distance: 7.6
click at [785, 293] on div "9am 9:15am 9:30am 9:45am 10am 10:15am 10:30am 10:45am 11am 11:15am 11:30am 11:4…" at bounding box center [1453, 344] width 211 height 325
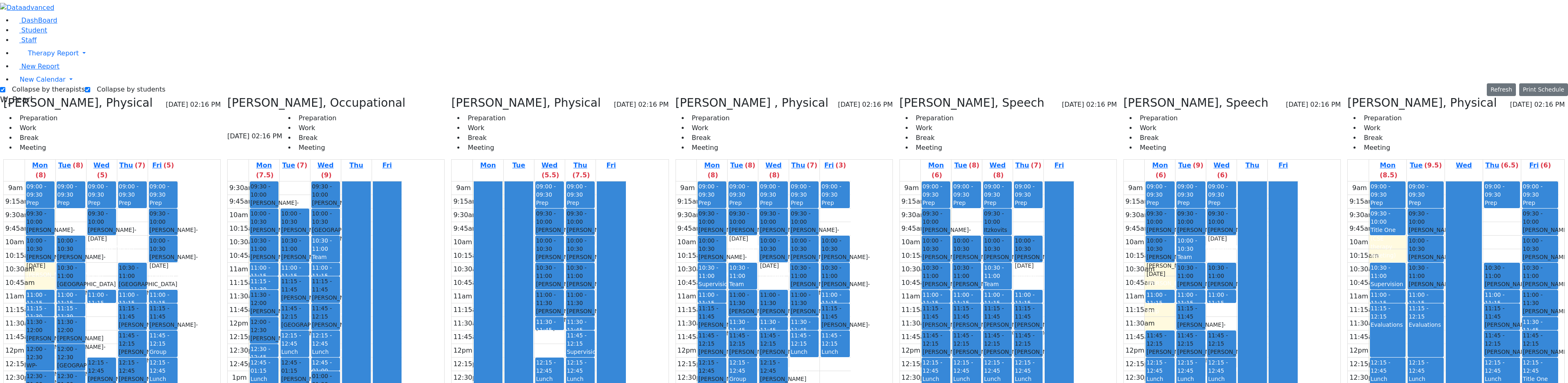
drag, startPoint x: 1525, startPoint y: 284, endPoint x: 1525, endPoint y: 290, distance: 6.0
click at [785, 291] on div "9am 9:15am 9:30am 9:45am 10am 10:15am 10:30am 10:45am 11am 11:15am 11:30am 11:4…" at bounding box center [1453, 344] width 211 height 325
drag, startPoint x: 1535, startPoint y: 263, endPoint x: 1535, endPoint y: 273, distance: 10.0
click at [785, 273] on div "9am 9:15am 9:30am 9:45am 10am 10:15am 10:30am 10:45am 11am 11:15am 11:30am 11:4…" at bounding box center [1453, 344] width 211 height 325
drag, startPoint x: 1517, startPoint y: 285, endPoint x: 1517, endPoint y: 290, distance: 5.0
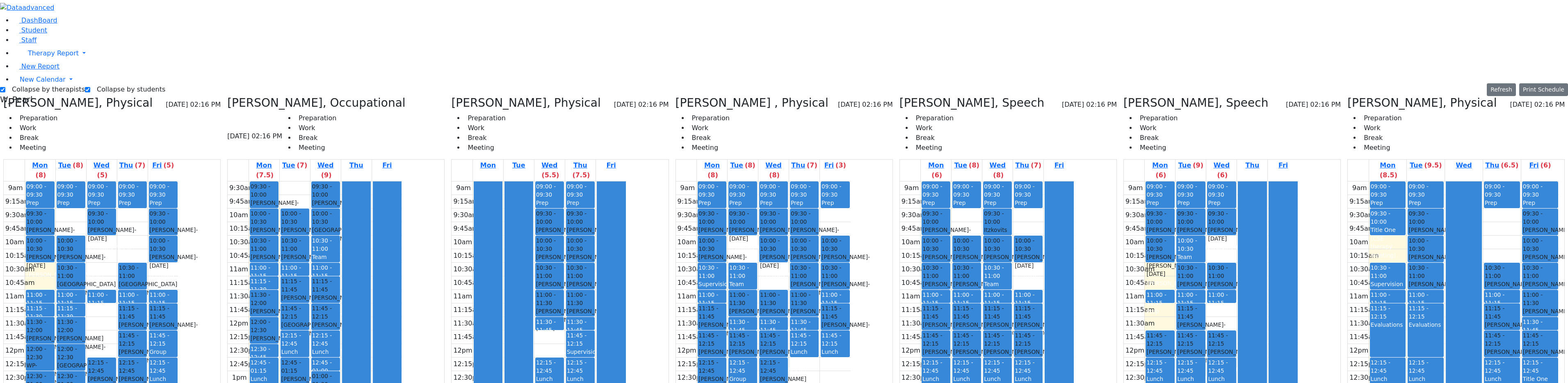
click at [785, 294] on div "9am 9:15am 9:30am 9:45am 10am 10:15am 10:30am 10:45am 11am 11:15am 11:30am 11:4…" at bounding box center [1453, 344] width 211 height 325
click at [785, 181] on div "9am 9:15am 9:30am 9:45am 10am 10:15am 10:30am 10:45am 11am 11:15am 11:30am 11:4…" at bounding box center [1453, 344] width 211 height 325
drag, startPoint x: 1493, startPoint y: 283, endPoint x: 1488, endPoint y: 295, distance: 13.0
click at [785, 295] on div "9am 9:15am 9:30am 9:45am 10am 10:15am 10:30am 10:45am 11am 11:15am 11:30am 11:4…" at bounding box center [1453, 344] width 211 height 325
drag, startPoint x: 1486, startPoint y: 285, endPoint x: 1486, endPoint y: 295, distance: 10.0
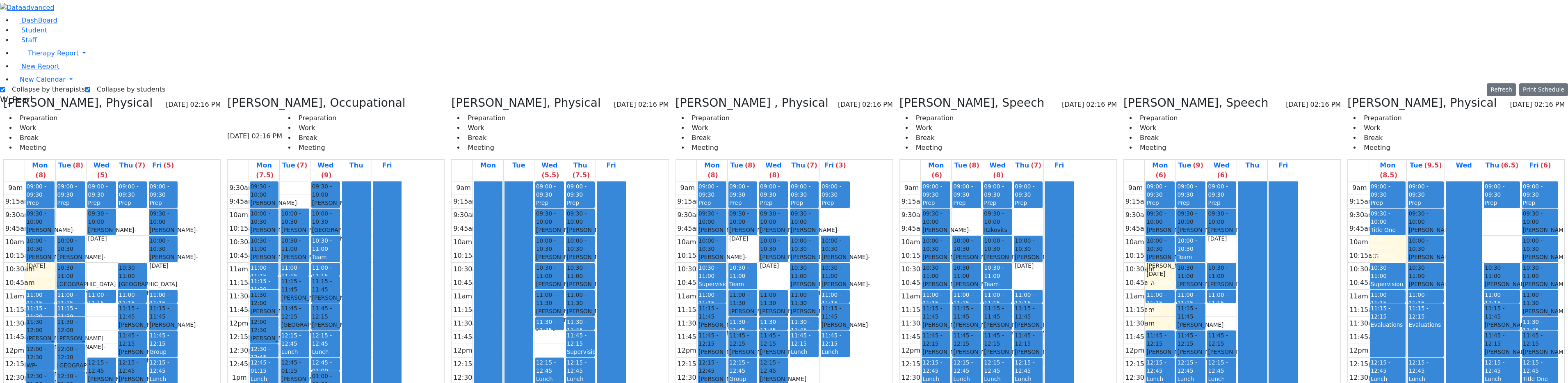
click at [785, 297] on div "9am 9:15am 9:30am 9:45am 10am 10:15am 10:30am 10:45am 11am 11:15am 11:30am 11:4…" at bounding box center [1453, 344] width 211 height 325
click at [785, 310] on div "9am 9:15am 9:30am 9:45am 10am 10:15am 10:30am 10:45am 11am 11:15am 11:30am 11:4…" at bounding box center [1453, 344] width 211 height 325
click at [785, 299] on div "9am 9:15am 9:30am 9:45am 10am 10:15am 10:30am 10:45am 11am 11:15am 11:30am 11:4…" at bounding box center [1453, 344] width 211 height 325
drag, startPoint x: 1513, startPoint y: 298, endPoint x: 1513, endPoint y: 288, distance: 10.0
click at [785, 288] on div "9am 9:15am 9:30am 9:45am 10am 10:15am 10:30am 10:45am 11am 11:15am 11:30am 11:4…" at bounding box center [1453, 344] width 211 height 325
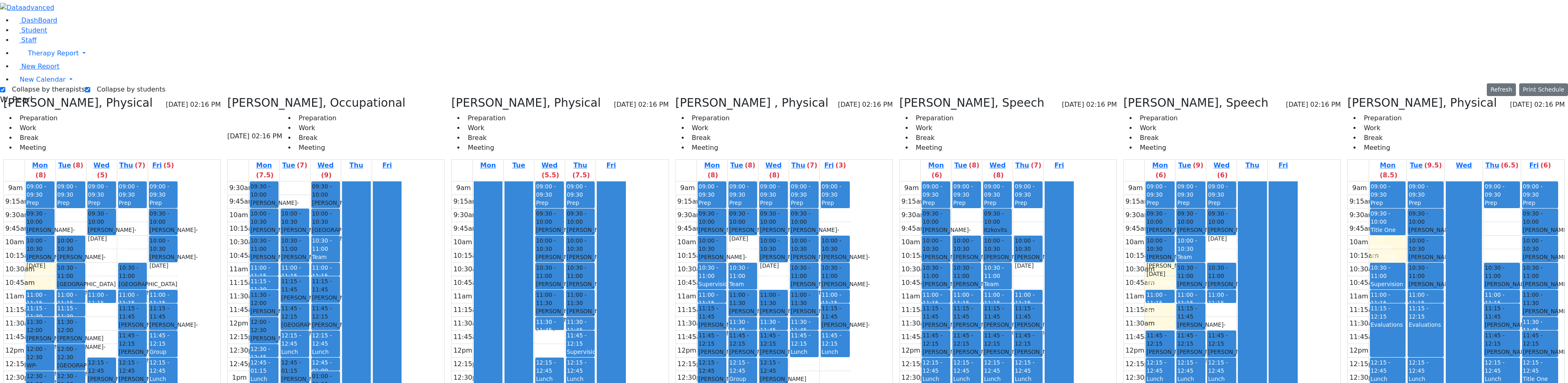
drag, startPoint x: 1524, startPoint y: 283, endPoint x: 1527, endPoint y: 296, distance: 13.3
click at [785, 296] on div "9am 9:15am 9:30am 9:45am 10am 10:15am 10:30am 10:45am 11am 11:15am 11:30am 11:4…" at bounding box center [1453, 344] width 211 height 325
drag, startPoint x: 1527, startPoint y: 257, endPoint x: 1527, endPoint y: 271, distance: 14.0
click at [785, 271] on div "9am 9:15am 9:30am 9:45am 10am 10:15am 10:30am 10:45am 11am 11:15am 11:30am 11:4…" at bounding box center [1453, 344] width 211 height 325
click at [785, 296] on div "9am 9:15am 9:30am 9:45am 10am 10:15am 10:30am 10:45am 11am 11:15am 11:30am 11:4…" at bounding box center [1453, 344] width 211 height 325
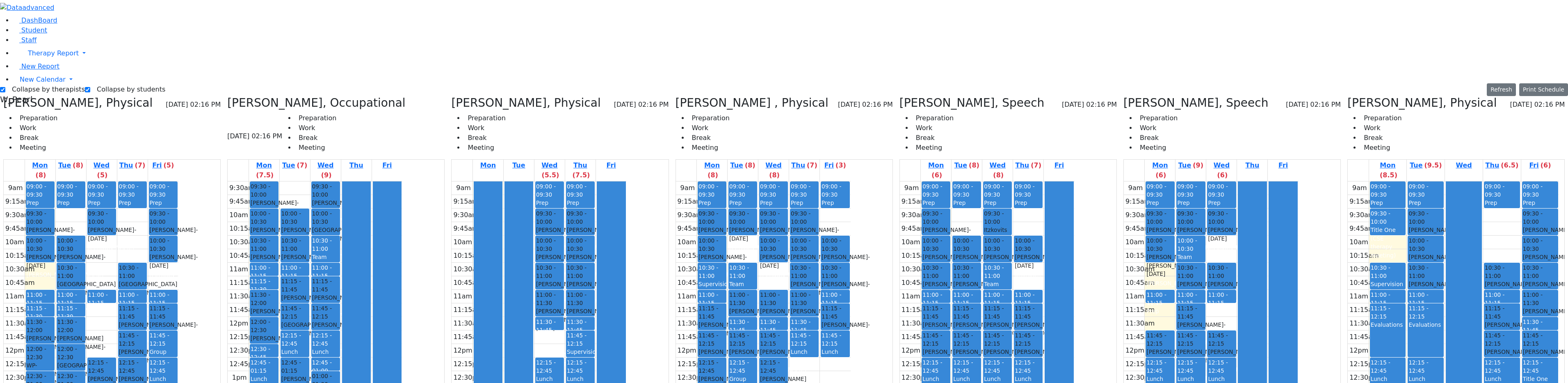
drag, startPoint x: 1527, startPoint y: 281, endPoint x: 1530, endPoint y: 298, distance: 17.3
click at [785, 298] on div "9am 9:15am 9:30am 9:45am 10am 10:15am 10:30am 10:45am 11am 11:15am 11:30am 11:4…" at bounding box center [1453, 344] width 211 height 325
click at [785, 309] on div "9am 9:15am 9:30am 9:45am 10am 10:15am 10:30am 10:45am 11am 11:15am 11:30am 11:4…" at bounding box center [1453, 344] width 211 height 325
drag, startPoint x: 1516, startPoint y: 296, endPoint x: 1516, endPoint y: 289, distance: 7.0
click at [785, 287] on div "9am 9:15am 9:30am 9:45am 10am 10:15am 10:30am 10:45am 11am 11:15am 11:30am 11:4…" at bounding box center [1453, 344] width 211 height 325
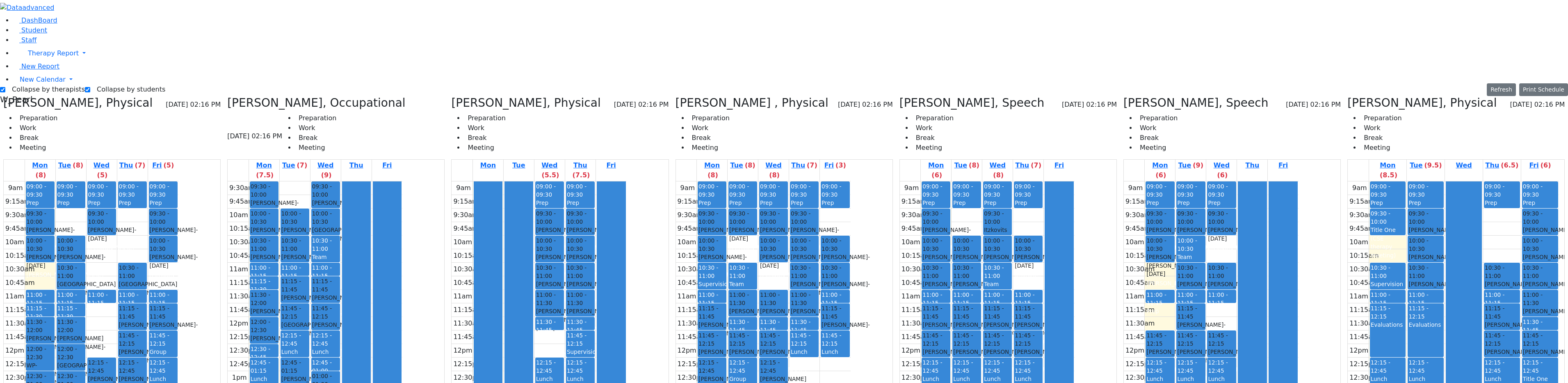
drag, startPoint x: 1528, startPoint y: 285, endPoint x: 1528, endPoint y: 290, distance: 5.0
click at [785, 300] on div "9am 9:15am 9:30am 9:45am 10am 10:15am 10:30am 10:45am 11am 11:15am 11:30am 11:4…" at bounding box center [1453, 344] width 211 height 325
drag, startPoint x: 1516, startPoint y: 286, endPoint x: 1522, endPoint y: 294, distance: 10.0
click at [785, 298] on div "9am 9:15am 9:30am 9:45am 10am 10:15am 10:30am 10:45am 11am 11:15am 11:30am 11:4…" at bounding box center [1453, 344] width 211 height 325
drag, startPoint x: 1526, startPoint y: 286, endPoint x: 1527, endPoint y: 290, distance: 4.1
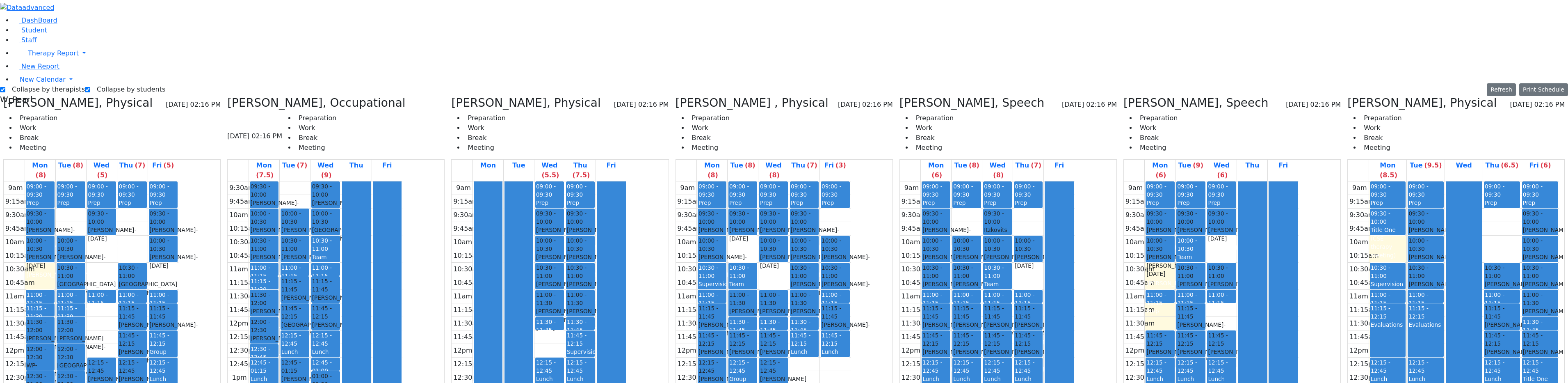
click at [785, 296] on div "9am 9:15am 9:30am 9:45am 10am 10:15am 10:30am 10:45am 11am 11:15am 11:30am 11:4…" at bounding box center [1453, 344] width 211 height 325
click at [785, 295] on div "9am 9:15am 9:30am 9:45am 10am 10:15am 10:30am 10:45am 11am 11:15am 11:30am 11:4…" at bounding box center [1453, 344] width 211 height 325
drag, startPoint x: 1530, startPoint y: 283, endPoint x: 1530, endPoint y: 298, distance: 15.0
click at [785, 298] on div "9am 9:15am 9:30am 9:45am 10am 10:15am 10:30am 10:45am 11am 11:15am 11:30am 11:4…" at bounding box center [1453, 344] width 211 height 325
drag, startPoint x: 1535, startPoint y: 261, endPoint x: 1535, endPoint y: 267, distance: 6.0
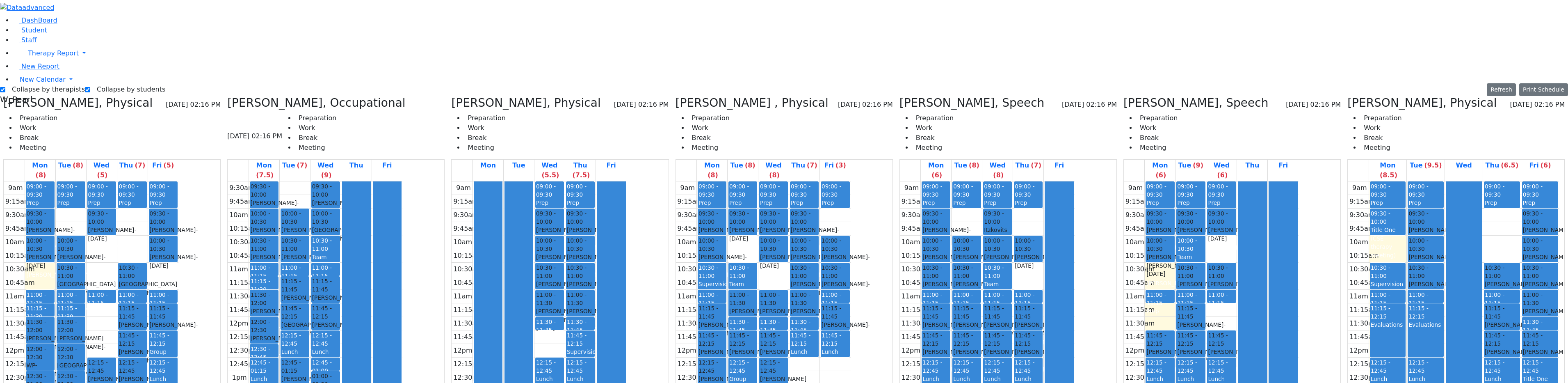
click at [785, 270] on div "9am 9:15am 9:30am 9:45am 10am 10:15am 10:30am 10:45am 11am 11:15am 11:30am 11:4…" at bounding box center [1453, 344] width 211 height 325
drag, startPoint x: 1516, startPoint y: 283, endPoint x: 1523, endPoint y: 289, distance: 9.2
click at [785, 297] on div "9am 9:15am 9:30am 9:45am 10am 10:15am 10:30am 10:45am 11am 11:15am 11:30am 11:4…" at bounding box center [1453, 344] width 211 height 325
drag, startPoint x: 1527, startPoint y: 290, endPoint x: 1528, endPoint y: 298, distance: 8.1
click at [785, 297] on div "9am 9:15am 9:30am 9:45am 10am 10:15am 10:30am 10:45am 11am 11:15am 11:30am 11:4…" at bounding box center [1453, 344] width 211 height 325
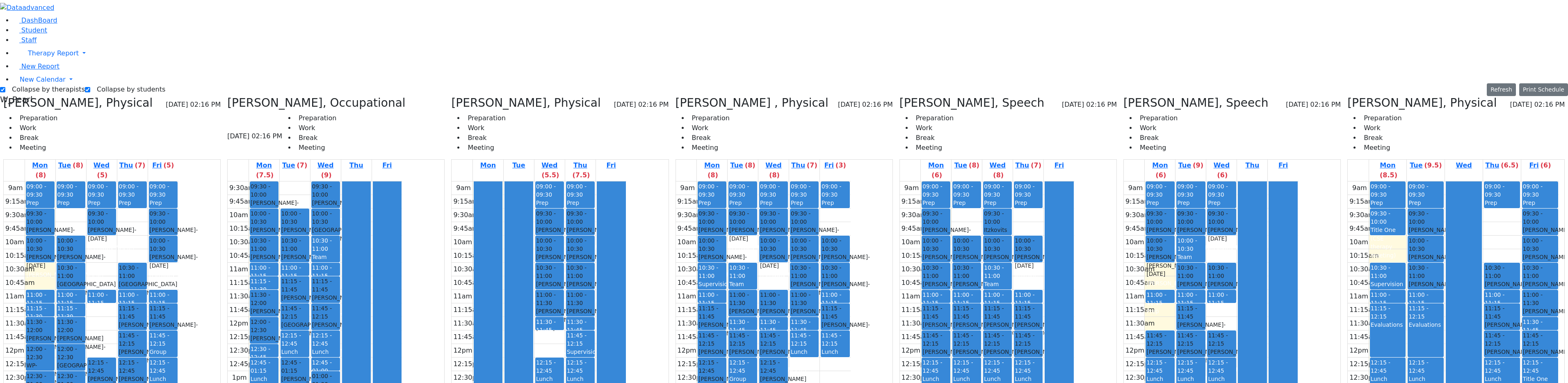
click at [785, 306] on div "9am 9:15am 9:30am 9:45am 10am 10:15am 10:30am 10:45am 11am 11:15am 11:30am 11:4…" at bounding box center [1453, 344] width 211 height 325
drag, startPoint x: 1515, startPoint y: 296, endPoint x: 1514, endPoint y: 287, distance: 9.1
click at [785, 287] on div "9am 9:15am 9:30am 9:45am 10am 10:15am 10:30am 10:45am 11am 11:15am 11:30am 11:4…" at bounding box center [1453, 344] width 211 height 325
drag, startPoint x: 1525, startPoint y: 284, endPoint x: 1526, endPoint y: 299, distance: 15.0
click at [785, 301] on div "9am 9:15am 9:30am 9:45am 10am 10:15am 10:30am 10:45am 11am 11:15am 11:30am 11:4…" at bounding box center [1453, 344] width 211 height 325
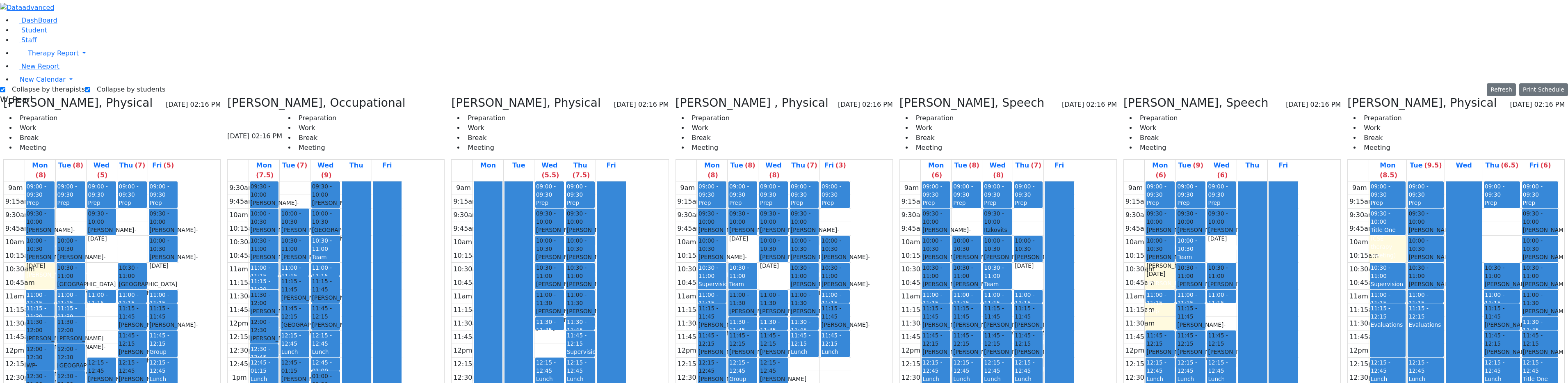
drag, startPoint x: 1532, startPoint y: 259, endPoint x: 1531, endPoint y: 272, distance: 13.0
click at [785, 272] on div "9am 9:15am 9:30am 9:45am 10am 10:15am 10:30am 10:45am 11am 11:15am 11:30am 11:4…" at bounding box center [1453, 344] width 211 height 325
drag, startPoint x: 1531, startPoint y: 279, endPoint x: 1529, endPoint y: 290, distance: 11.2
click at [785, 291] on div "9am 9:15am 9:30am 9:45am 10am 10:15am 10:30am 10:45am 11am 11:15am 11:30am 11:4…" at bounding box center [1453, 344] width 211 height 325
drag, startPoint x: 1512, startPoint y: 285, endPoint x: 1526, endPoint y: 285, distance: 14.0
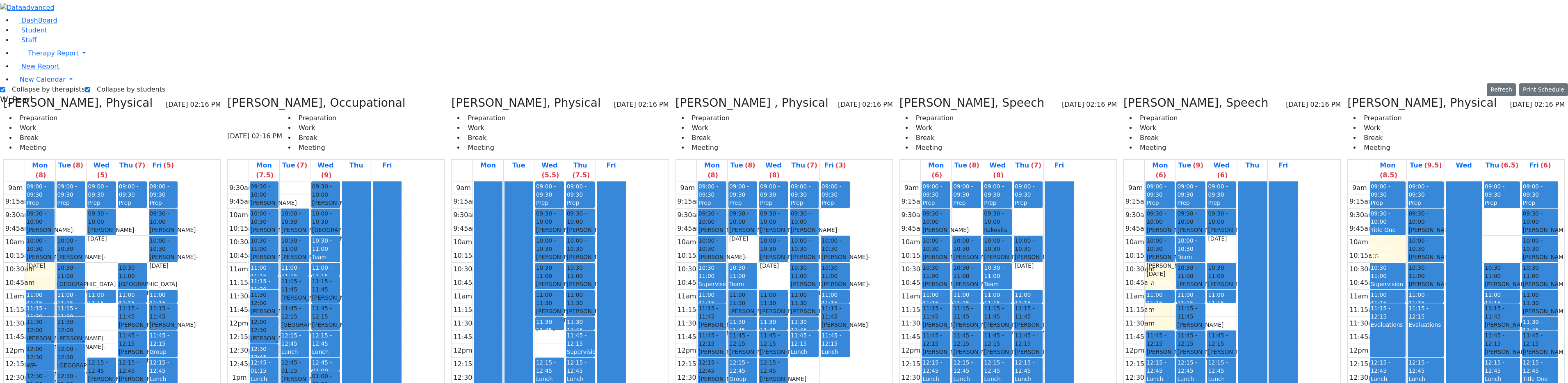
click at [785, 296] on div "9am 9:15am 9:30am 9:45am 10am 10:15am 10:30am 10:45am 11am 11:15am 11:30am 11:4…" at bounding box center [1453, 344] width 211 height 325
click at [785, 295] on div "9am 9:15am 9:30am 9:45am 10am 10:15am 10:30am 10:45am 11am 11:15am 11:30am 11:4…" at bounding box center [1453, 344] width 211 height 325
drag, startPoint x: 1533, startPoint y: 259, endPoint x: 1533, endPoint y: 264, distance: 5.0
click at [785, 269] on div "9am 9:15am 9:30am 9:45am 10am 10:15am 10:30am 10:45am 11am 11:15am 11:30am 11:4…" at bounding box center [1453, 344] width 211 height 325
click at [785, 282] on div "9am 9:15am 9:30am 9:45am 10am 10:15am 10:30am 10:45am 11am 11:15am 11:30am 11:4…" at bounding box center [1453, 344] width 211 height 325
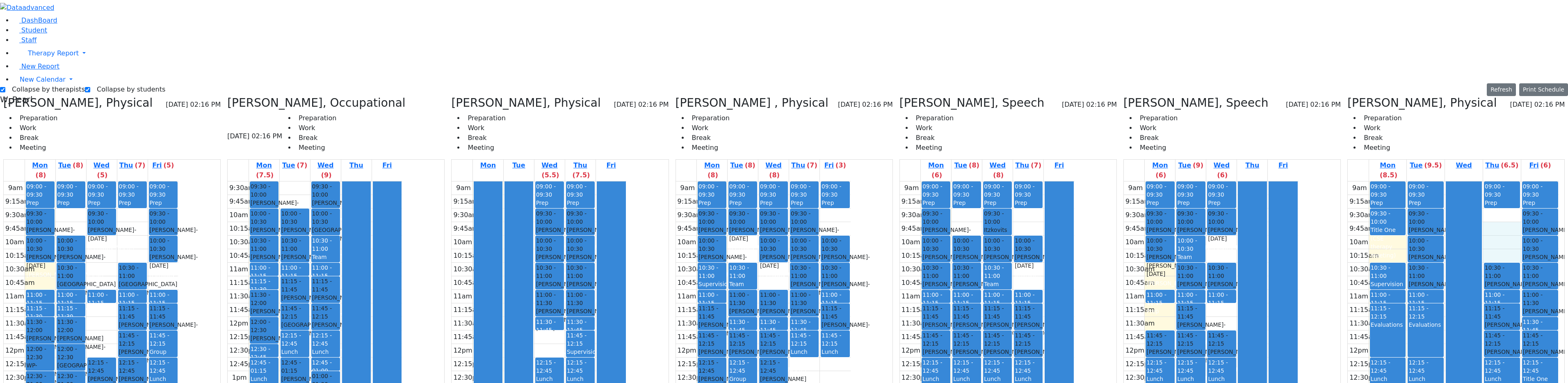
drag
click at [785, 181] on div "9am 9:15am 9:30am 9:45am 10am 10:15am 10:30am 10:45am 11am 11:15am 11:30am 11:4…" at bounding box center [1453, 344] width 211 height 325
click at [785, 287] on div "9am 9:15am 9:30am 9:45am 10am 10:15am 10:30am 10:45am 11am 11:15am 11:30am 11:4…" at bounding box center [1453, 344] width 211 height 325
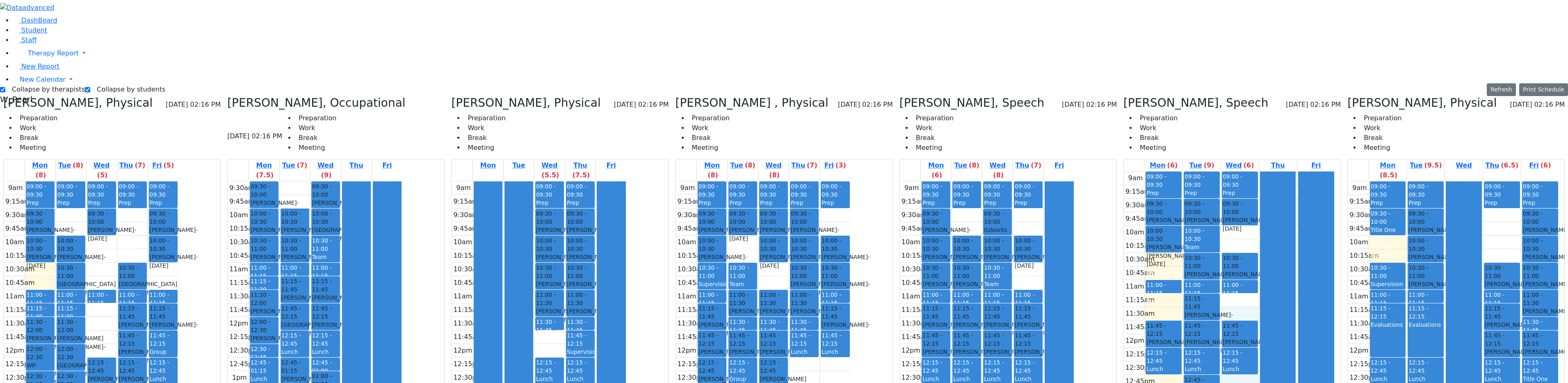
click at [785, 191] on div "9am 9:15am 9:30am 9:45am 10am 10:15am 10:30am 10:45am 11am 11:15am 11:30am 11:4…" at bounding box center [1229, 334] width 211 height 325
click at [785, 172] on div "9am 9:15am 9:30am 9:45am 10am 10:15am 10:30am 10:45am 11am 11:15am 11:30am 11:4…" at bounding box center [1229, 334] width 211 height 325
click at [785, 188] on div "9am 9:15am 9:30am 9:45am 10am 10:15am 10:30am 10:45am 11am 11:15am 11:30am 11:4…" at bounding box center [1229, 334] width 211 height 325
click at [785, 172] on div "9am 9:15am 9:30am 9:45am 10am 10:15am 10:30am 10:45am 11am 11:15am 11:30am 11:4…" at bounding box center [1229, 334] width 211 height 325
drag, startPoint x: 1503, startPoint y: 139, endPoint x: 1491, endPoint y: 284, distance: 145.5
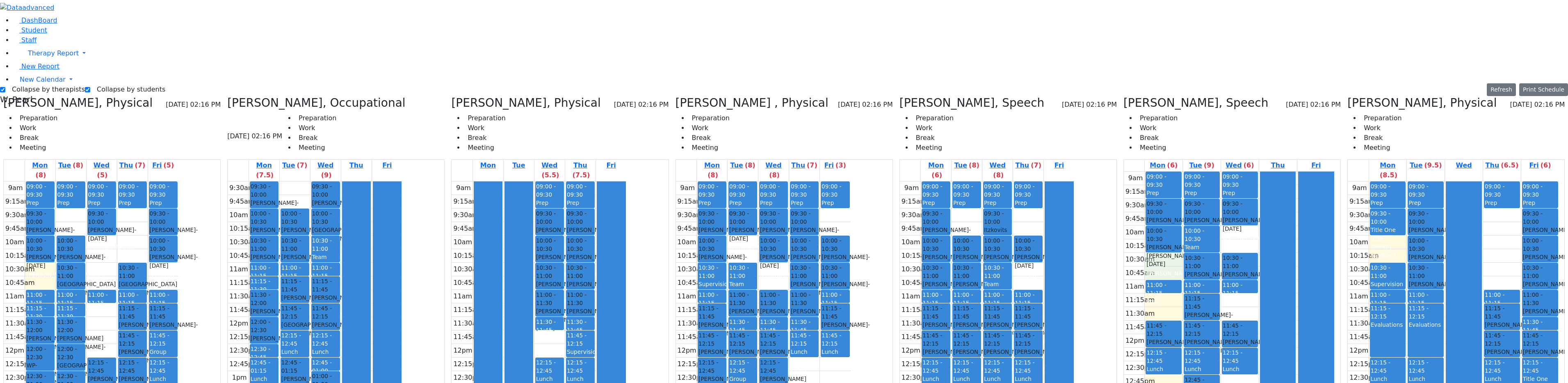
click at [785, 284] on div "09:00 - 09:30 Prep 10:30 - 11:00 Fisher Gittel - 07/10/2020 Schwab, Basya K3-15…" at bounding box center [1502, 344] width 38 height 325
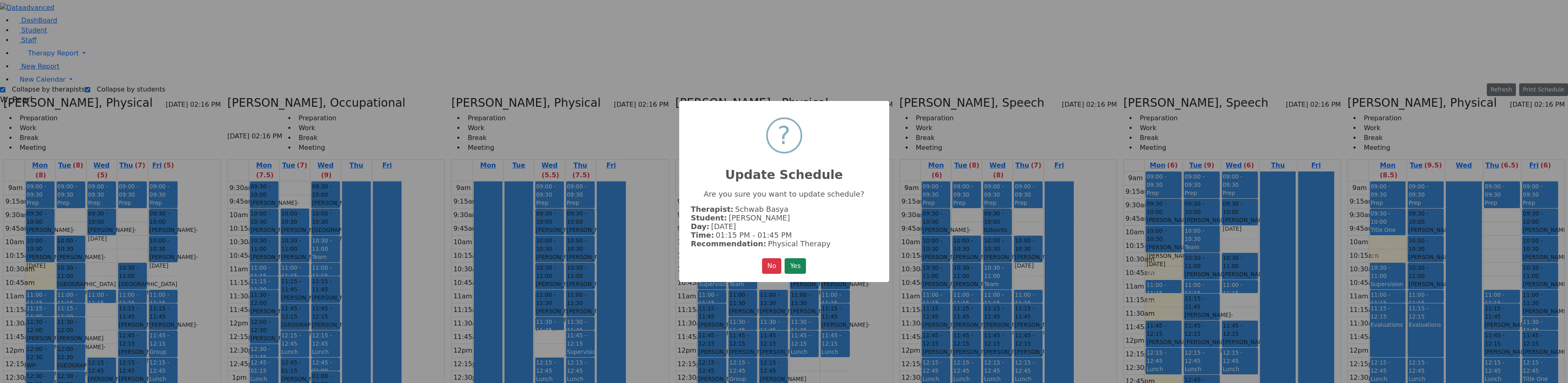
click at [785, 261] on button "Yes" at bounding box center [795, 266] width 21 height 16
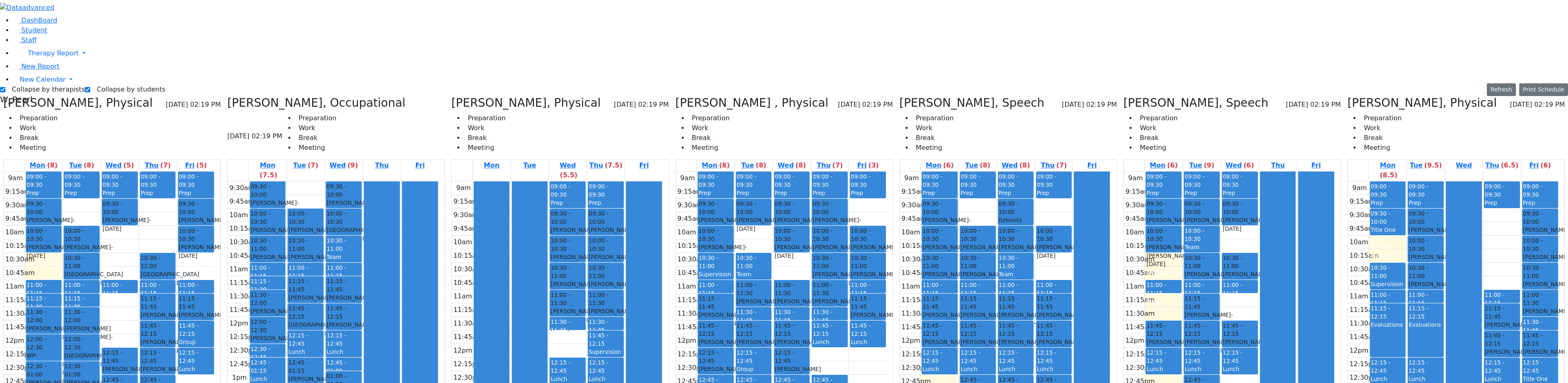
click at [785, 181] on div "9am 9:15am 9:30am 9:45am 10am 10:15am 10:30am 10:45am 11am 11:15am 11:30am 11:4…" at bounding box center [1453, 344] width 211 height 325
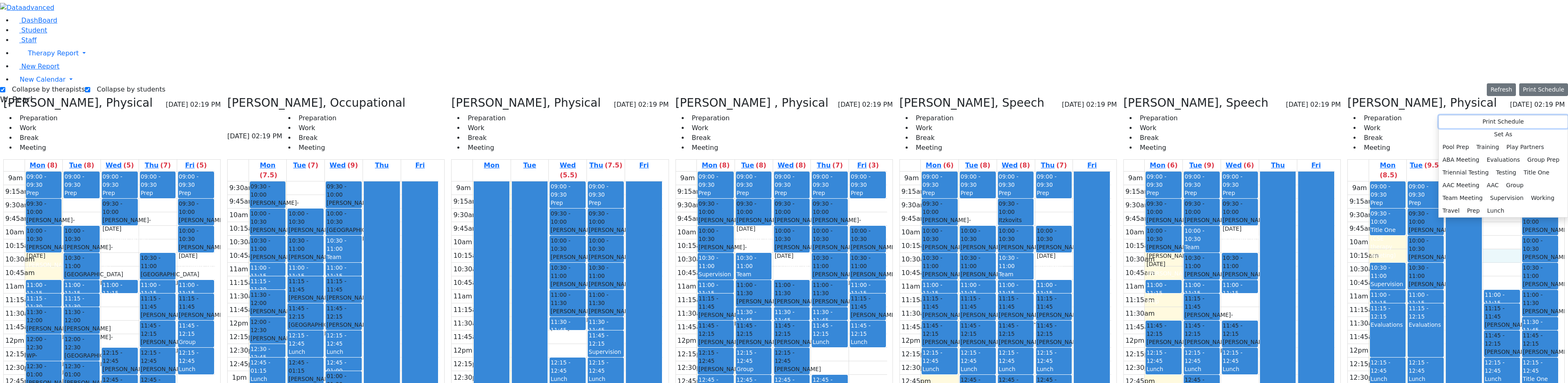
click at [785, 121] on button "Print Schedule" at bounding box center [1503, 121] width 129 height 13
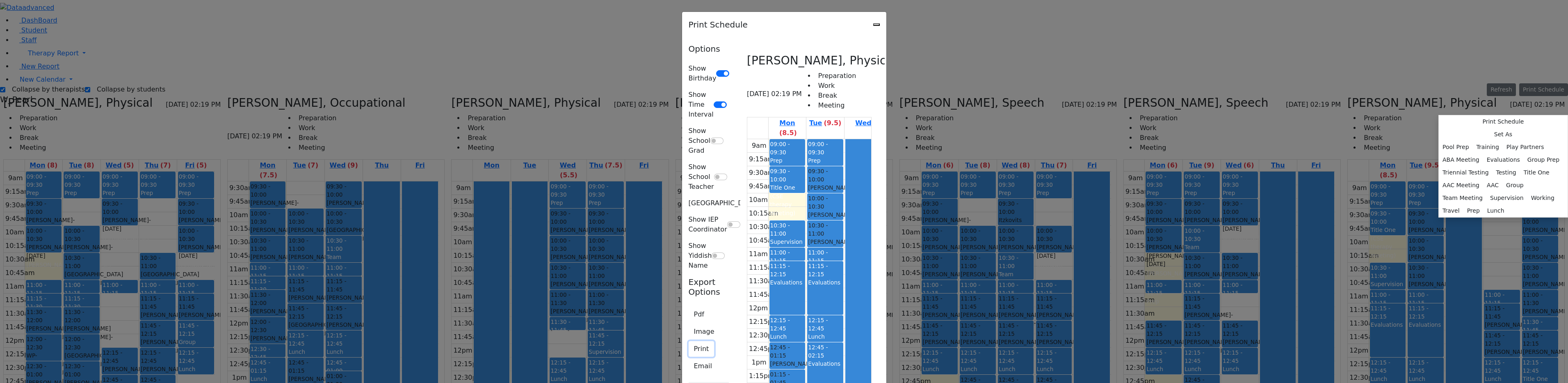
click at [688, 341] on button "Print" at bounding box center [701, 349] width 26 height 16
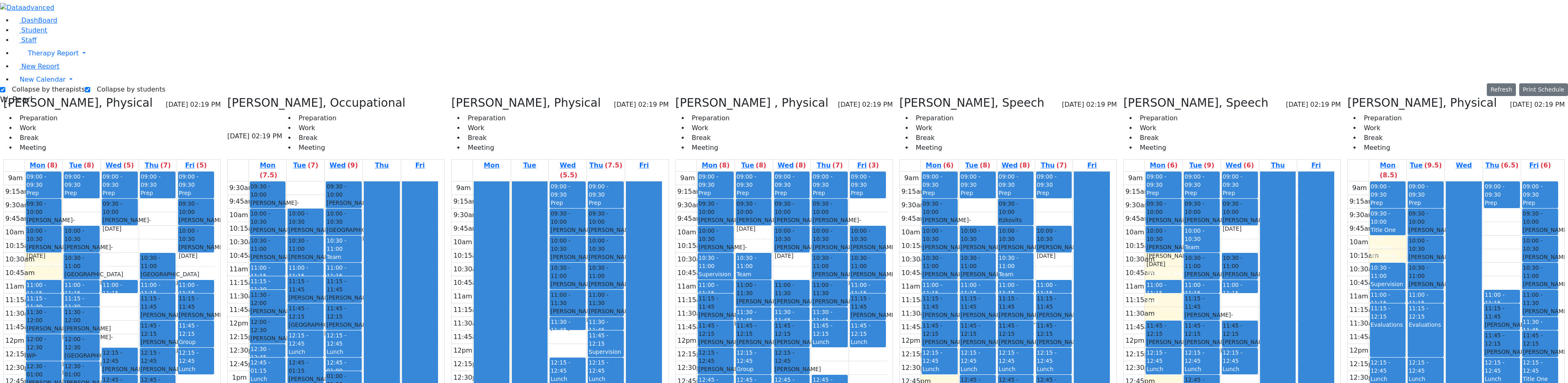
click at [785, 96] on div "Schwab Basya, Physical 09/29/2025 02:19 PM Preparation Work Break Meeting Mon (…" at bounding box center [1456, 301] width 224 height 410
drag, startPoint x: 631, startPoint y: 311, endPoint x: 632, endPoint y: 323, distance: 12.0
click at [632, 323] on div "9am 9:15am 9:30am 9:45am 10am 10:15am 10:30am 10:45am 11am 11:15am 11:30am 11:4…" at bounding box center [557, 344] width 211 height 325
drag, startPoint x: 1244, startPoint y: 177, endPoint x: 1242, endPoint y: 182, distance: 5.4
click at [785, 184] on div "9am 9:15am 9:30am 9:45am 10am 10:15am 10:30am 10:45am 11am 11:15am 11:30am 11:4…" at bounding box center [1229, 334] width 211 height 325
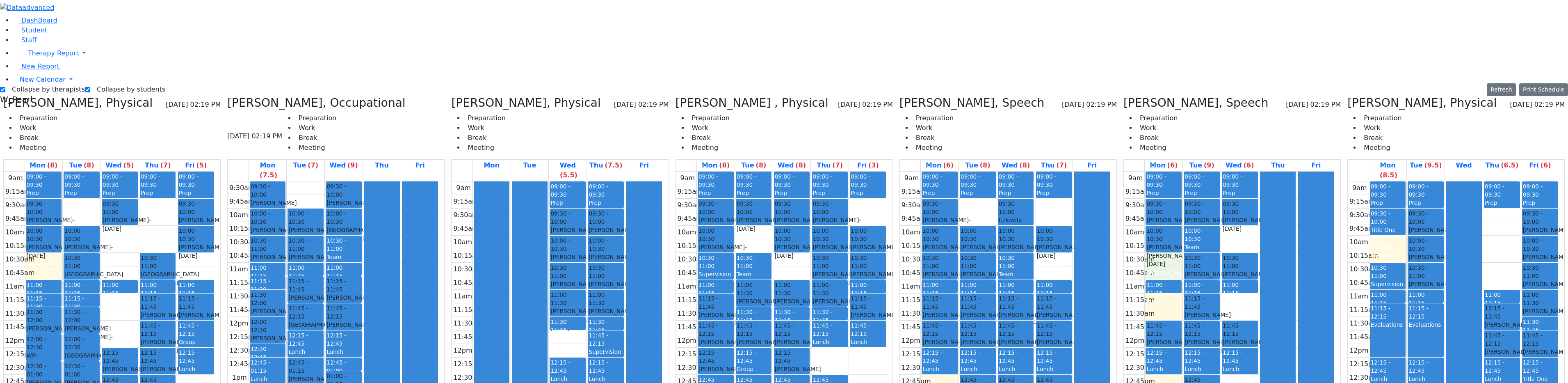
drag, startPoint x: 1157, startPoint y: 133, endPoint x: 1158, endPoint y: 141, distance: 8.1
click at [785, 172] on div "9am 9:15am 9:30am 9:45am 10am 10:15am 10:30am 10:45am 11am 11:15am 11:30am 11:4…" at bounding box center [1229, 334] width 211 height 325
click at [785, 189] on div "9am 9:15am 9:30am 9:45am 10am 10:15am 10:30am 10:45am 11am 11:15am 11:30am 11:4…" at bounding box center [1229, 334] width 211 height 325
drag, startPoint x: 1241, startPoint y: 259, endPoint x: 1243, endPoint y: 265, distance: 6.3
click at [785, 265] on div "9am 9:15am 9:30am 9:45am 10am 10:15am 10:30am 10:45am 11am 11:15am 11:30am 11:4…" at bounding box center [1229, 334] width 211 height 325
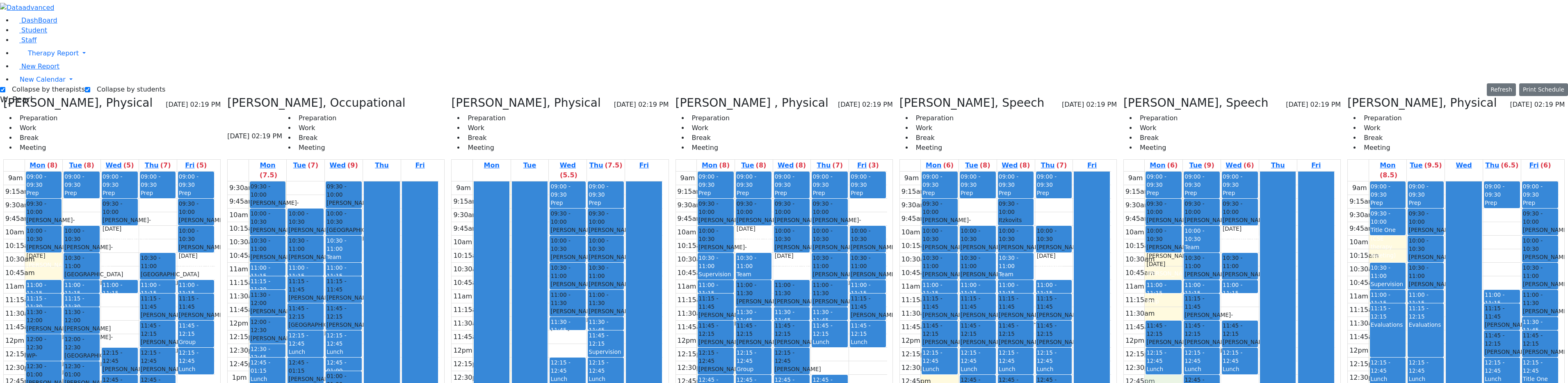
click at [785, 264] on div "9am 9:15am 9:30am 9:45am 10am 10:15am 10:30am 10:45am 11am 11:15am 11:30am 11:4…" at bounding box center [1229, 334] width 211 height 325
click at [785, 96] on div "Schwab Basya, Physical 09/29/2025 02:19 PM Preparation Work Break Meeting Mon (…" at bounding box center [1456, 301] width 224 height 410
click at [785, 96] on icon at bounding box center [1347, 103] width 0 height 13
checkbox input "false"
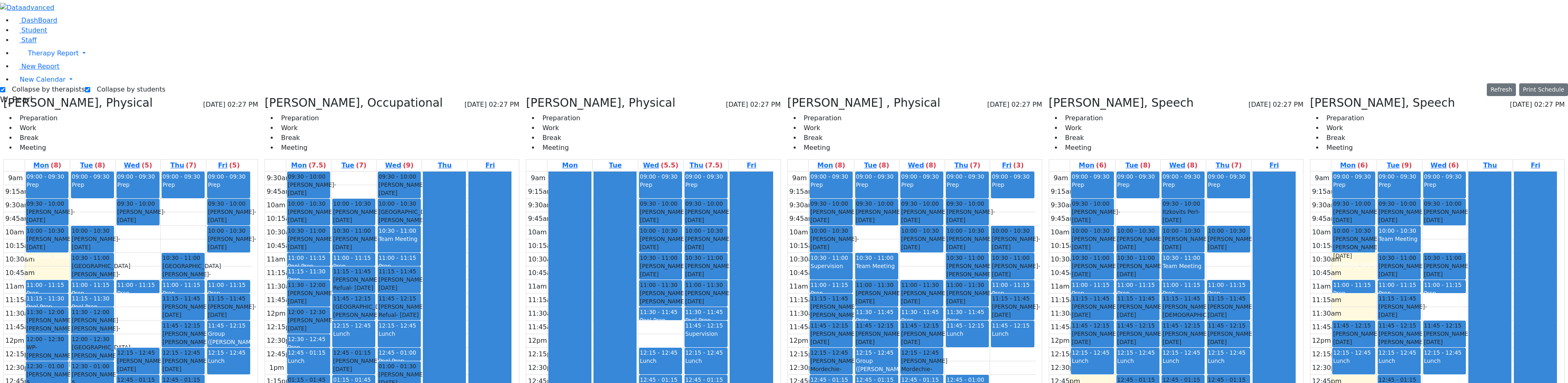
click at [29, 83] on div "Collapse by therapists Collapse by students Refresh Setup Working Hours Print S…" at bounding box center [784, 293] width 1578 height 422
click at [30, 83] on label "Collapse by therapists" at bounding box center [45, 90] width 80 height 13
click at [5, 87] on input "Collapse by therapists" at bounding box center [2, 90] width 5 height 5
checkbox input "false"
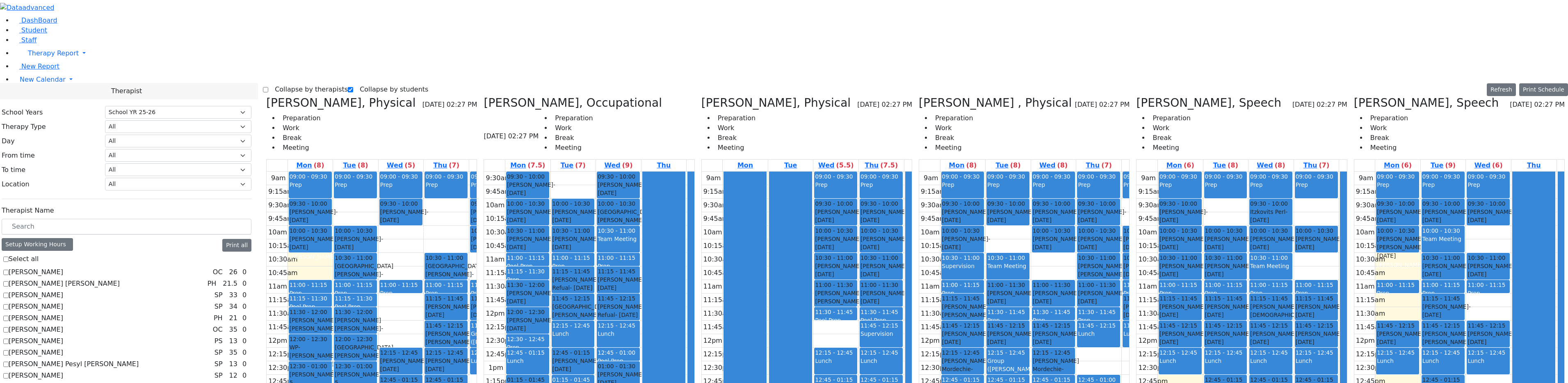
scroll to position [0, 0]
checkbox input "true"
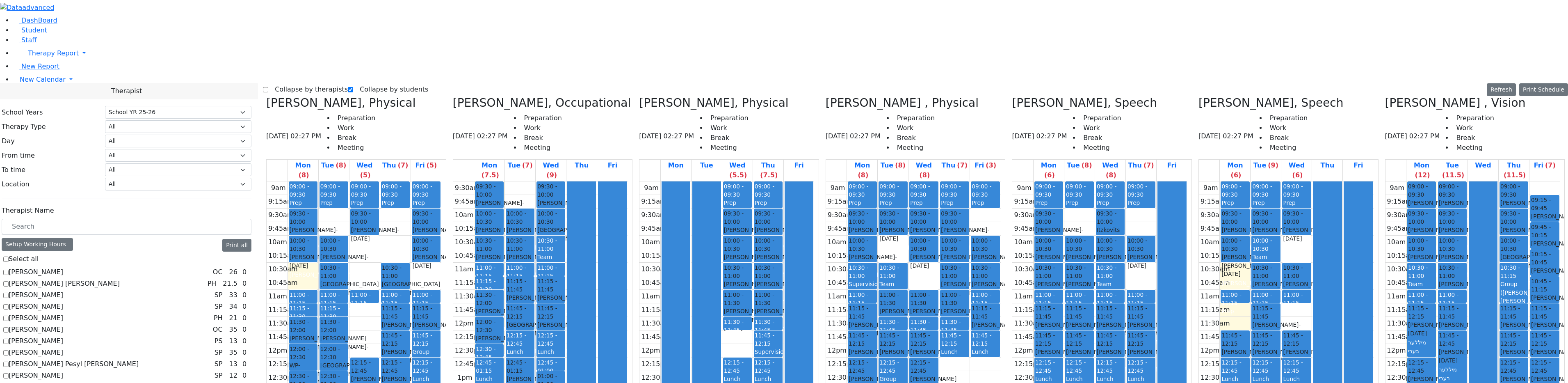
click at [293, 83] on label "Collapse by therapists" at bounding box center [308, 90] width 80 height 13
click at [268, 87] on input "Collapse by therapists" at bounding box center [265, 90] width 5 height 5
checkbox input "true"
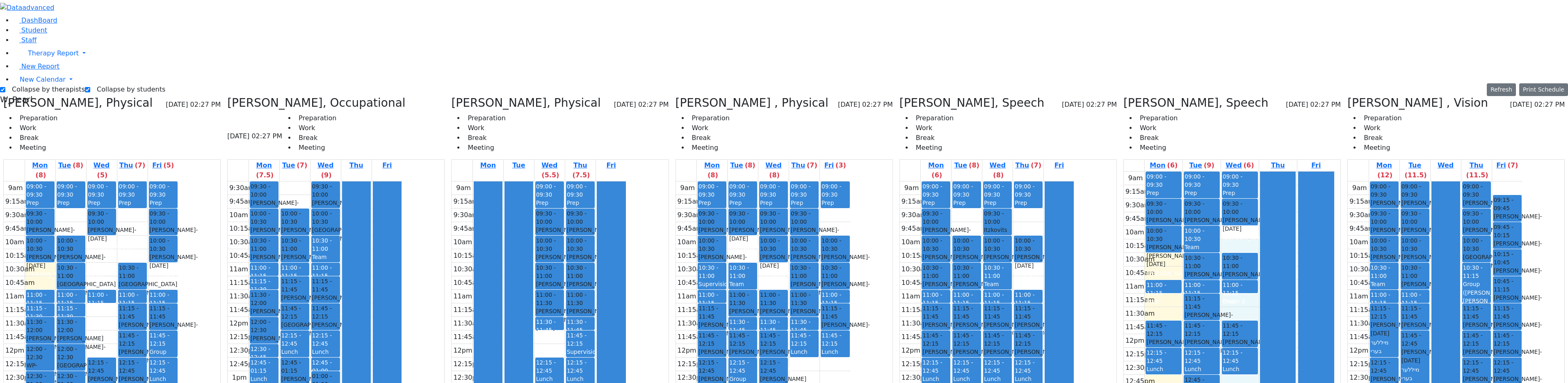
drag, startPoint x: 1247, startPoint y: 110, endPoint x: 1247, endPoint y: 116, distance: 6.0
click at [785, 172] on div "9am 9:15am 9:30am 9:45am 10am 10:15am 10:30am 10:45am 11am 11:15am 11:30am 11:4…" at bounding box center [1229, 334] width 211 height 325
drag, startPoint x: 1451, startPoint y: 259, endPoint x: 1453, endPoint y: 267, distance: 8.2
click at [785, 267] on div at bounding box center [1446, 343] width 28 height 324
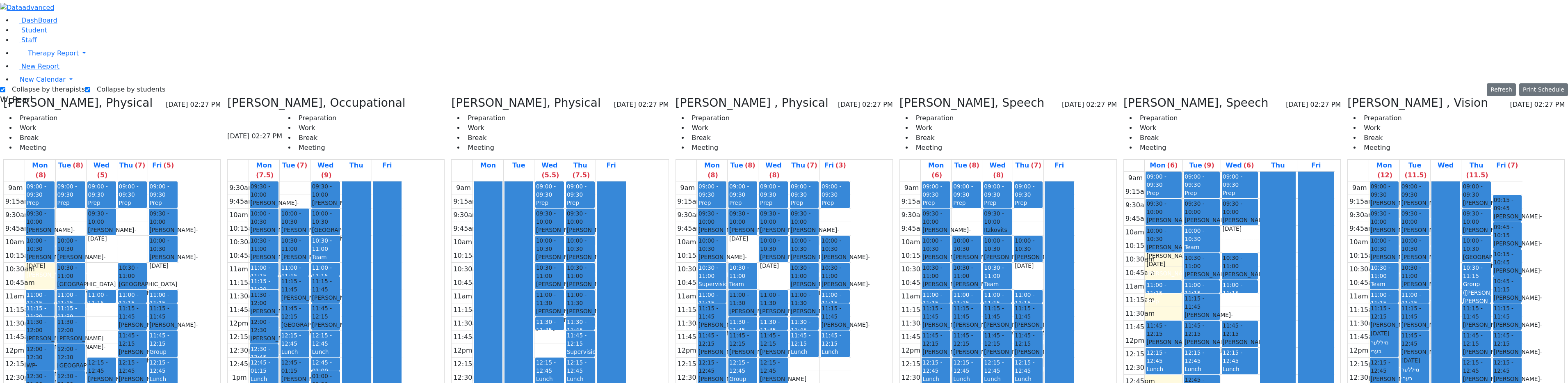
drag, startPoint x: 1295, startPoint y: 132, endPoint x: 1300, endPoint y: 214, distance: 82.2
click at [785, 213] on div at bounding box center [1278, 334] width 35 height 324
drag, startPoint x: 1451, startPoint y: 75, endPoint x: 1467, endPoint y: 231, distance: 156.8
click at [785, 230] on div at bounding box center [1446, 343] width 28 height 324
click at [785, 172] on div "9am 9:15am 9:30am 9:45am 10am 10:15am 10:30am 10:45am 11am 11:15am 11:30am 11:4…" at bounding box center [1229, 334] width 211 height 325
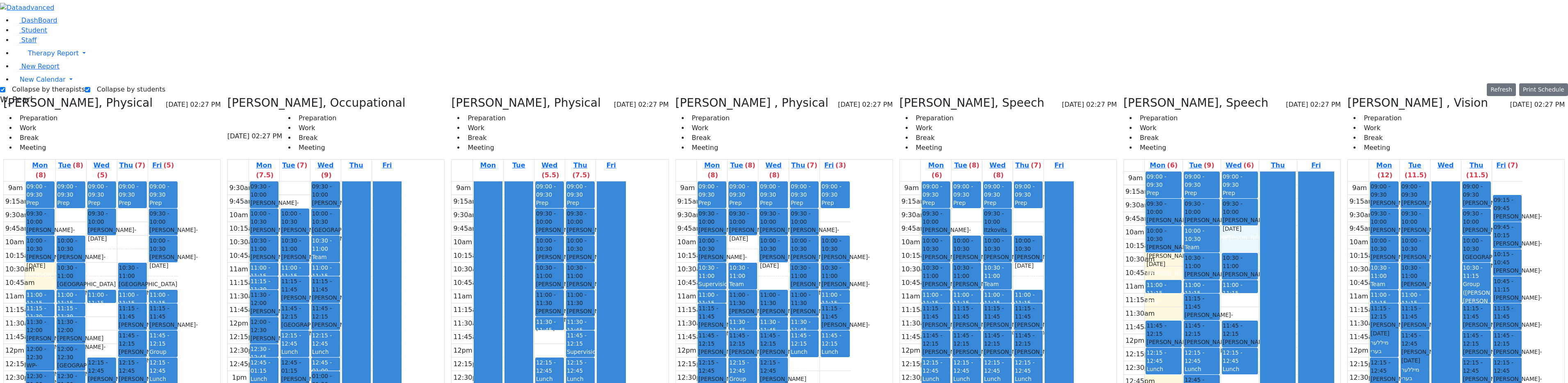
drag, startPoint x: 1244, startPoint y: 116, endPoint x: 1248, endPoint y: 120, distance: 5.7
click at [785, 172] on div "9am 9:15am 9:30am 9:45am 10am 10:15am 10:30am 10:45am 11am 11:15am 11:30am 11:4…" at bounding box center [1229, 334] width 211 height 325
drag, startPoint x: 1287, startPoint y: 113, endPoint x: 1309, endPoint y: 232, distance: 121.0
click at [785, 232] on tr "09:00 - 09:30 Prep 09:30 - 10:00 Katz Brucha - 01/25/2015 Kaganoff, Sarah 10:00…" at bounding box center [1229, 334] width 211 height 325
drag, startPoint x: 1463, startPoint y: 48, endPoint x: 1456, endPoint y: 79, distance: 31.8
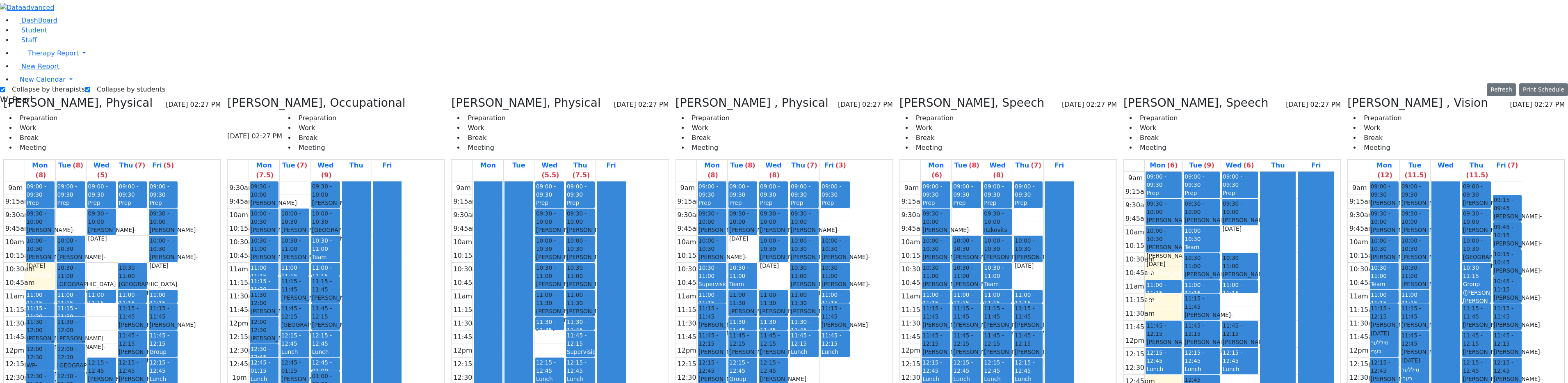
click at [785, 181] on div at bounding box center [1446, 343] width 28 height 324
drag, startPoint x: 1455, startPoint y: 84, endPoint x: 1457, endPoint y: 145, distance: 61.0
click at [785, 181] on div at bounding box center [1446, 343] width 28 height 324
drag, startPoint x: 1446, startPoint y: 284, endPoint x: 1447, endPoint y: 301, distance: 17.0
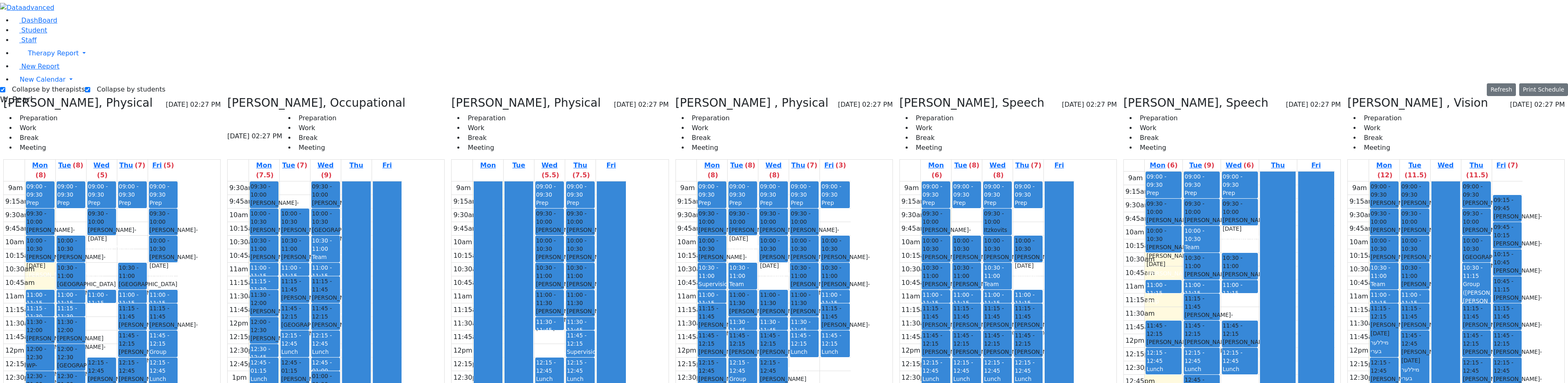
click at [785, 301] on div at bounding box center [1446, 343] width 28 height 324
drag, startPoint x: 1450, startPoint y: 289, endPoint x: 1451, endPoint y: 300, distance: 11.0
click at [785, 300] on div at bounding box center [1446, 343] width 28 height 324
drag, startPoint x: 1453, startPoint y: 273, endPoint x: 1465, endPoint y: 348, distance: 76.0
click at [785, 339] on div at bounding box center [1446, 343] width 28 height 324
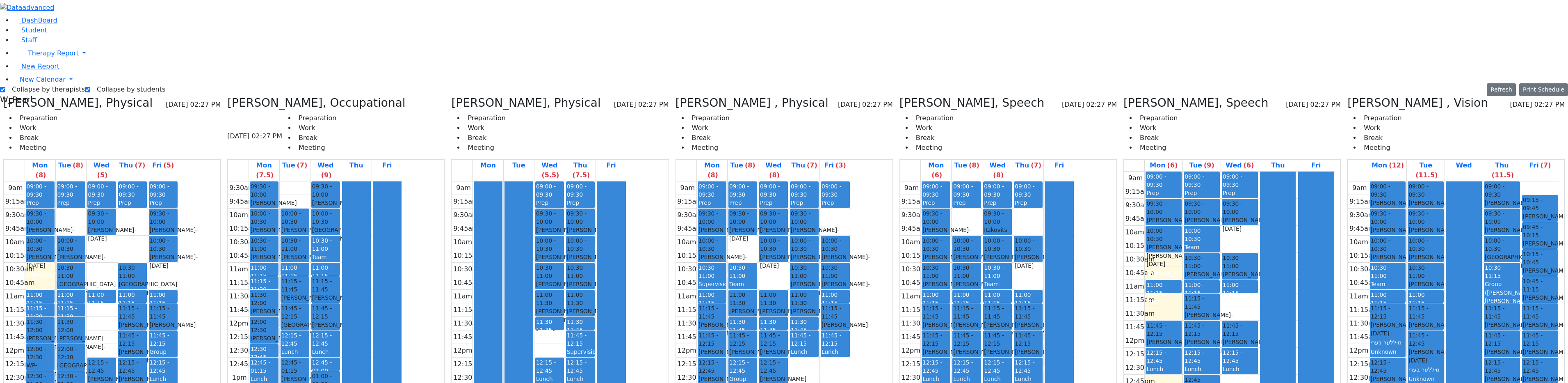
click at [785, 357] on div "9am 9:15am 9:30am 9:45am 10am 10:15am 10:30am 10:45am 11am 11:15am 11:30am 11:4…" at bounding box center [1453, 344] width 211 height 325
drag, startPoint x: 1439, startPoint y: 364, endPoint x: 1447, endPoint y: 364, distance: 8.0
click at [785, 357] on div at bounding box center [1464, 343] width 35 height 324
drag, startPoint x: 1457, startPoint y: 270, endPoint x: 1456, endPoint y: 328, distance: 58.0
click at [785, 328] on div at bounding box center [1464, 343] width 35 height 324
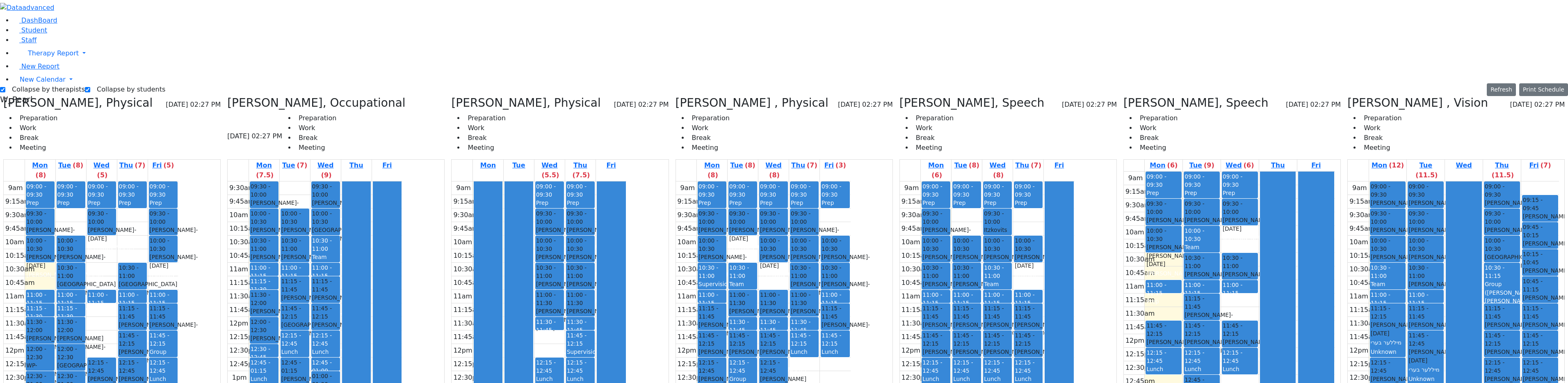
drag, startPoint x: 1416, startPoint y: 362, endPoint x: 1435, endPoint y: 370, distance: 20.6
click at [785, 357] on div "9am 9:15am 9:30am 9:45am 10am 10:15am 10:30am 10:45am 11am 11:15am 11:30am 11:4…" at bounding box center [1453, 344] width 211 height 325
drag, startPoint x: 1179, startPoint y: 255, endPoint x: 1185, endPoint y: 261, distance: 8.5
click at [785, 264] on div "9am 9:15am 9:30am 9:45am 10am 10:15am 10:30am 10:45am 11am 11:15am 11:30am 11:4…" at bounding box center [1229, 334] width 211 height 325
drag, startPoint x: 1236, startPoint y: 262, endPoint x: 1237, endPoint y: 268, distance: 6.1
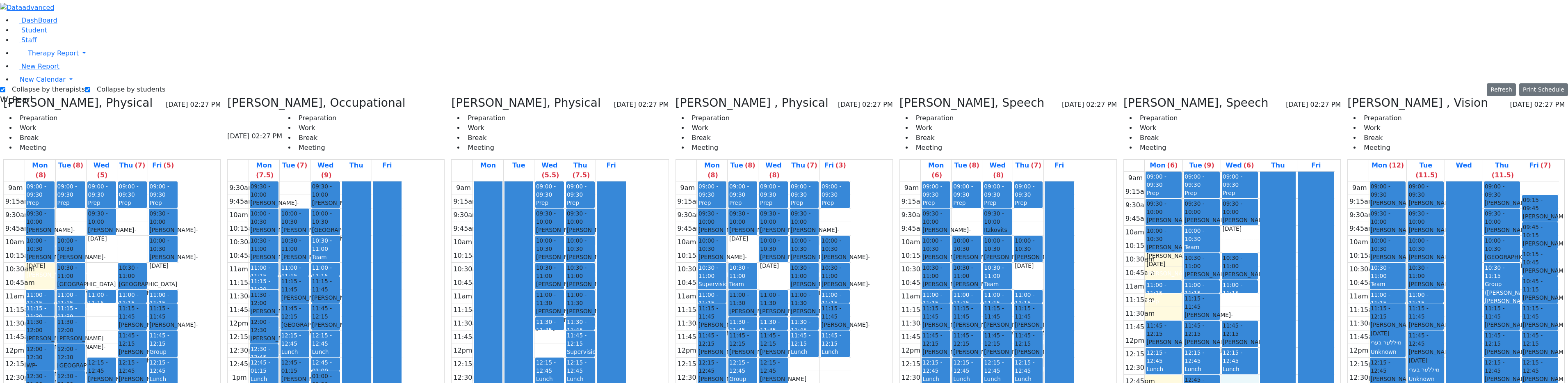
click at [785, 268] on div "9am 9:15am 9:30am 9:45am 10am 10:15am 10:30am 10:45am 11am 11:15am 11:30am 11:4…" at bounding box center [1229, 334] width 211 height 325
drag, startPoint x: 1175, startPoint y: 178, endPoint x: 1176, endPoint y: 188, distance: 10.0
click at [785, 188] on div "9am 9:15am 9:30am 9:45am 10am 10:15am 10:30am 10:45am 11am 11:15am 11:30am 11:4…" at bounding box center [1229, 334] width 211 height 325
drag, startPoint x: 1239, startPoint y: 183, endPoint x: 1245, endPoint y: 177, distance: 8.5
click at [785, 177] on div "9am 9:15am 9:30am 9:45am 10am 10:15am 10:30am 10:45am 11am 11:15am 11:30am 11:4…" at bounding box center [1229, 334] width 211 height 325
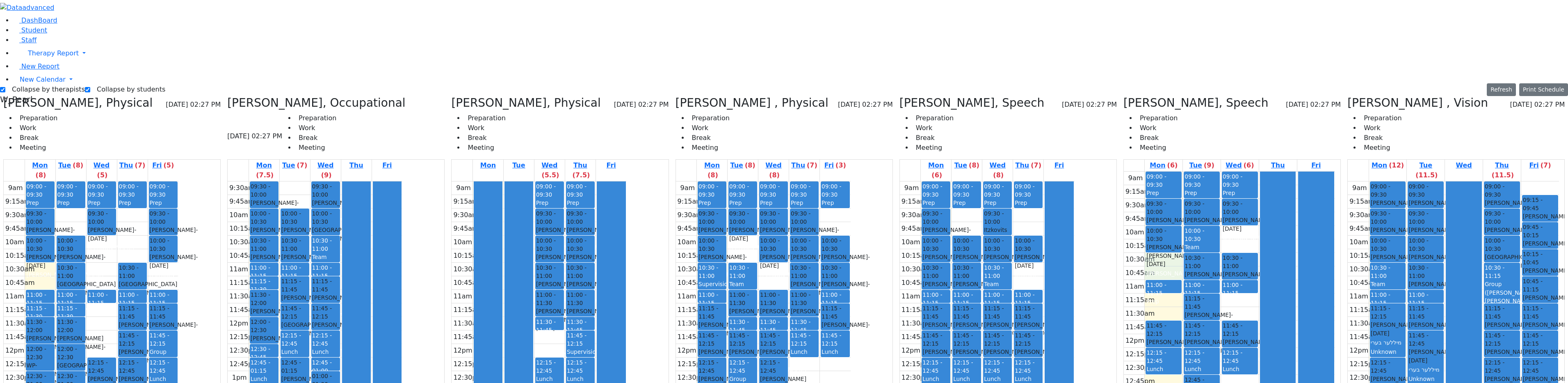
drag, startPoint x: 1166, startPoint y: 138, endPoint x: 1181, endPoint y: 137, distance: 15.0
click at [785, 172] on div "9am 9:15am 9:30am 9:45am 10am 10:15am 10:30am 10:45am 11am 11:15am 11:30am 11:4…" at bounding box center [1229, 334] width 211 height 325
drag, startPoint x: 1247, startPoint y: 110, endPoint x: 1248, endPoint y: 132, distance: 22.0
click at [785, 172] on div "9am 9:15am 9:30am 9:45am 10am 10:15am 10:30am 10:45am 11am 11:15am 11:30am 11:4…" at bounding box center [1229, 334] width 211 height 325
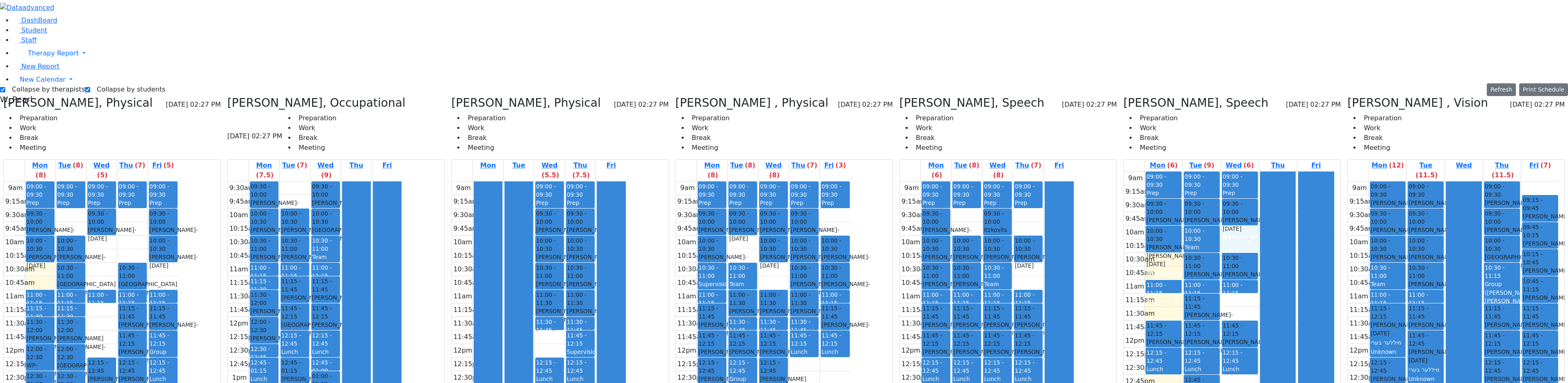
drag, startPoint x: 1243, startPoint y: 111, endPoint x: 1244, endPoint y: 122, distance: 11.0
click at [785, 172] on div "9am 9:15am 9:30am 9:45am 10am 10:15am 10:30am 10:45am 11am 11:15am 11:30am 11:4…" at bounding box center [1229, 334] width 211 height 325
drag, startPoint x: 1233, startPoint y: 175, endPoint x: 1233, endPoint y: 181, distance: 6.0
click at [785, 186] on div "9am 9:15am 9:30am 9:45am 10am 10:15am 10:30am 10:45am 11am 11:15am 11:30am 11:4…" at bounding box center [1229, 334] width 211 height 325
drag, startPoint x: 1172, startPoint y: 172, endPoint x: 1172, endPoint y: 184, distance: 12.0
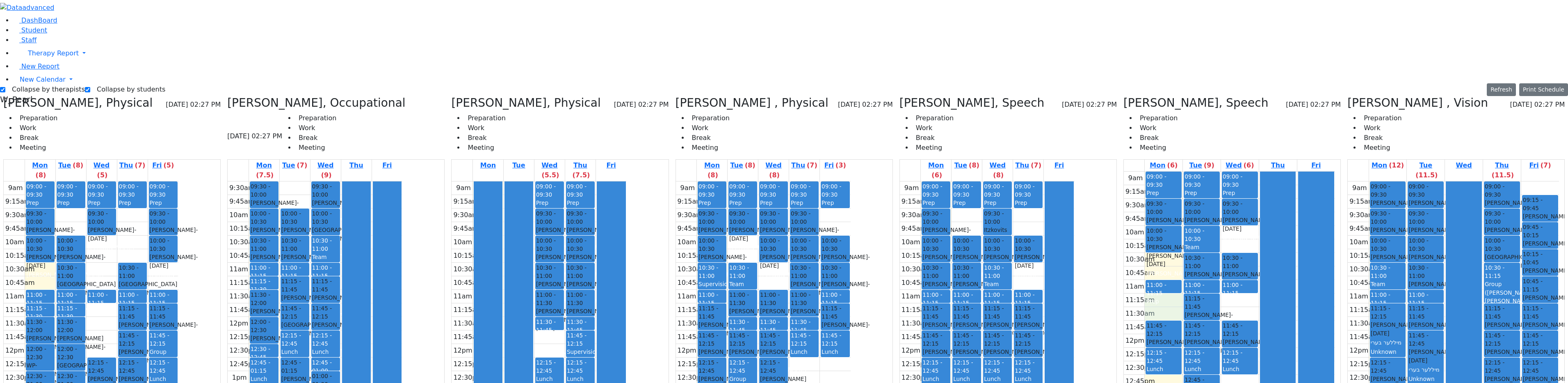
click at [785, 184] on div "9am 9:15am 9:30am 9:45am 10am 10:15am 10:30am 10:45am 11am 11:15am 11:30am 11:4…" at bounding box center [1229, 334] width 211 height 325
drag, startPoint x: 1172, startPoint y: 134, endPoint x: 1172, endPoint y: 146, distance: 12.0
click at [785, 172] on div "9am 9:15am 9:30am 9:45am 10am 10:15am 10:30am 10:45am 11am 11:15am 11:30am 11:4…" at bounding box center [1229, 334] width 211 height 325
drag, startPoint x: 1171, startPoint y: 255, endPoint x: 1178, endPoint y: 265, distance: 12.2
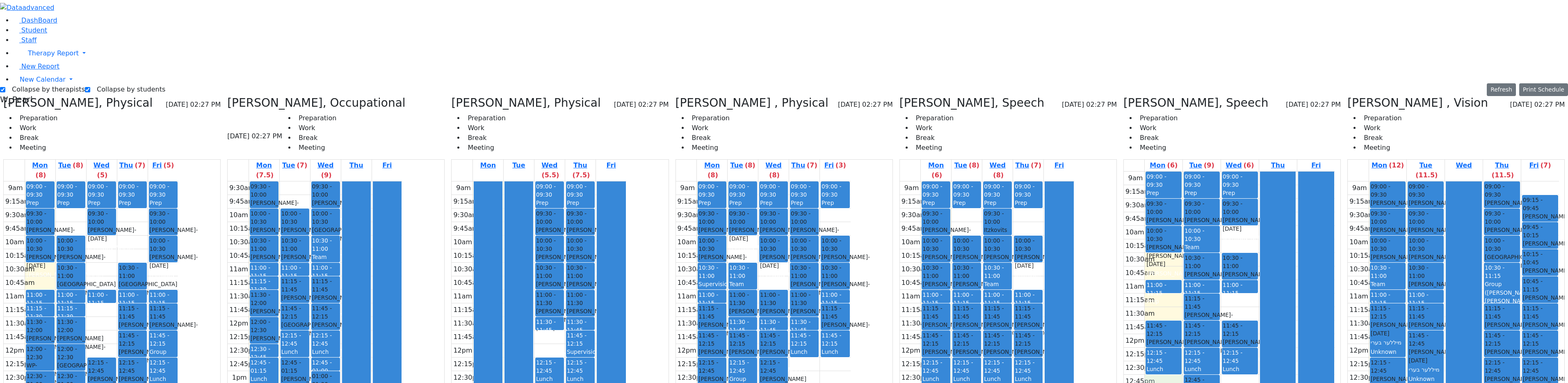
click at [785, 266] on div "9am 9:15am 9:30am 9:45am 10am 10:15am 10:30am 10:45am 11am 11:15am 11:30am 11:4…" at bounding box center [1229, 334] width 211 height 325
drag, startPoint x: 1241, startPoint y: 255, endPoint x: 1241, endPoint y: 263, distance: 8.0
click at [785, 272] on div "9am 9:15am 9:30am 9:45am 10am 10:15am 10:30am 10:45am 11am 11:15am 11:30am 11:4…" at bounding box center [1229, 334] width 211 height 325
drag, startPoint x: 1174, startPoint y: 256, endPoint x: 1180, endPoint y: 267, distance: 12.5
click at [785, 267] on div "9am 9:15am 9:30am 9:45am 10am 10:15am 10:30am 10:45am 11am 11:15am 11:30am 11:4…" at bounding box center [1229, 334] width 211 height 325
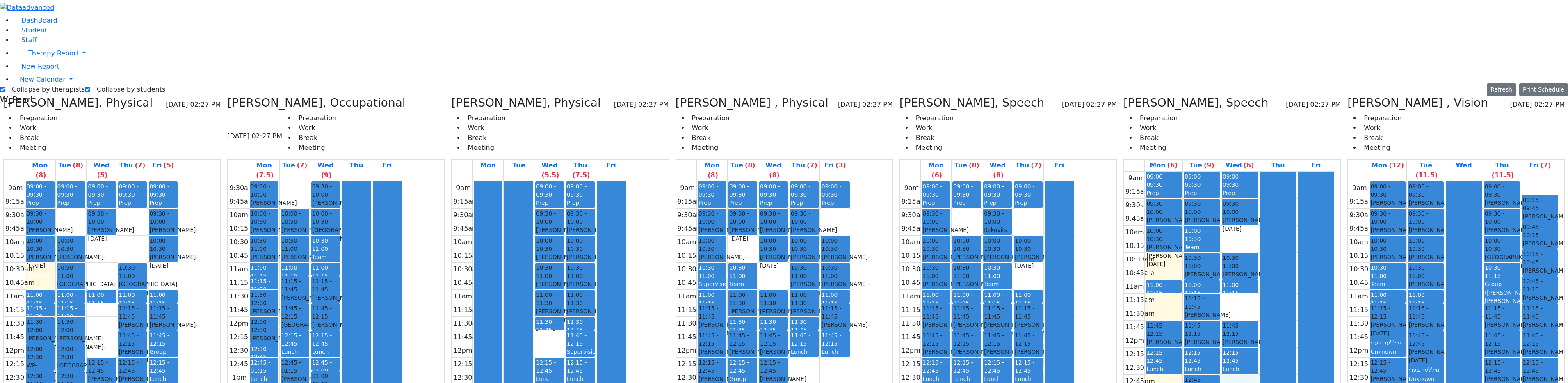
drag, startPoint x: 1237, startPoint y: 263, endPoint x: 1244, endPoint y: 256, distance: 9.9
click at [785, 256] on div "9am 9:15am 9:30am 9:45am 10am 10:15am 10:30am 10:45am 11am 11:15am 11:30am 11:4…" at bounding box center [1229, 334] width 211 height 325
drag, startPoint x: 1174, startPoint y: 255, endPoint x: 1174, endPoint y: 269, distance: 14.0
click at [785, 269] on div "9am 9:15am 9:30am 9:45am 10am 10:15am 10:30am 10:45am 11am 11:15am 11:30am 11:4…" at bounding box center [1229, 334] width 211 height 325
drag, startPoint x: 1256, startPoint y: 175, endPoint x: 1251, endPoint y: 189, distance: 14.9
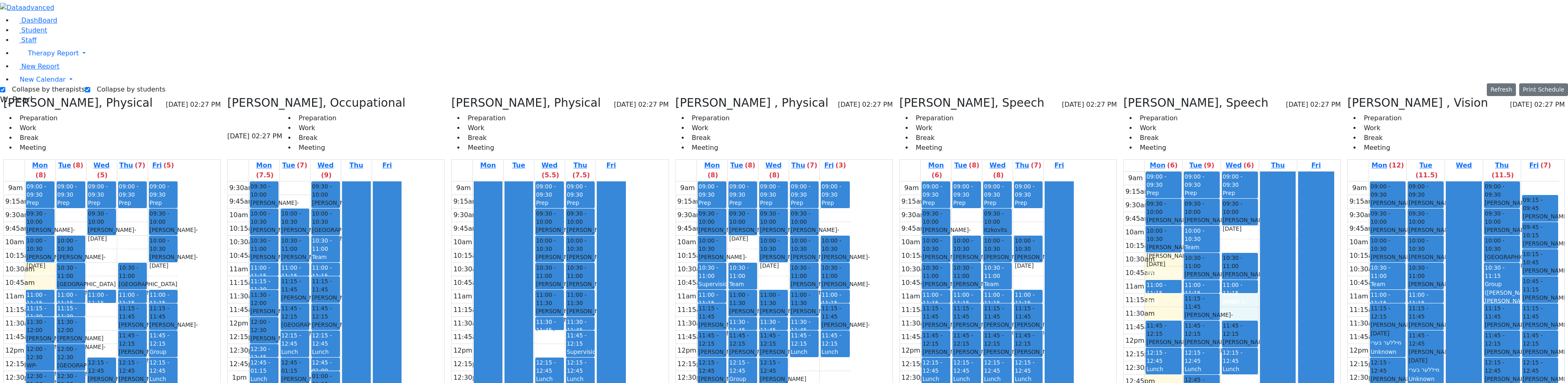
click at [785, 189] on div "9am 9:15am 9:30am 9:45am 10am 10:15am 10:30am 10:45am 11am 11:15am 11:30am 11:4…" at bounding box center [1229, 334] width 211 height 325
drag, startPoint x: 1231, startPoint y: 256, endPoint x: 1241, endPoint y: 270, distance: 17.2
click at [785, 270] on div "9am 9:15am 9:30am 9:45am 10am 10:15am 10:30am 10:45am 11am 11:15am 11:30am 11:4…" at bounding box center [1229, 334] width 211 height 325
drag, startPoint x: 1169, startPoint y: 174, endPoint x: 1167, endPoint y: 189, distance: 15.1
click at [785, 189] on div "9am 9:15am 9:30am 9:45am 10am 10:15am 10:30am 10:45am 11am 11:15am 11:30am 11:4…" at bounding box center [1229, 334] width 211 height 325
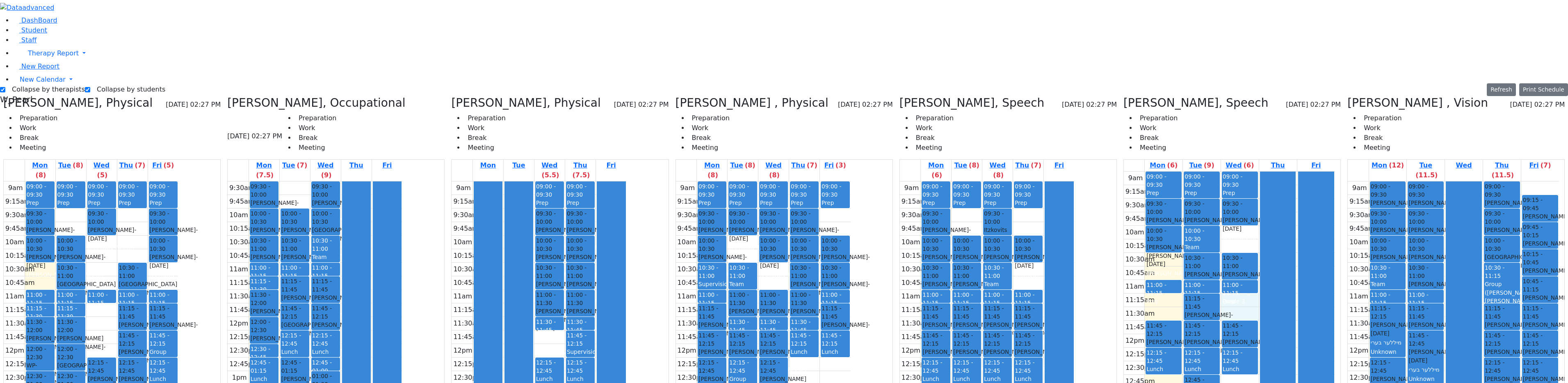
drag, startPoint x: 1243, startPoint y: 179, endPoint x: 1242, endPoint y: 187, distance: 8.1
click at [785, 187] on div "9am 9:15am 9:30am 9:45am 10am 10:15am 10:30am 10:45am 11am 11:15am 11:30am 11:4…" at bounding box center [1229, 334] width 211 height 325
drag, startPoint x: 1180, startPoint y: 187, endPoint x: 1180, endPoint y: 178, distance: 9.0
click at [785, 178] on div "9am 9:15am 9:30am 9:45am 10am 10:15am 10:30am 10:45am 11am 11:15am 11:30am 11:4…" at bounding box center [1229, 334] width 211 height 325
drag, startPoint x: 1228, startPoint y: 184, endPoint x: 1231, endPoint y: 180, distance: 5.0
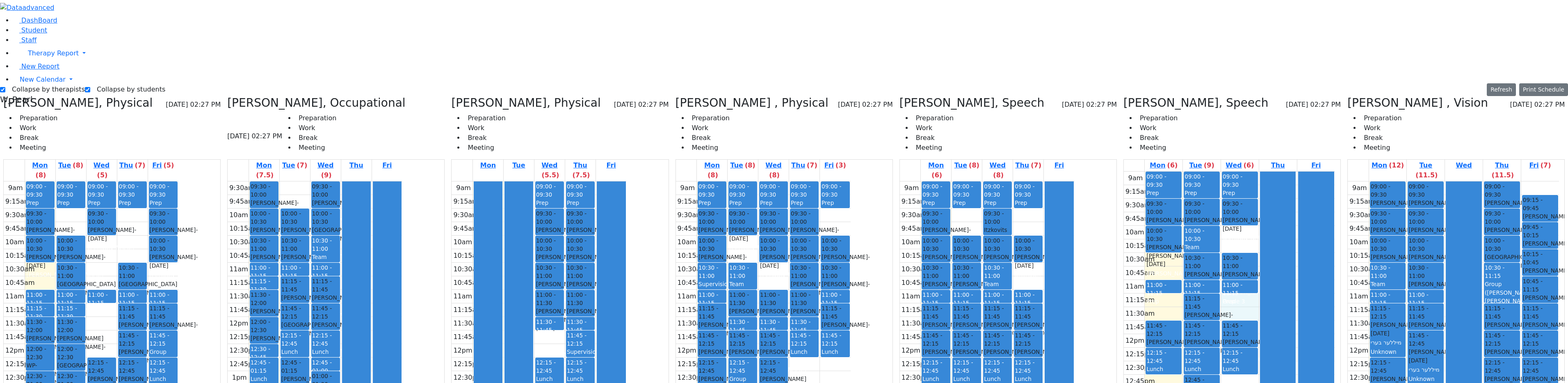
click at [785, 178] on div "9am 9:15am 9:30am 9:45am 10am 10:15am 10:30am 10:45am 11am 11:15am 11:30am 11:4…" at bounding box center [1229, 334] width 211 height 325
drag, startPoint x: 1180, startPoint y: 178, endPoint x: 1178, endPoint y: 184, distance: 6.3
click at [785, 184] on div "9am 9:15am 9:30am 9:45am 10am 10:15am 10:30am 10:45am 11am 11:15am 11:30am 11:4…" at bounding box center [1229, 334] width 211 height 325
drag, startPoint x: 1169, startPoint y: 255, endPoint x: 1169, endPoint y: 262, distance: 7.0
click at [785, 267] on div "9am 9:15am 9:30am 9:45am 10am 10:15am 10:30am 10:45am 11am 11:15am 11:30am 11:4…" at bounding box center [1229, 334] width 211 height 325
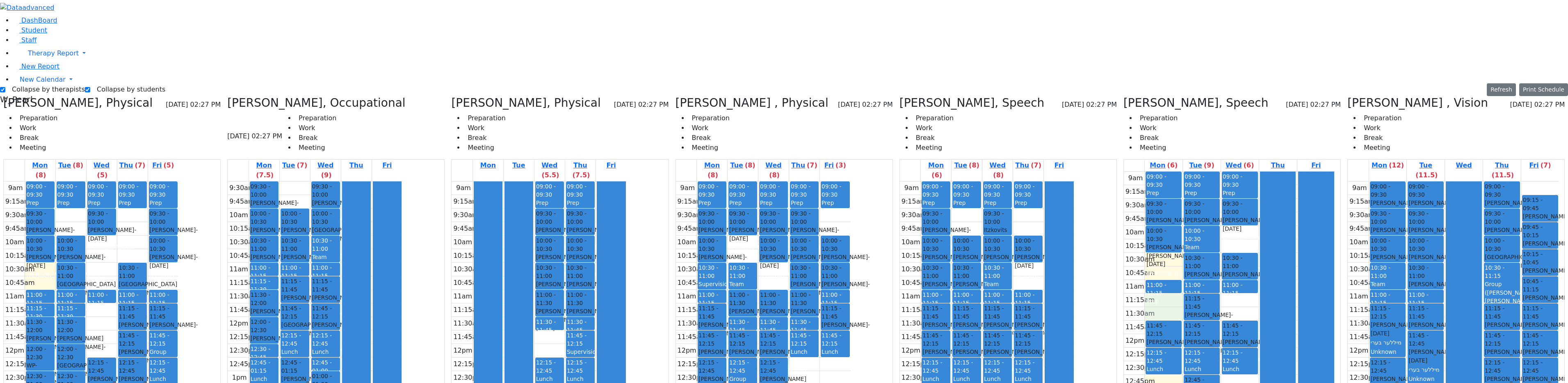
drag, startPoint x: 1171, startPoint y: 188, endPoint x: 1170, endPoint y: 177, distance: 11.0
click at [785, 177] on div "9am 9:15am 9:30am 9:45am 10am 10:15am 10:30am 10:45am 11am 11:15am 11:30am 11:4…" at bounding box center [1229, 334] width 211 height 325
drag, startPoint x: 1229, startPoint y: 175, endPoint x: 1230, endPoint y: 186, distance: 11.0
click at [785, 186] on div "9am 9:15am 9:30am 9:45am 10am 10:15am 10:30am 10:45am 11am 11:15am 11:30am 11:4…" at bounding box center [1229, 334] width 211 height 325
drag, startPoint x: 1255, startPoint y: 180, endPoint x: 1258, endPoint y: 191, distance: 11.4
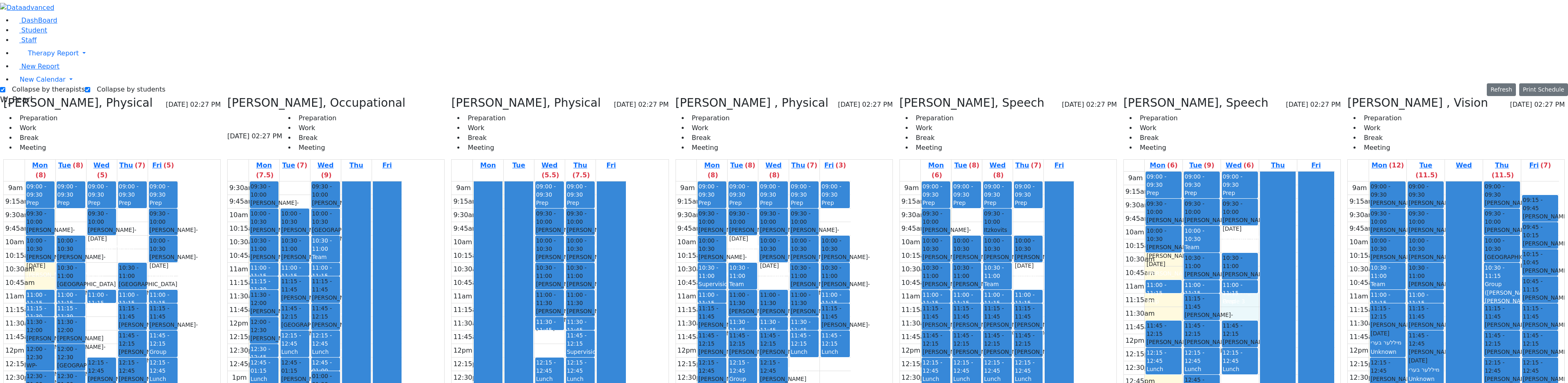
drag, startPoint x: 1268, startPoint y: 177, endPoint x: 1268, endPoint y: 181, distance: 4.0
click at [785, 180] on div at bounding box center [1278, 334] width 35 height 324
drag, startPoint x: 1155, startPoint y: 183, endPoint x: 1155, endPoint y: 177, distance: 6.0
click at [785, 177] on div "9am 9:15am 9:30am 9:45am 10am 10:15am 10:30am 10:45am 11am 11:15am 11:30am 11:4…" at bounding box center [1229, 334] width 211 height 325
drag, startPoint x: 1161, startPoint y: 135, endPoint x: 1162, endPoint y: 142, distance: 7.1
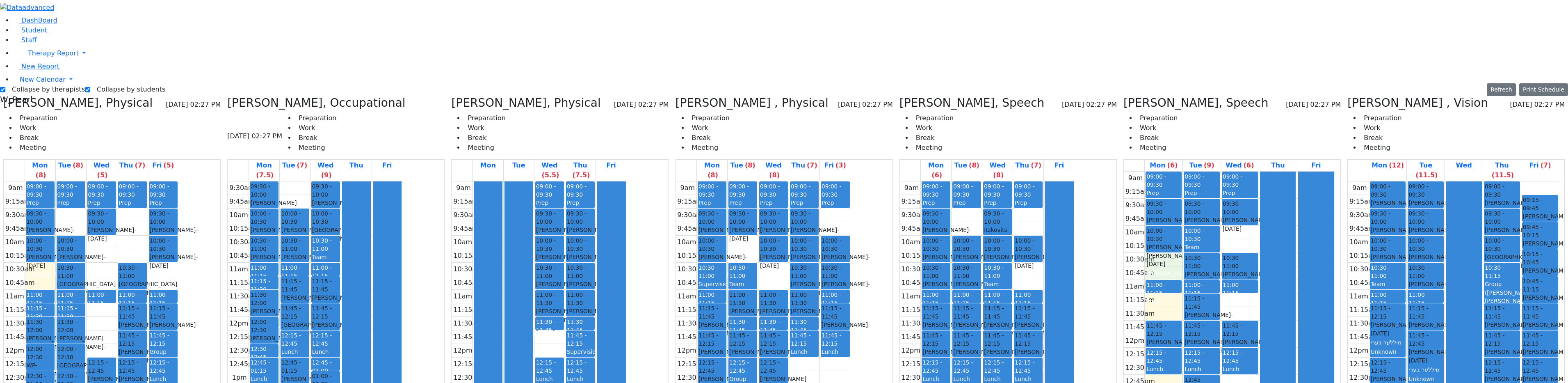
click at [785, 172] on div "9am 9:15am 9:30am 9:45am 10am 10:15am 10:30am 10:45am 11am 11:15am 11:30am 11:4…" at bounding box center [1229, 334] width 211 height 325
drag, startPoint x: 1162, startPoint y: 174, endPoint x: 1164, endPoint y: 186, distance: 12.2
click at [785, 186] on div "9am 9:15am 9:30am 9:45am 10am 10:15am 10:30am 10:45am 11am 11:15am 11:30am 11:4…" at bounding box center [1229, 334] width 211 height 325
drag, startPoint x: 1166, startPoint y: 134, endPoint x: 1172, endPoint y: 141, distance: 9.2
click at [785, 172] on div "9am 9:15am 9:30am 9:45am 10am 10:15am 10:30am 10:45am 11am 11:15am 11:30am 11:4…" at bounding box center [1229, 334] width 211 height 325
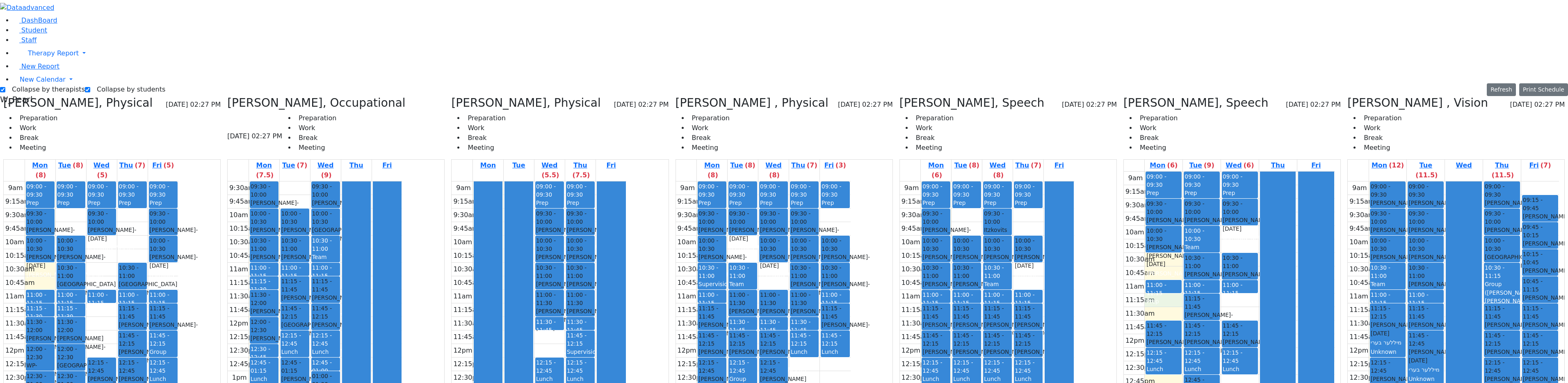
click at [785, 186] on div "9am 9:15am 9:30am 9:45am 10am 10:15am 10:30am 10:45am 11am 11:15am 11:30am 11:4…" at bounding box center [1229, 334] width 211 height 325
click at [785, 329] on div at bounding box center [1464, 343] width 35 height 324
click at [785, 357] on div "9am 9:15am 9:30am 9:45am 10am 10:15am 10:30am 10:45am 11am 11:15am 11:30am 11:4…" at bounding box center [1453, 344] width 211 height 325
drag, startPoint x: 1508, startPoint y: 363, endPoint x: 1485, endPoint y: 364, distance: 23.0
click at [785, 357] on div "9am 9:15am 9:30am 9:45am 10am 10:15am 10:30am 10:45am 11am 11:15am 11:30am 11:4…" at bounding box center [1453, 344] width 211 height 325
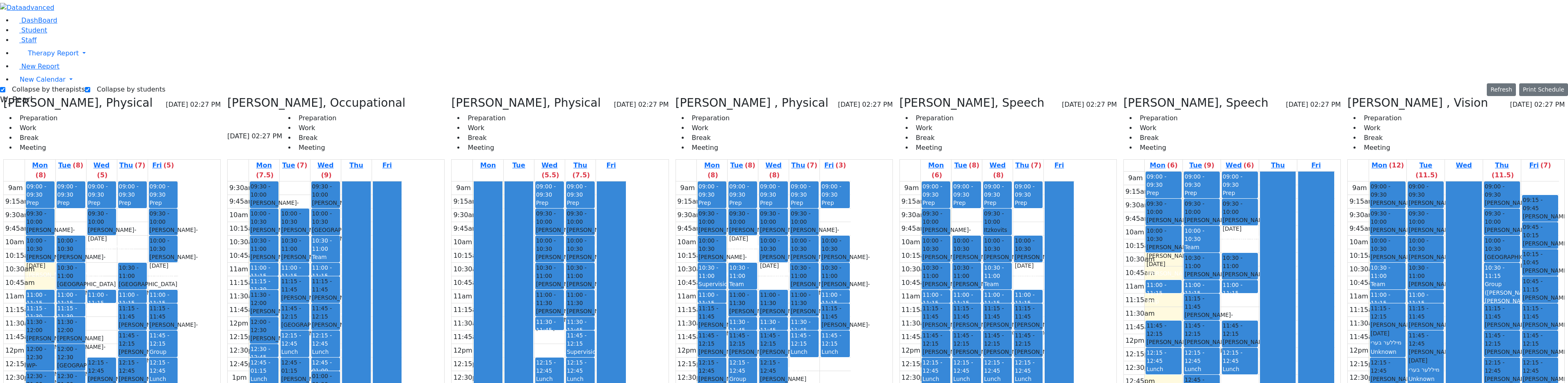
drag, startPoint x: 1431, startPoint y: 363, endPoint x: 1416, endPoint y: 363, distance: 15.0
click at [785, 357] on div "9am 9:15am 9:30am 9:45am 10am 10:15am 10:30am 10:45am 11am 11:15am 11:30am 11:4…" at bounding box center [1453, 344] width 211 height 325
drag, startPoint x: 1429, startPoint y: 366, endPoint x: 1489, endPoint y: 367, distance: 60.0
drag, startPoint x: 1449, startPoint y: 109, endPoint x: 1450, endPoint y: 116, distance: 7.1
click at [785, 181] on div at bounding box center [1464, 343] width 35 height 324
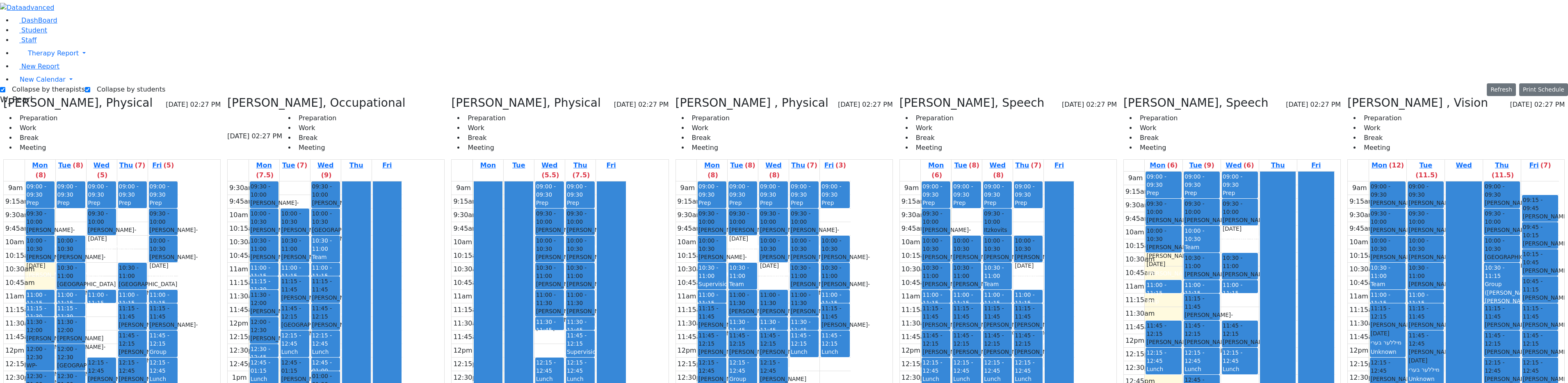
drag, startPoint x: 1457, startPoint y: 354, endPoint x: 1459, endPoint y: 366, distance: 12.2
click at [785, 357] on div at bounding box center [1464, 343] width 35 height 324
drag, startPoint x: 1533, startPoint y: 325, endPoint x: 1533, endPoint y: 344, distance: 19.0
click at [785, 350] on div "9am 9:15am 9:30am 9:45am 10am 10:15am 10:30am 10:45am 11am 11:15am 11:30am 11:4…" at bounding box center [1453, 344] width 211 height 325
click at [785, 225] on div at bounding box center [1464, 343] width 35 height 324
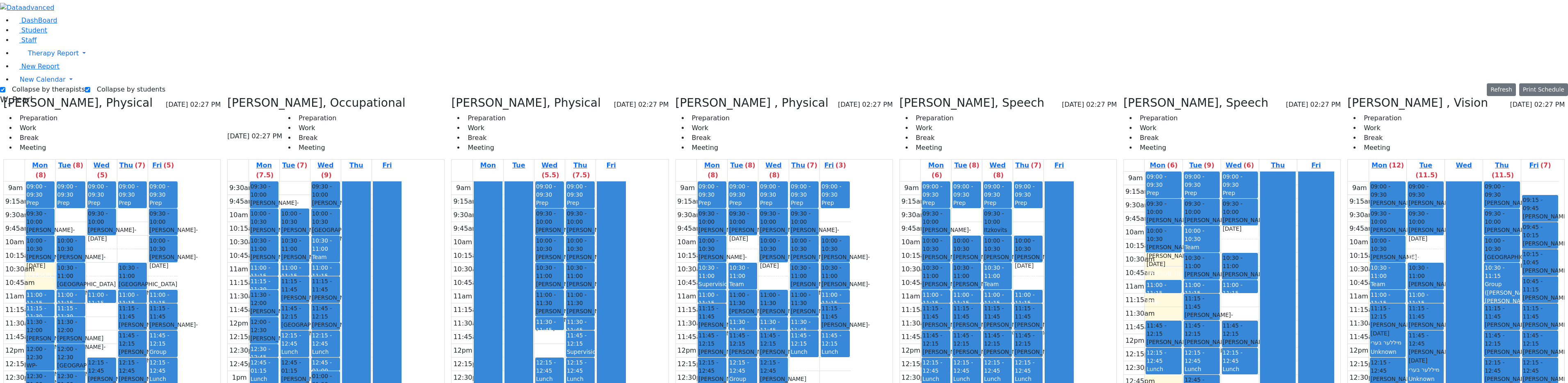
drag, startPoint x: 1421, startPoint y: 109, endPoint x: 1419, endPoint y: 287, distance: 178.0
click at [785, 287] on div "09:00 - 09:30 [PERSON_NAME] - [DATE] [PERSON_NAME] [DATE] 09:30 - 10:00 [PERSON…" at bounding box center [1426, 344] width 38 height 325
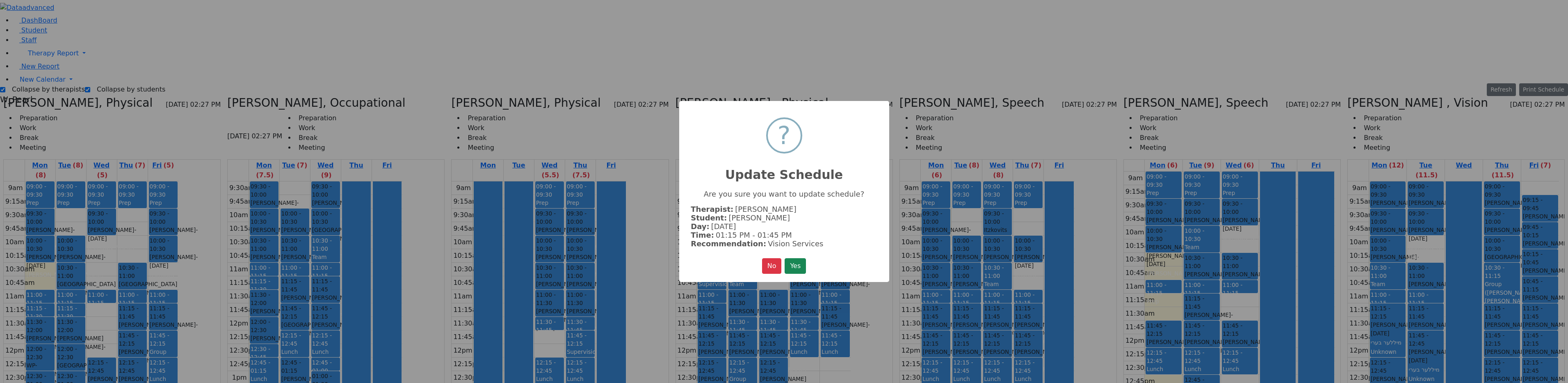
click at [785, 261] on div "× ? Update Schedule Are you sure you want to update schedule? Therapist: Bleier…" at bounding box center [784, 191] width 210 height 181
click at [785, 264] on button "Yes" at bounding box center [795, 266] width 21 height 16
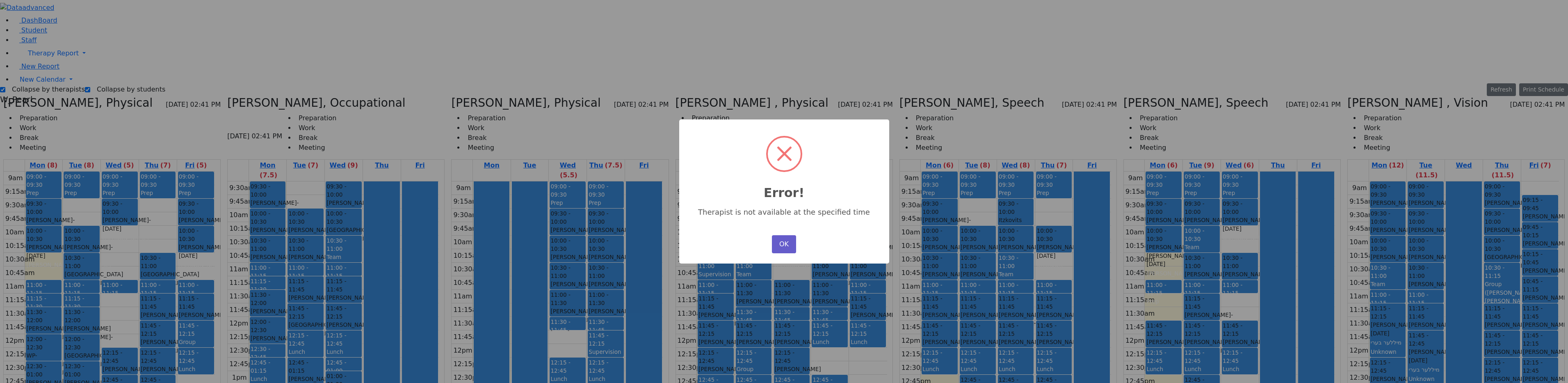
click at [783, 237] on button "OK" at bounding box center [783, 244] width 24 height 18
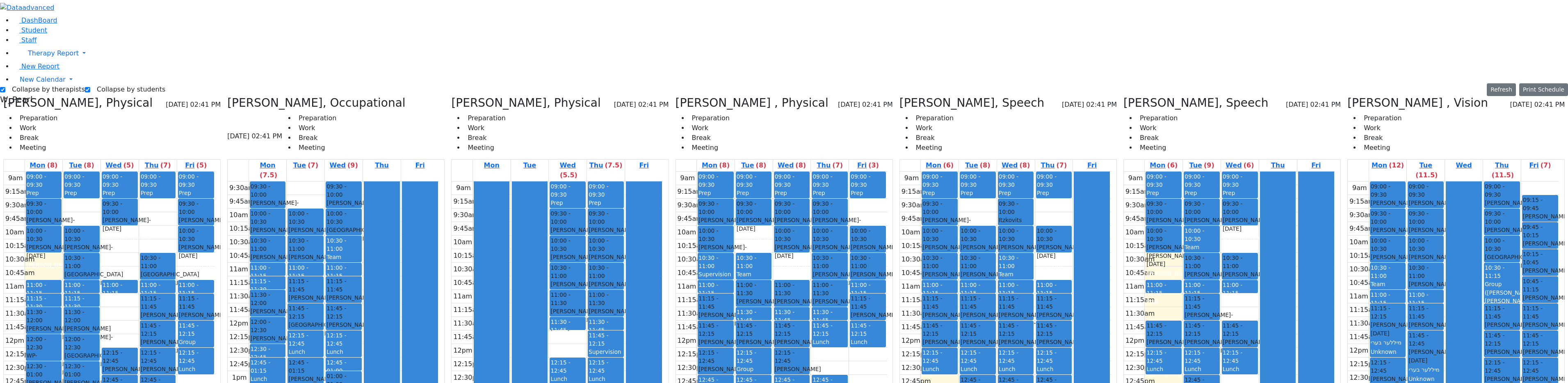
click at [785, 181] on div at bounding box center [1464, 343] width 35 height 324
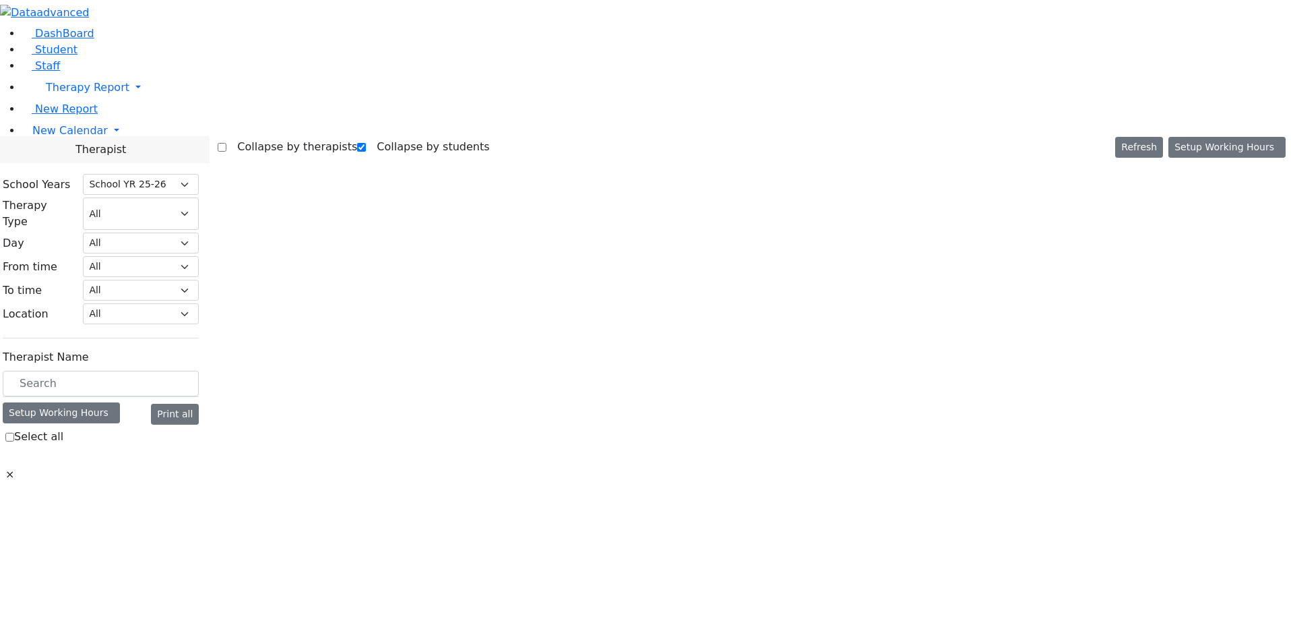
select select "212"
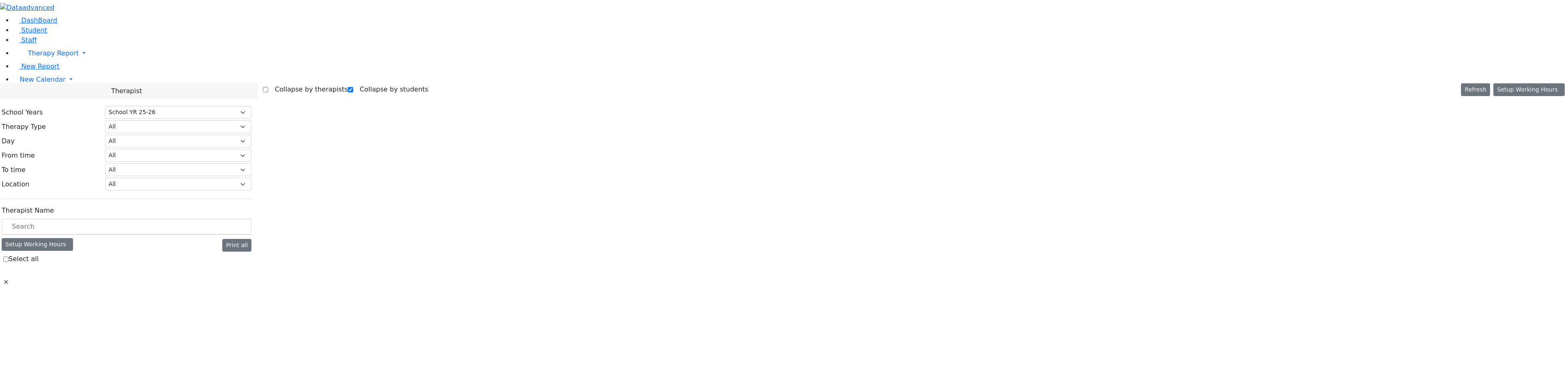
select select "212"
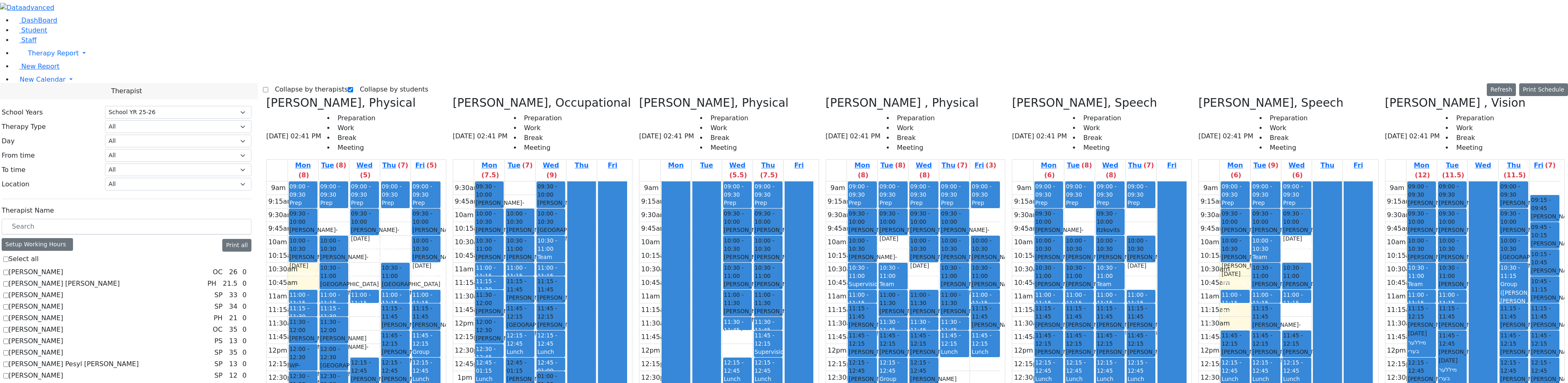
drag, startPoint x: 1446, startPoint y: 286, endPoint x: 1449, endPoint y: 115, distance: 171.0
click at [1451, 181] on div "09:00 - 09:30 [PERSON_NAME] - [DATE] [PERSON_NAME] [DATE] 09:30 - 10:00 [PERSON…" at bounding box center [1452, 344] width 30 height 325
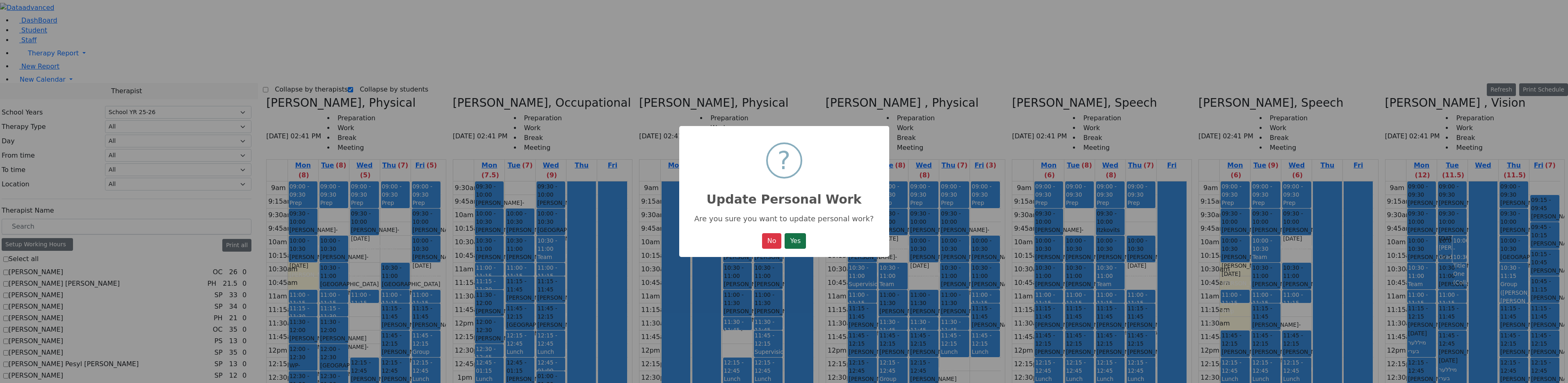
click at [793, 236] on button "Yes" at bounding box center [795, 241] width 21 height 16
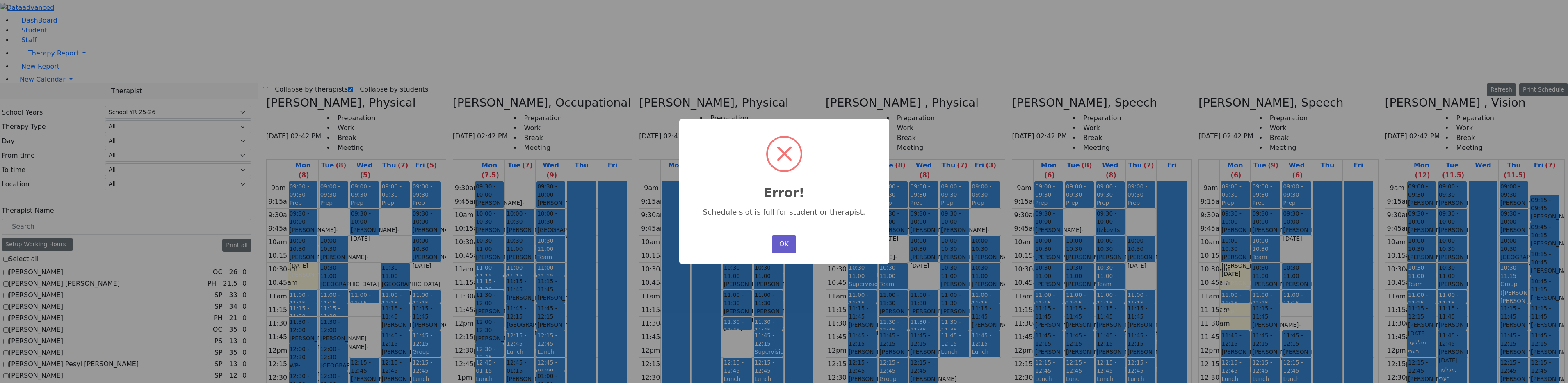
click at [789, 240] on button "OK" at bounding box center [783, 244] width 24 height 18
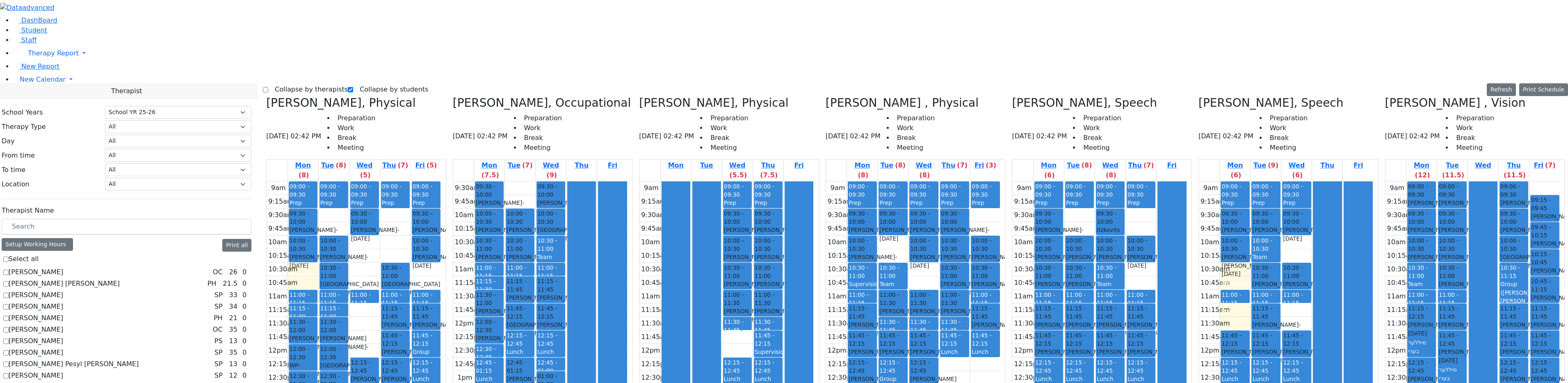
click at [1455, 236] on span "10:00 - 10:30" at bounding box center [1452, 245] width 27 height 17
click at [1463, 110] on button "Delete Selected Schedule" at bounding box center [1496, 111] width 81 height 13
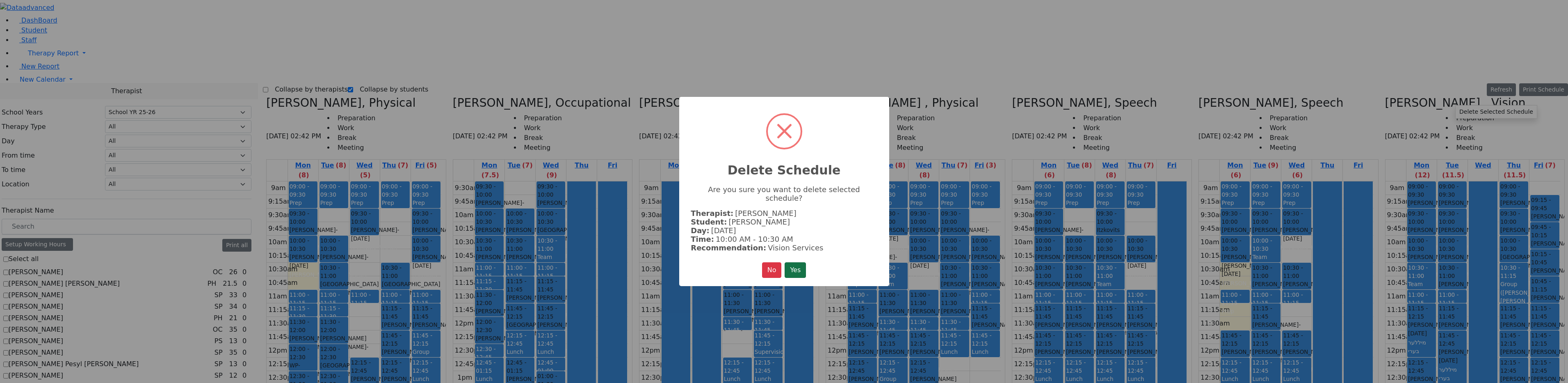
click at [801, 262] on button "Yes" at bounding box center [795, 270] width 21 height 16
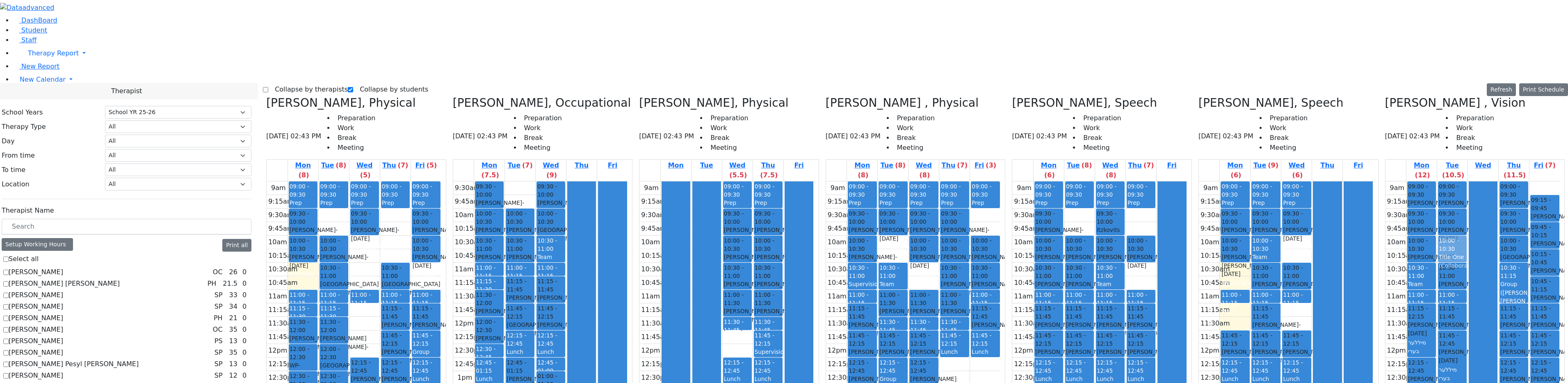
drag, startPoint x: 1457, startPoint y: 288, endPoint x: 1455, endPoint y: 118, distance: 170.0
click at [1455, 181] on div "09:00 - 09:30 [PERSON_NAME] - [DATE] [PERSON_NAME] [DATE] 09:30 - 10:00 [PERSON…" at bounding box center [1452, 344] width 30 height 325
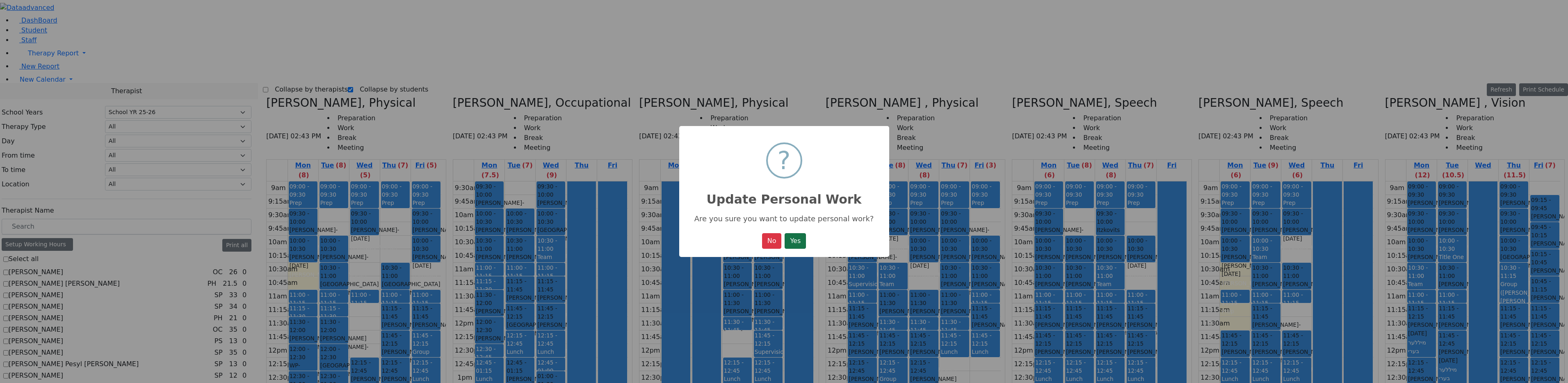
click at [803, 241] on button "Yes" at bounding box center [795, 241] width 21 height 16
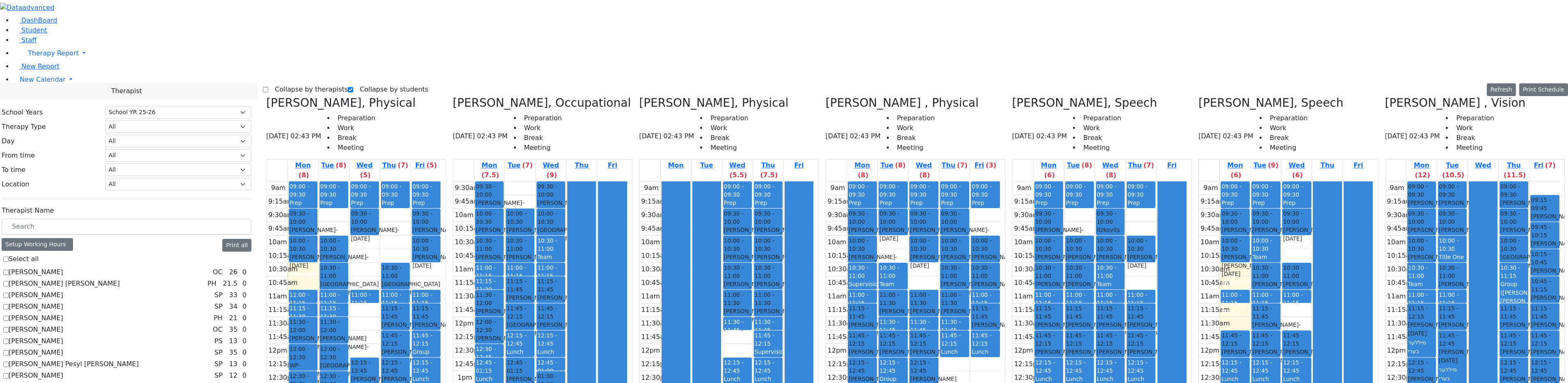
drag, startPoint x: 1446, startPoint y: 284, endPoint x: 1447, endPoint y: 290, distance: 6.1
click at [1448, 295] on div "9am 9:15am 9:30am 9:45am 10am 10:15am 10:30am 10:45am 11am 11:15am 11:30am 11:4…" at bounding box center [1472, 344] width 175 height 325
click at [363, 83] on label "Collapse by students" at bounding box center [390, 90] width 75 height 13
click at [353, 87] on input "Collapse by students" at bounding box center [350, 90] width 5 height 5
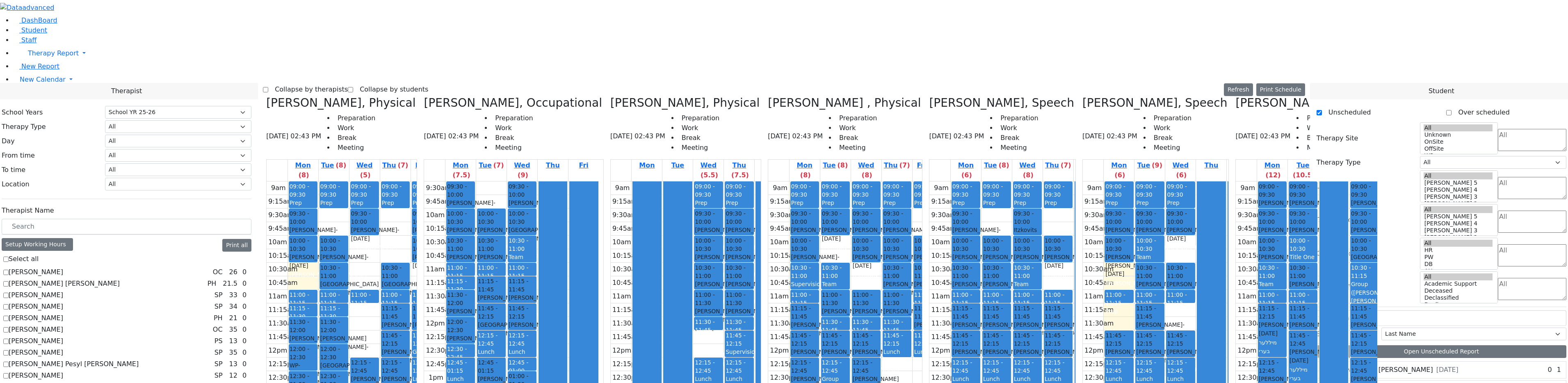
scroll to position [451, 0]
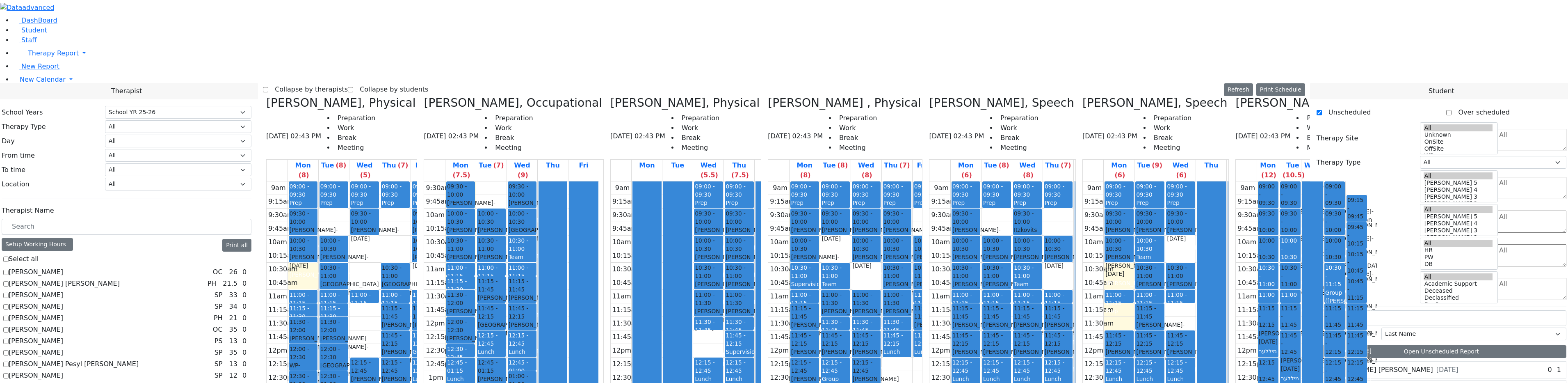
drag, startPoint x: 1347, startPoint y: 226, endPoint x: 1242, endPoint y: 281, distance: 118.5
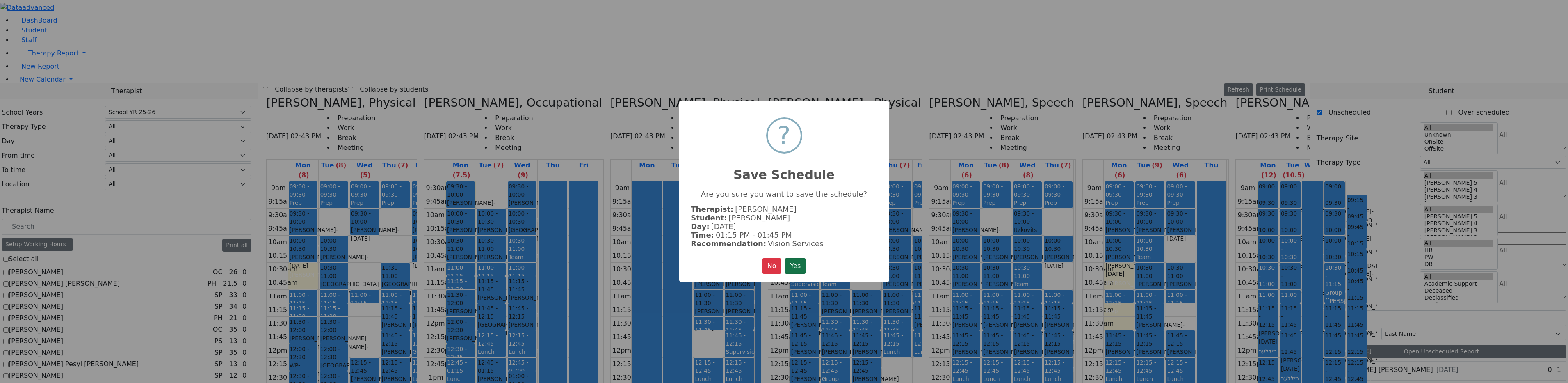
click at [797, 264] on button "Yes" at bounding box center [795, 266] width 21 height 16
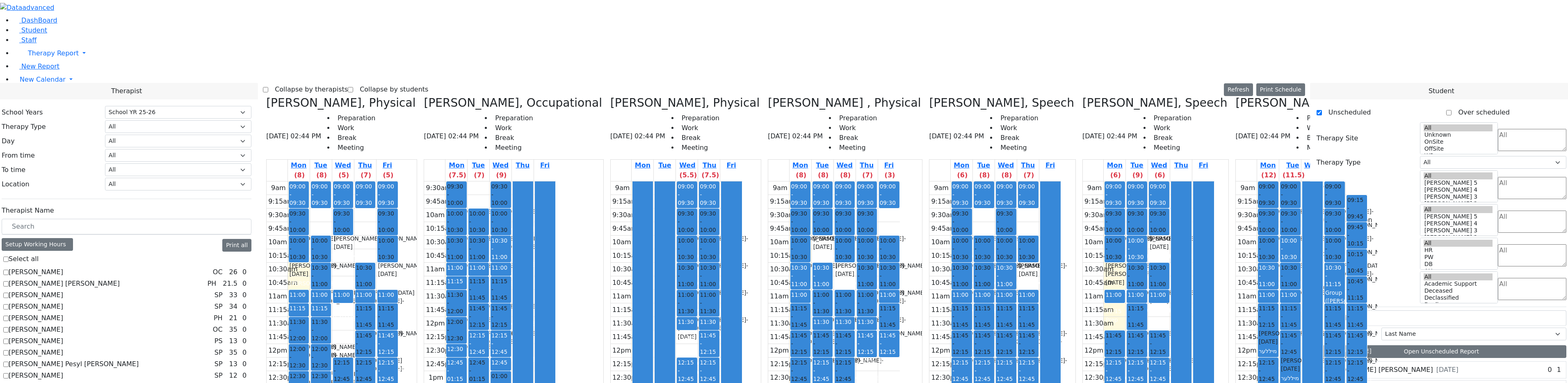
click at [416, 83] on label "Collapse by students" at bounding box center [390, 90] width 75 height 13
click at [353, 87] on input "Collapse by students" at bounding box center [350, 90] width 5 height 5
checkbox input "true"
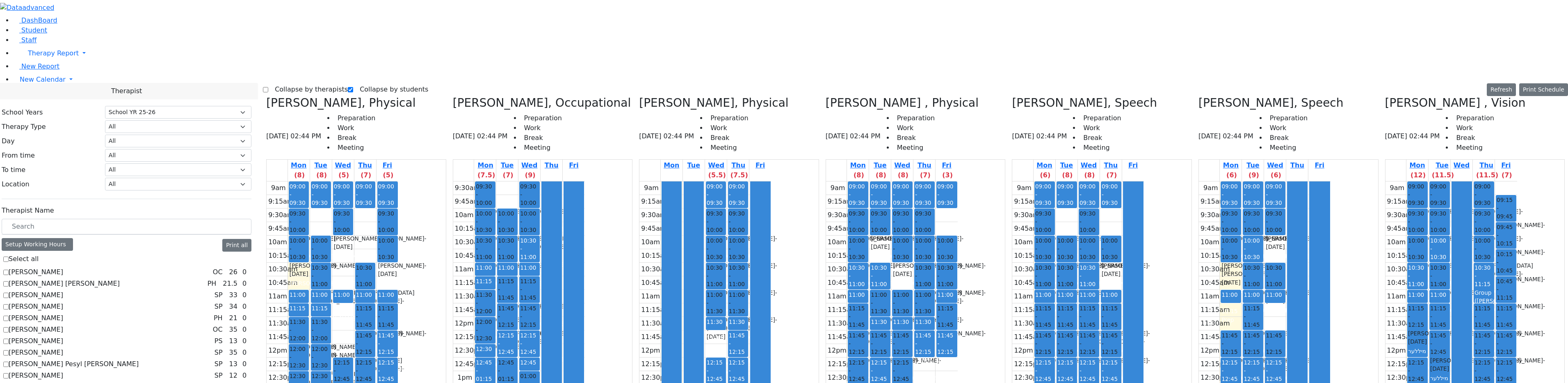
click at [1471, 181] on div at bounding box center [1461, 343] width 19 height 324
drag, startPoint x: 1536, startPoint y: 255, endPoint x: 1541, endPoint y: 270, distance: 15.8
click at [1517, 270] on tbody "9am 9:15am 9:30am 9:45am 10am 10:15am 10:30am 10:45am 11am 11:15am 11:30am 11:4…" at bounding box center [1451, 344] width 131 height 325
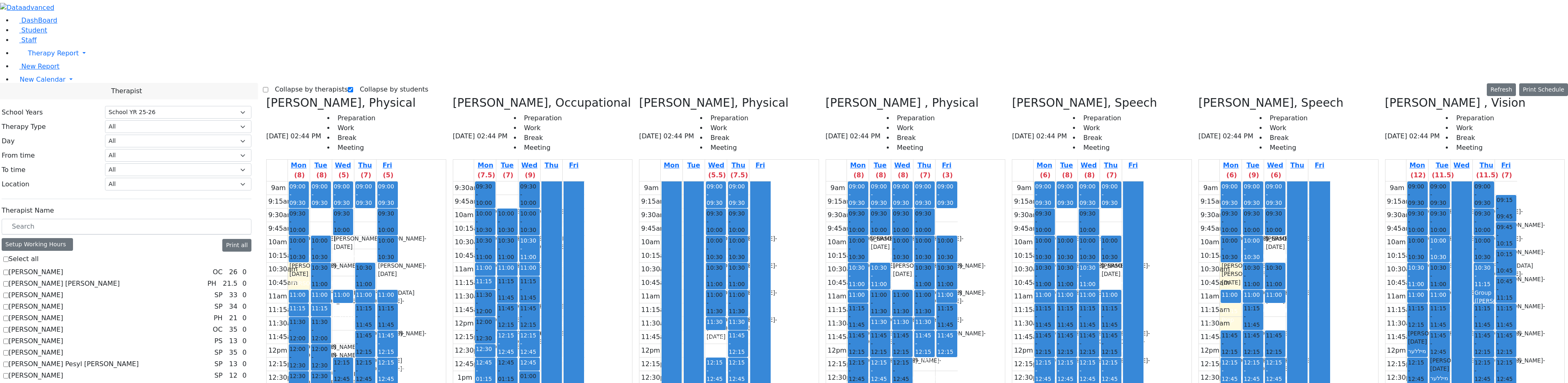
drag, startPoint x: 1540, startPoint y: 266, endPoint x: 1535, endPoint y: 259, distance: 8.6
click at [1517, 261] on tbody "9am 9:15am 9:30am 9:45am 10am 10:15am 10:30am 10:45am 11am 11:15am 11:30am 11:4…" at bounding box center [1451, 344] width 131 height 325
drag, startPoint x: 1484, startPoint y: 251, endPoint x: 1486, endPoint y: 266, distance: 15.1
click at [1472, 266] on div at bounding box center [1461, 343] width 19 height 324
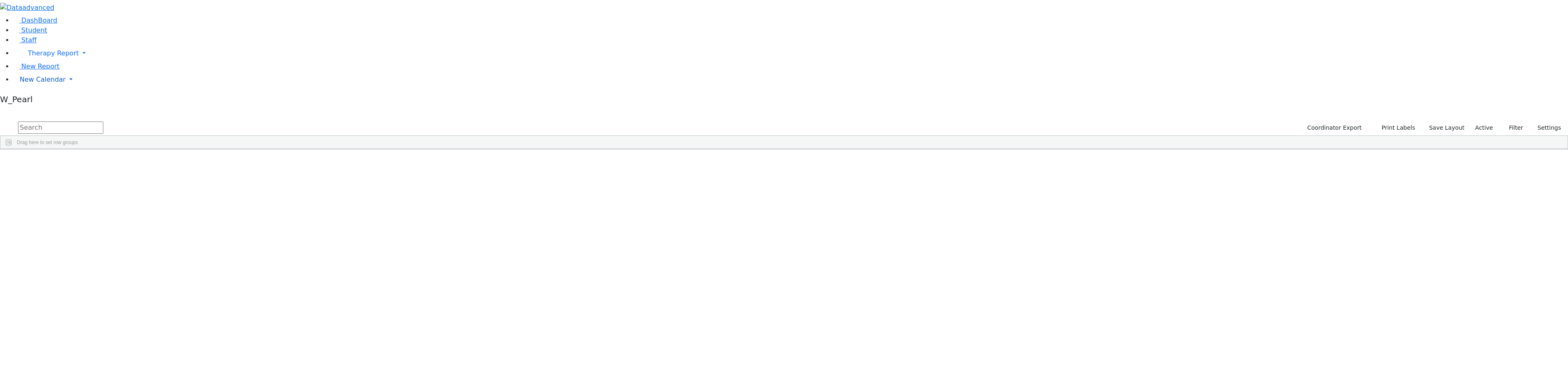
click at [46, 83] on span "New Calendar" at bounding box center [42, 79] width 46 height 8
click at [41, 110] on span "Teacher Report" at bounding box center [44, 105] width 49 height 8
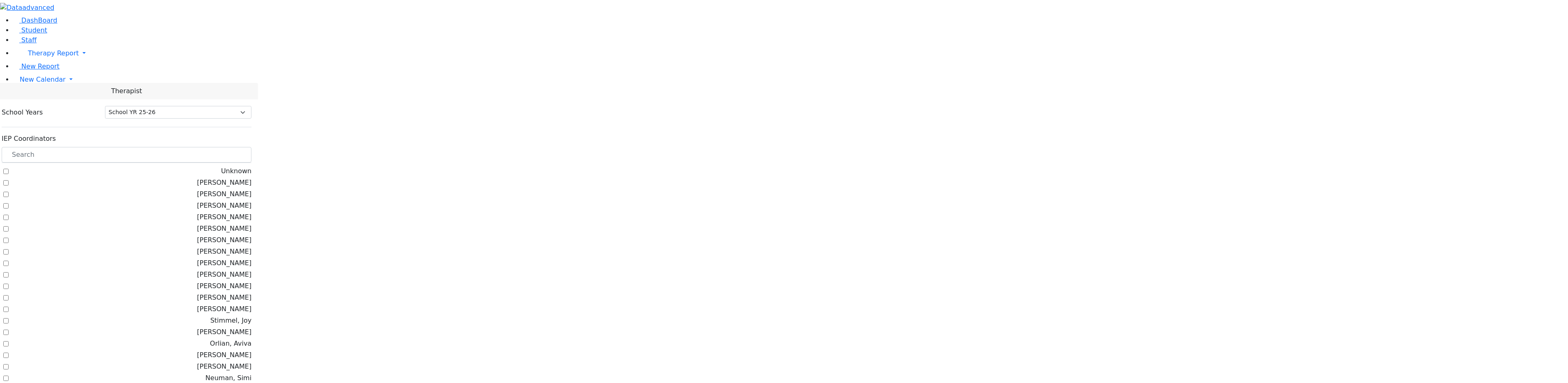
select select "212"
drag, startPoint x: 122, startPoint y: 79, endPoint x: 117, endPoint y: 81, distance: 5.4
click at [122, 147] on input "text" at bounding box center [127, 155] width 250 height 16
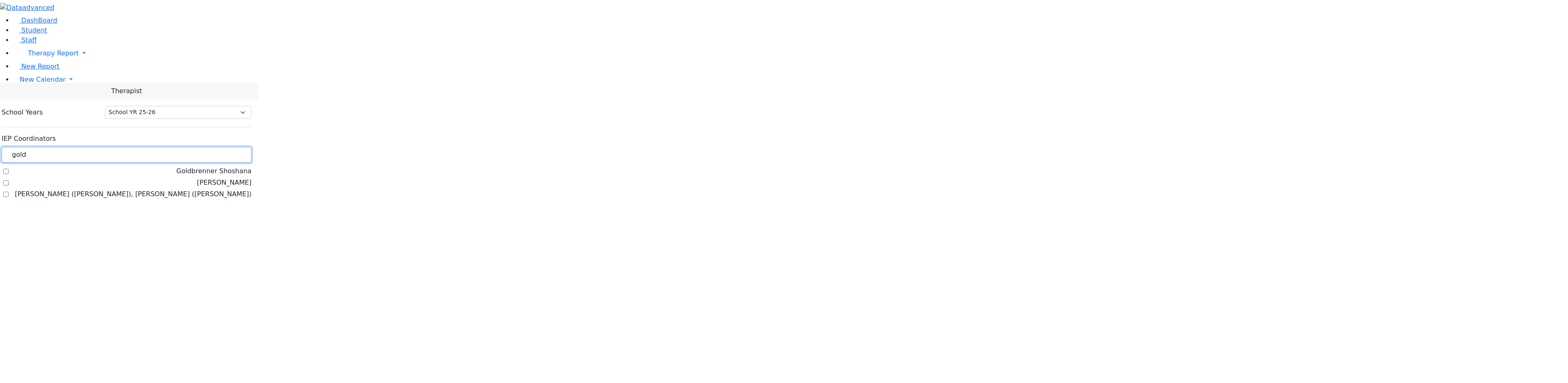
type input "gold"
click at [197, 178] on label "[PERSON_NAME]" at bounding box center [224, 183] width 55 height 10
click at [9, 180] on input "[PERSON_NAME]" at bounding box center [5, 183] width 5 height 5
checkbox input "true"
